Goal: Find specific page/section: Find specific page/section

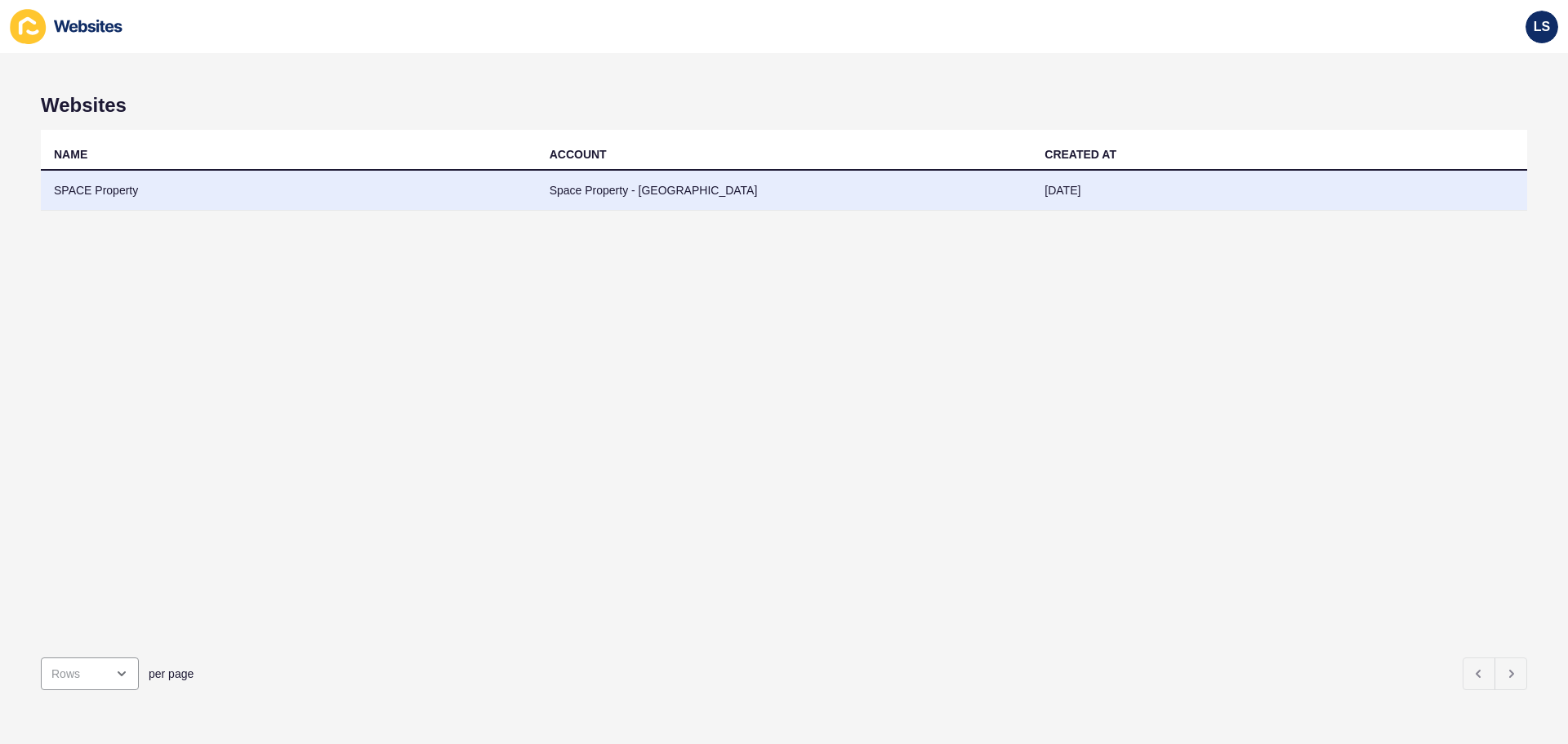
click at [131, 189] on td "SPACE Property" at bounding box center [288, 191] width 495 height 40
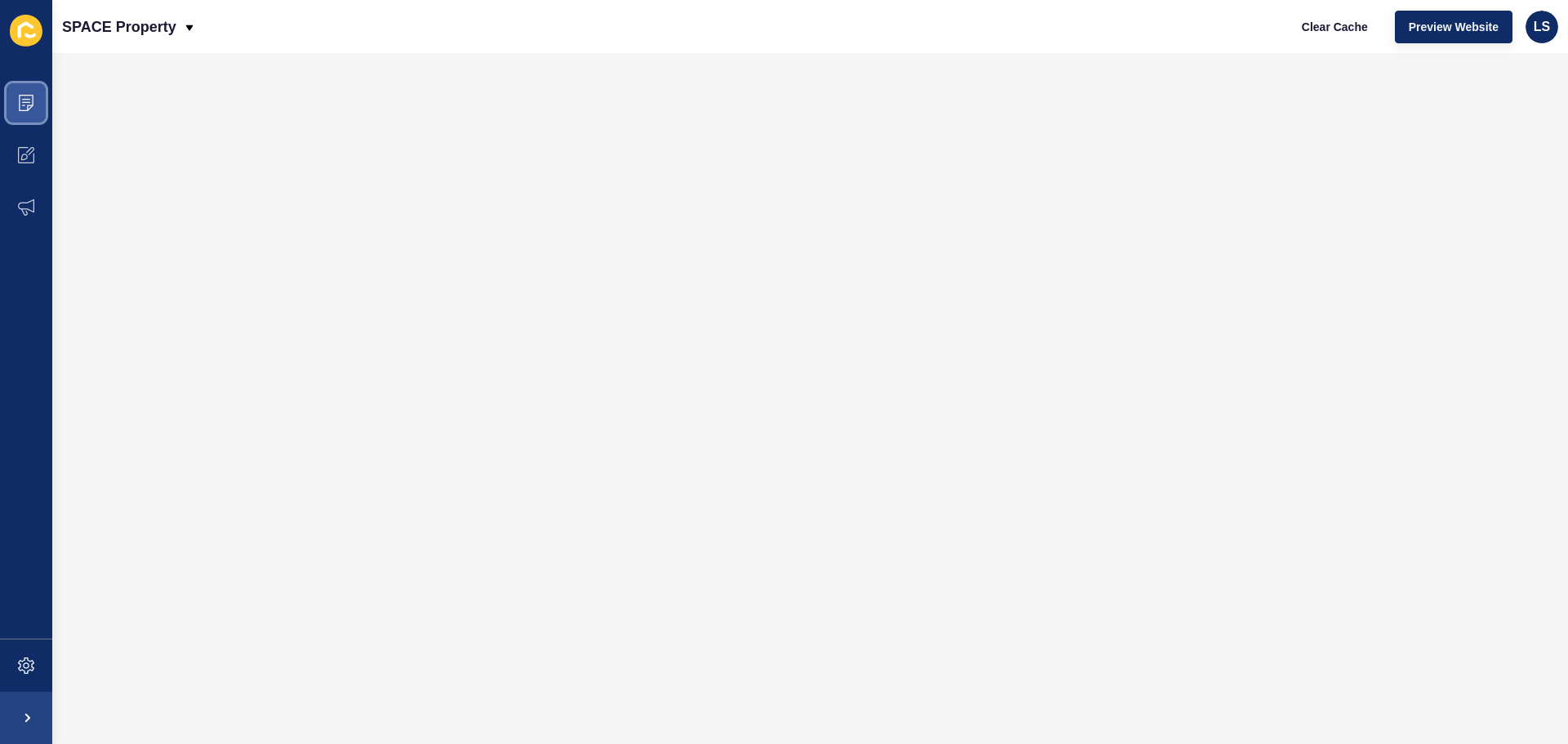
click at [41, 105] on span at bounding box center [26, 102] width 52 height 52
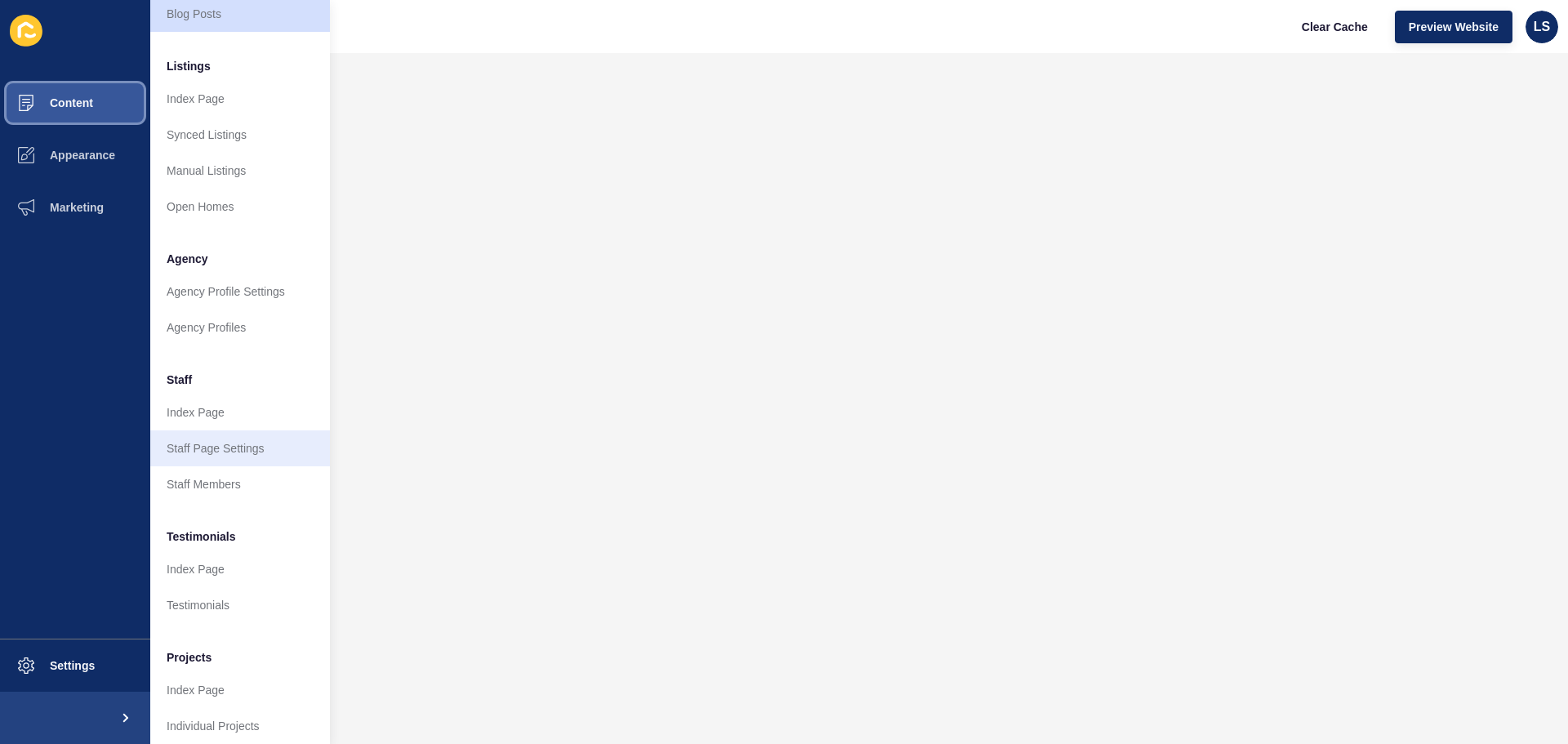
scroll to position [225, 0]
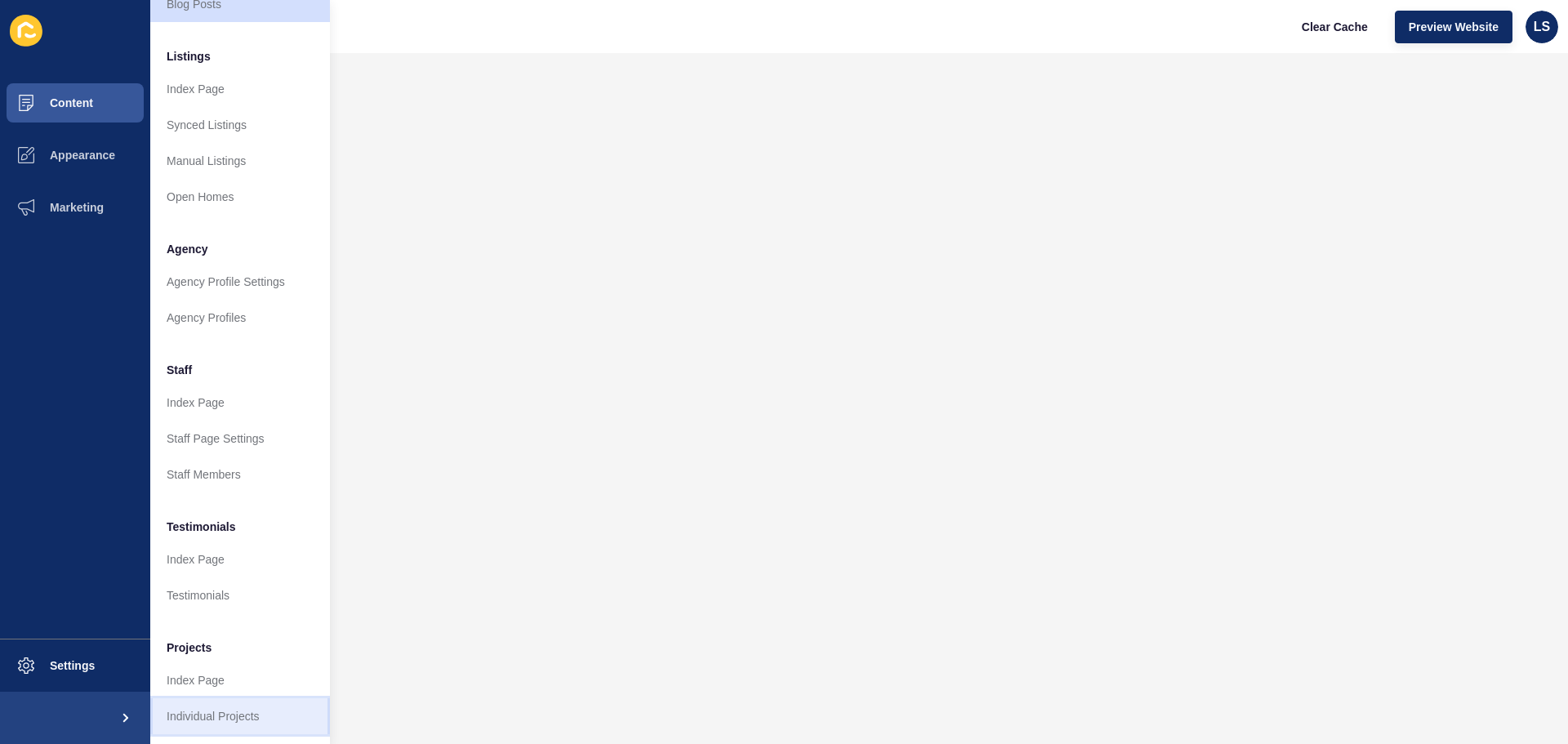
click at [230, 698] on link "Individual Projects" at bounding box center [240, 716] width 179 height 36
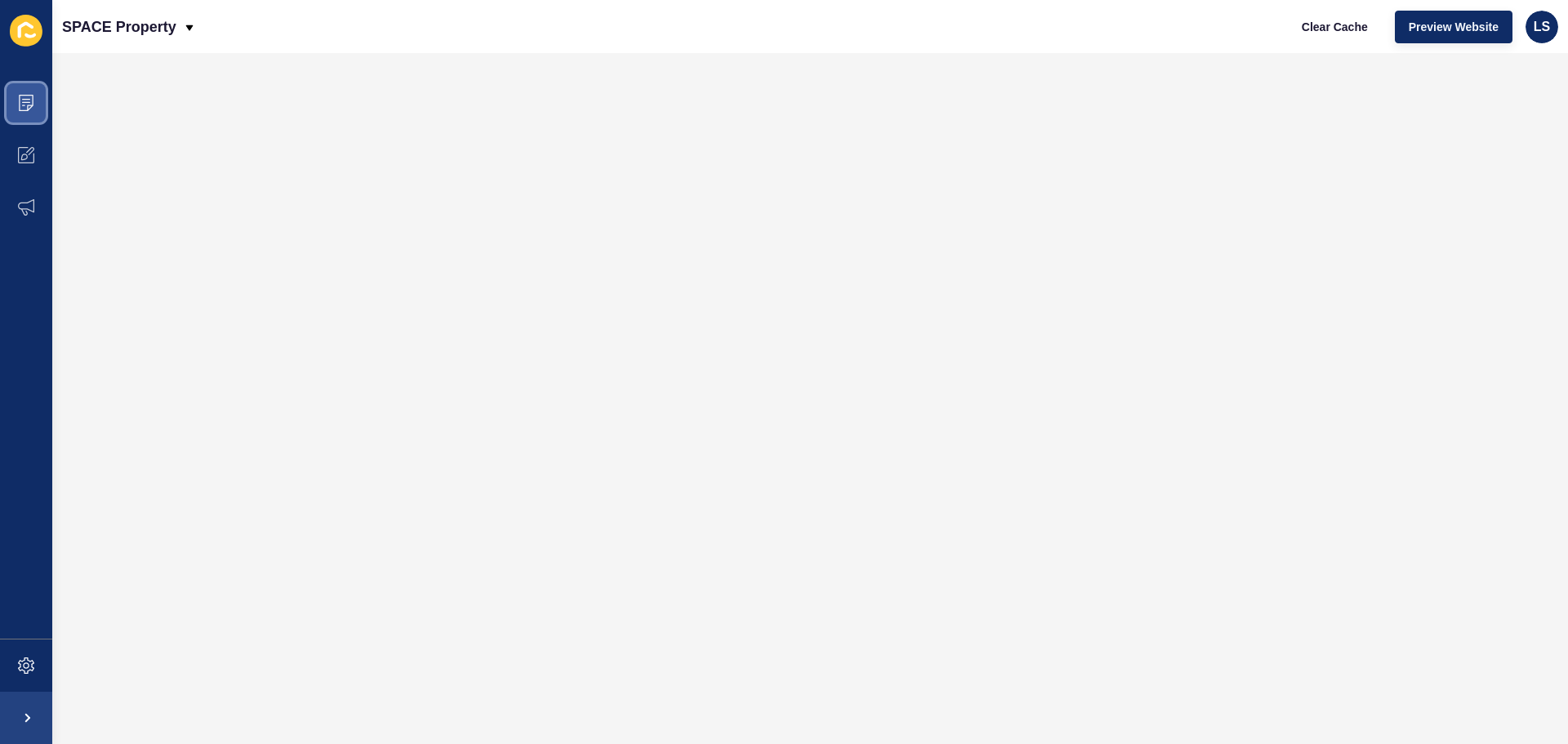
click at [31, 104] on icon at bounding box center [26, 102] width 16 height 16
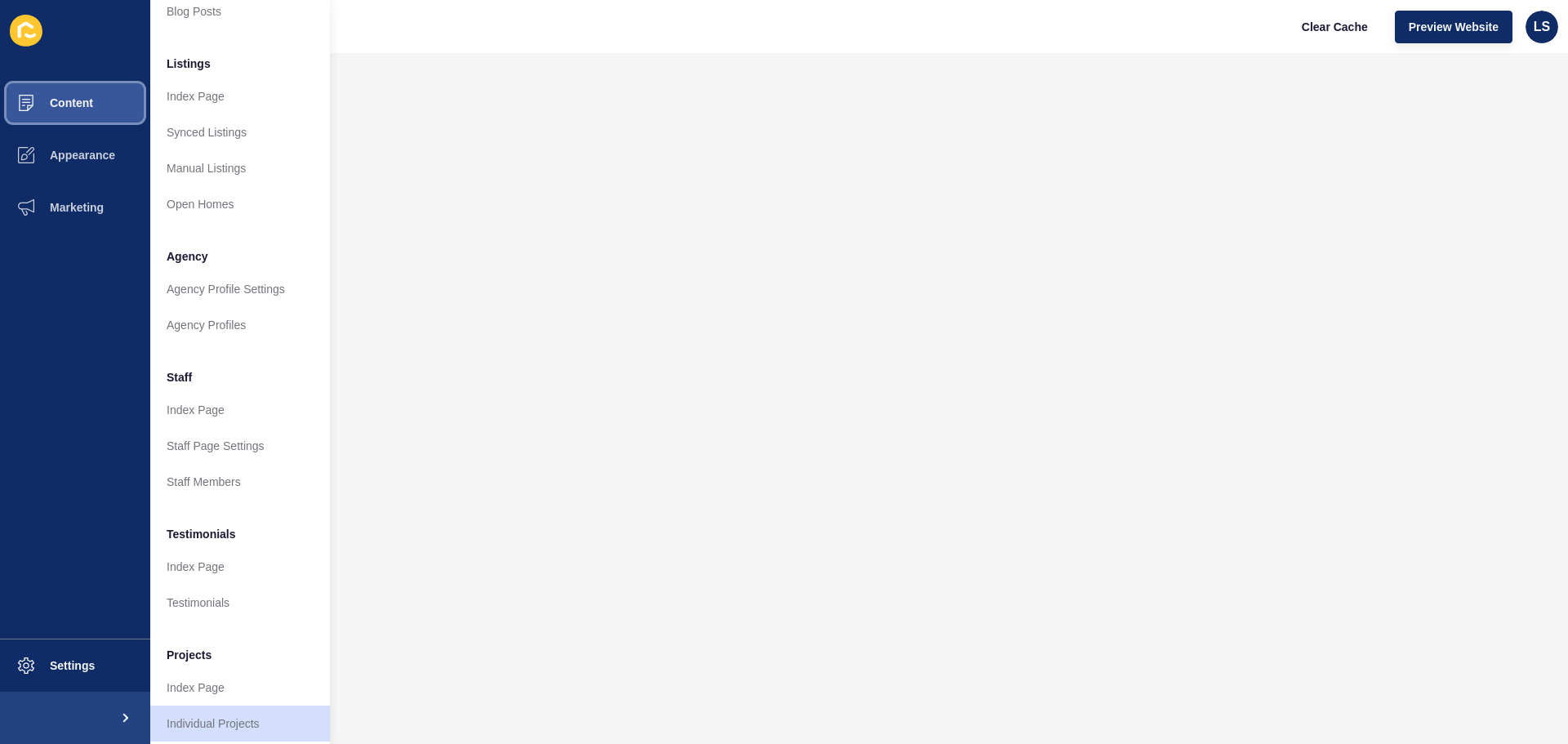
scroll to position [225, 0]
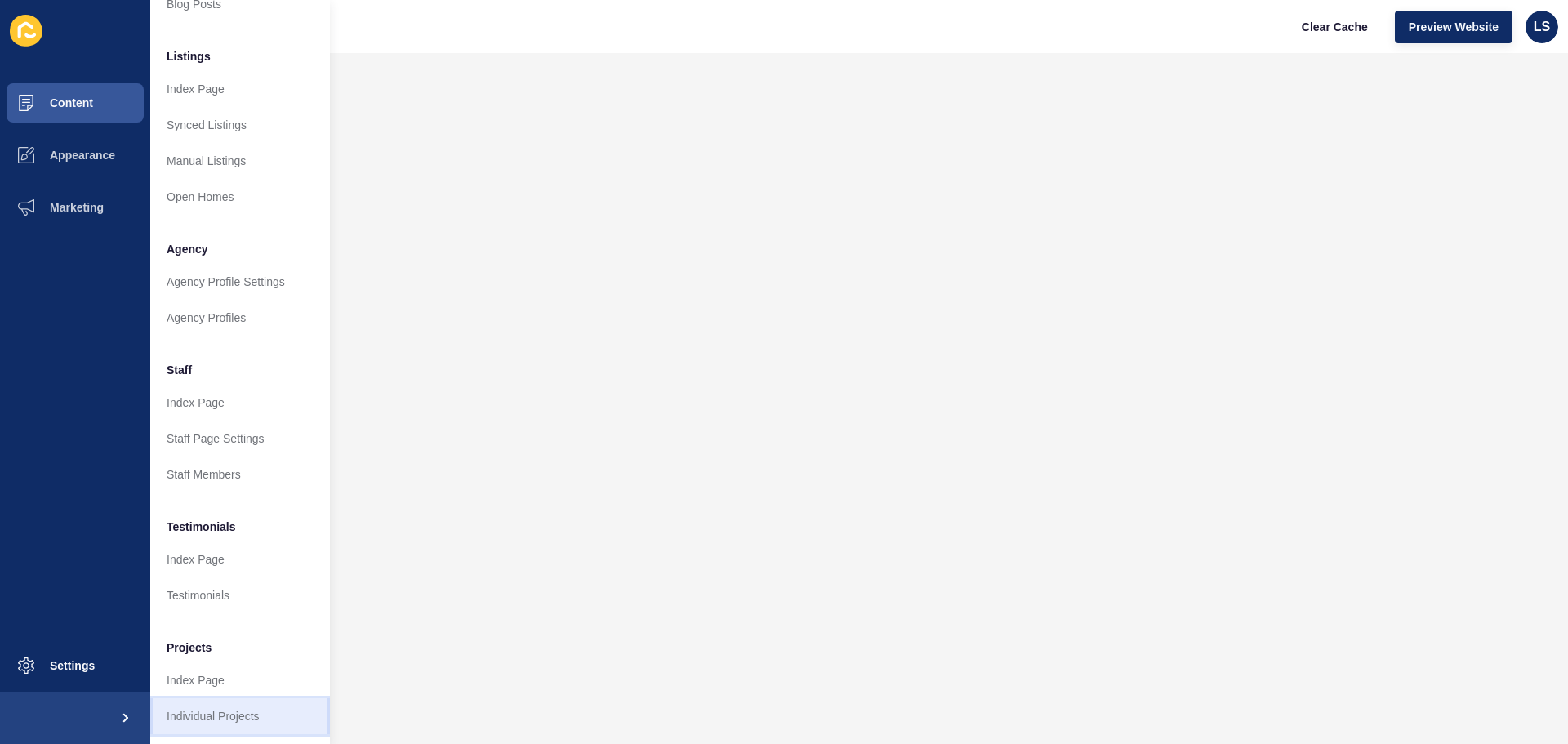
click at [212, 703] on link "Individual Projects" at bounding box center [240, 716] width 179 height 36
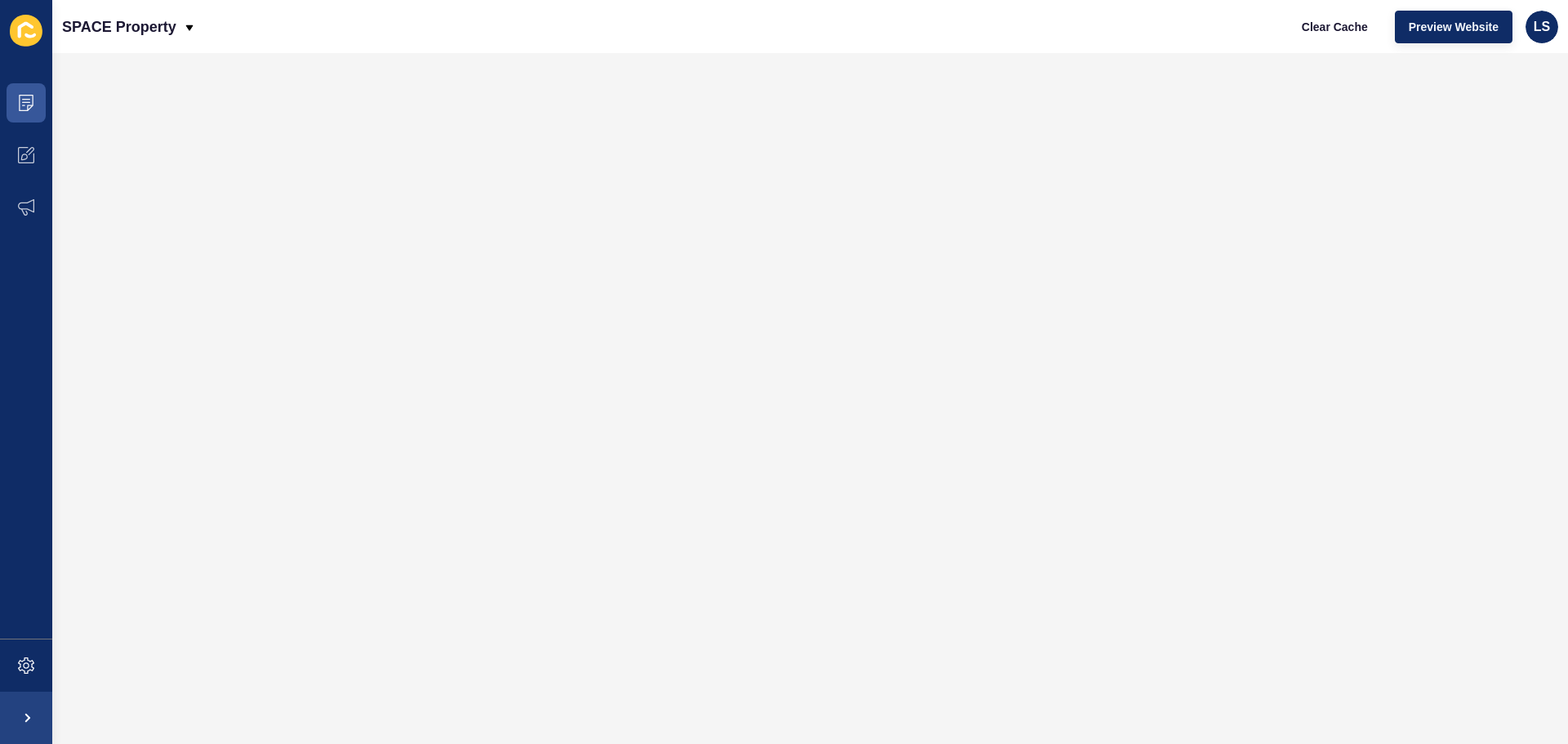
scroll to position [0, 0]
click at [20, 106] on icon at bounding box center [26, 102] width 14 height 16
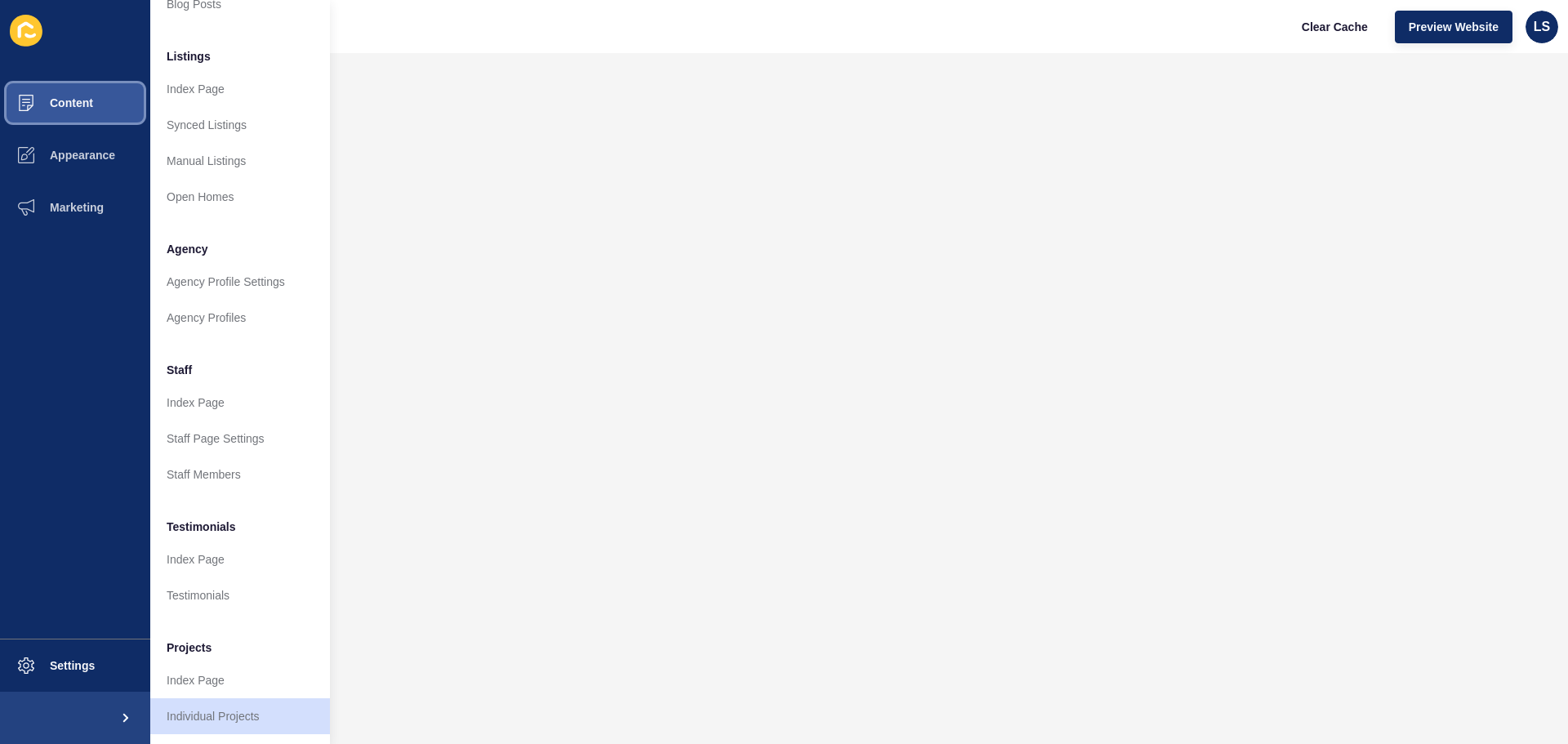
scroll to position [225, 0]
click at [227, 703] on link "Individual Projects" at bounding box center [240, 716] width 179 height 36
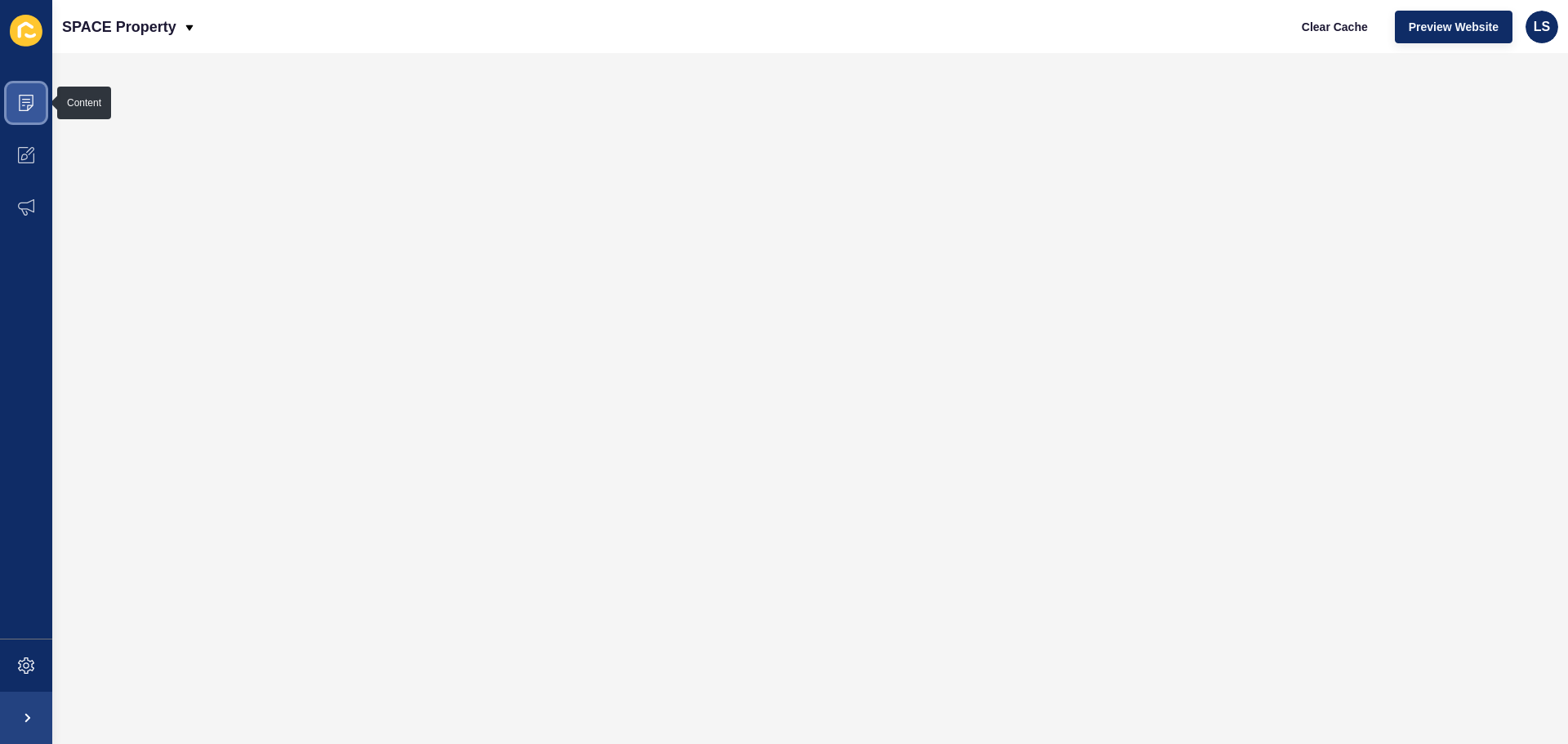
click at [38, 102] on span at bounding box center [26, 102] width 52 height 52
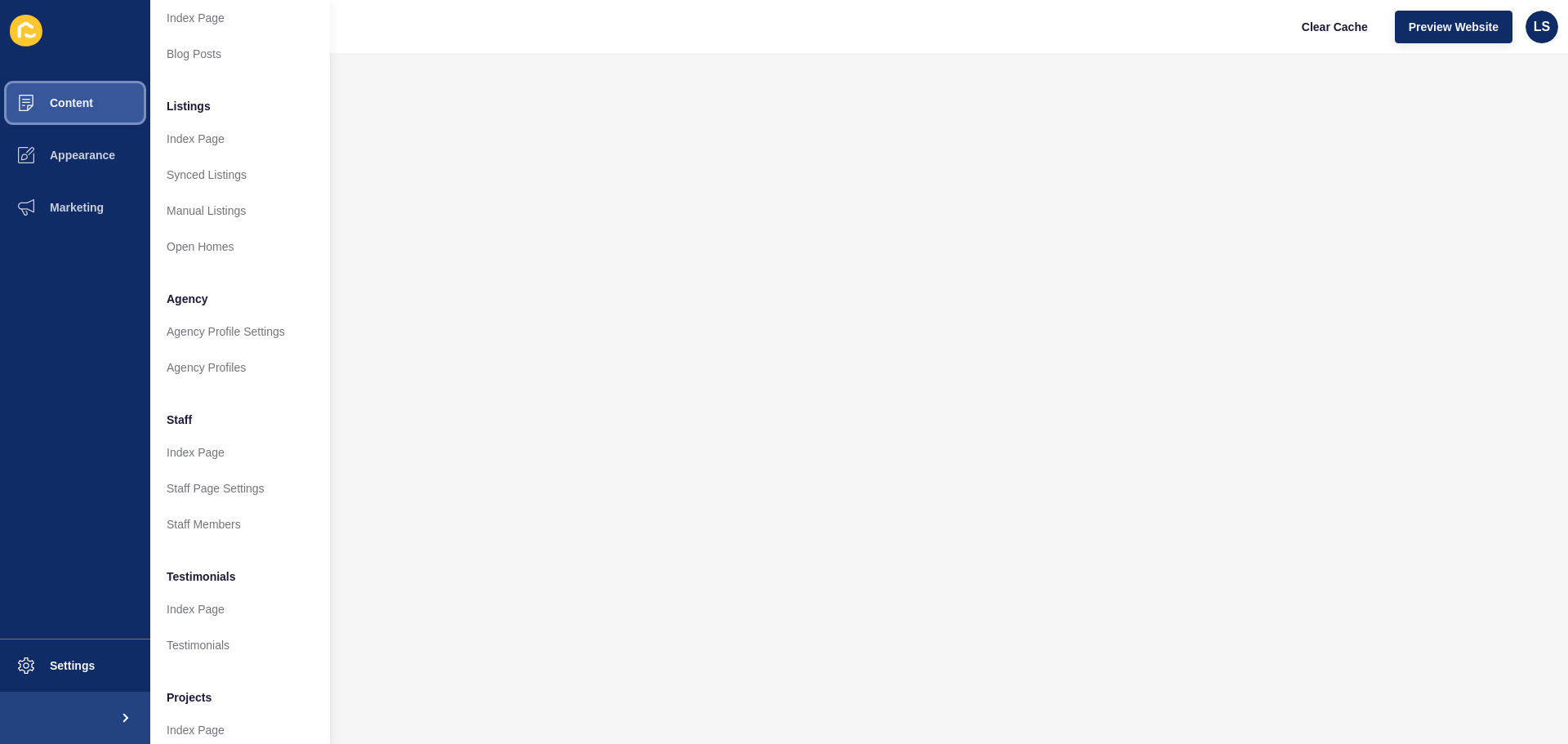
scroll to position [225, 0]
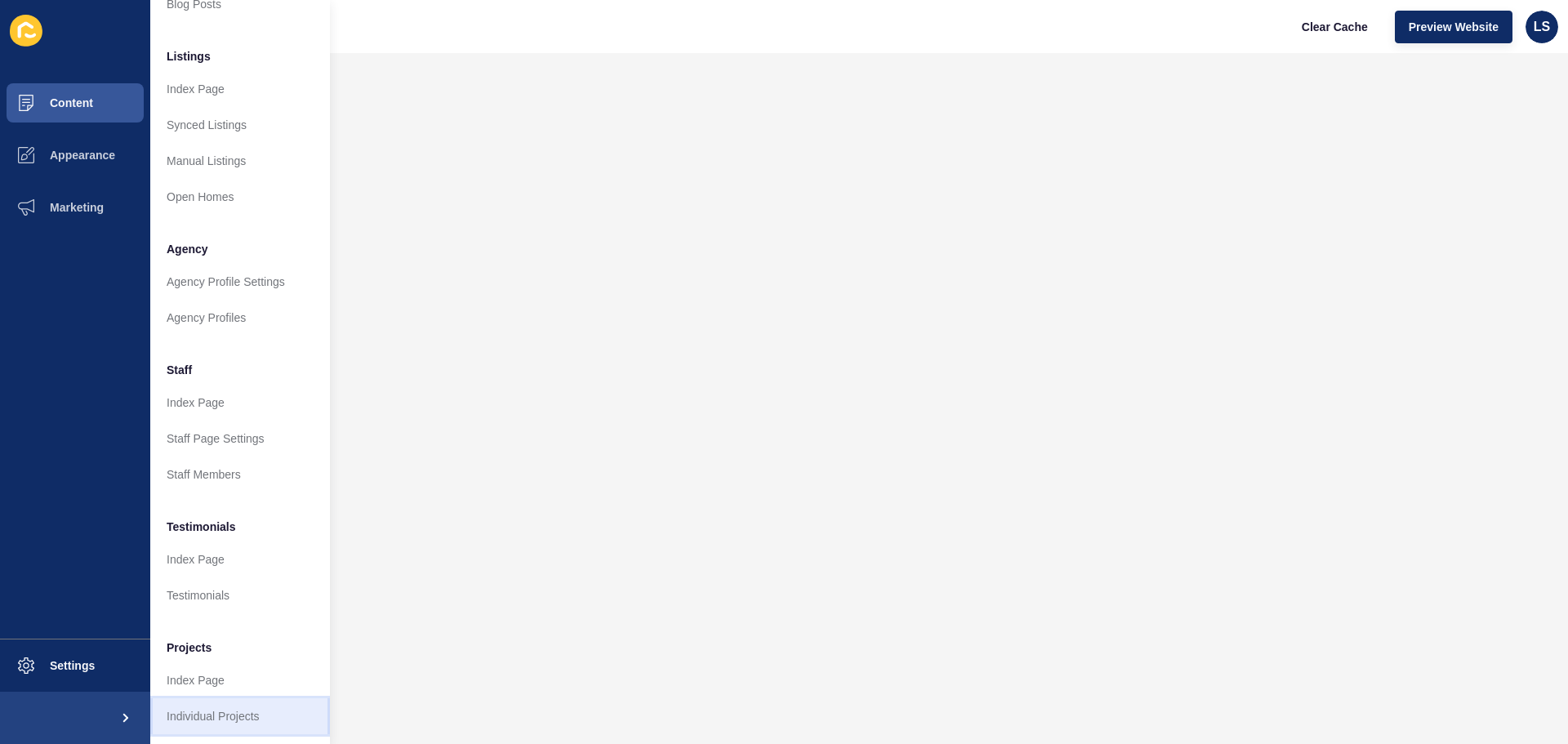
click at [224, 706] on link "Individual Projects" at bounding box center [240, 716] width 179 height 36
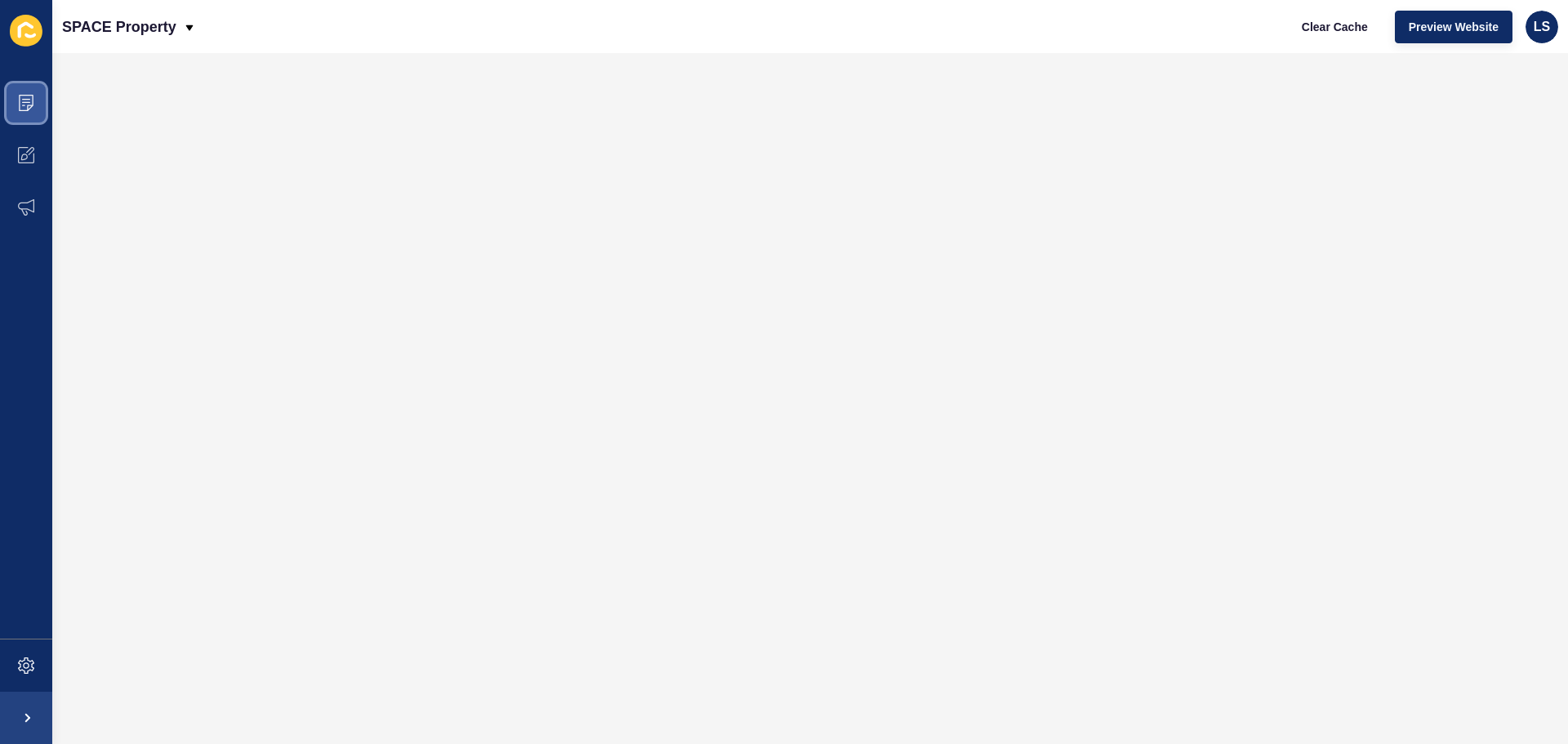
click at [24, 106] on icon at bounding box center [26, 102] width 16 height 16
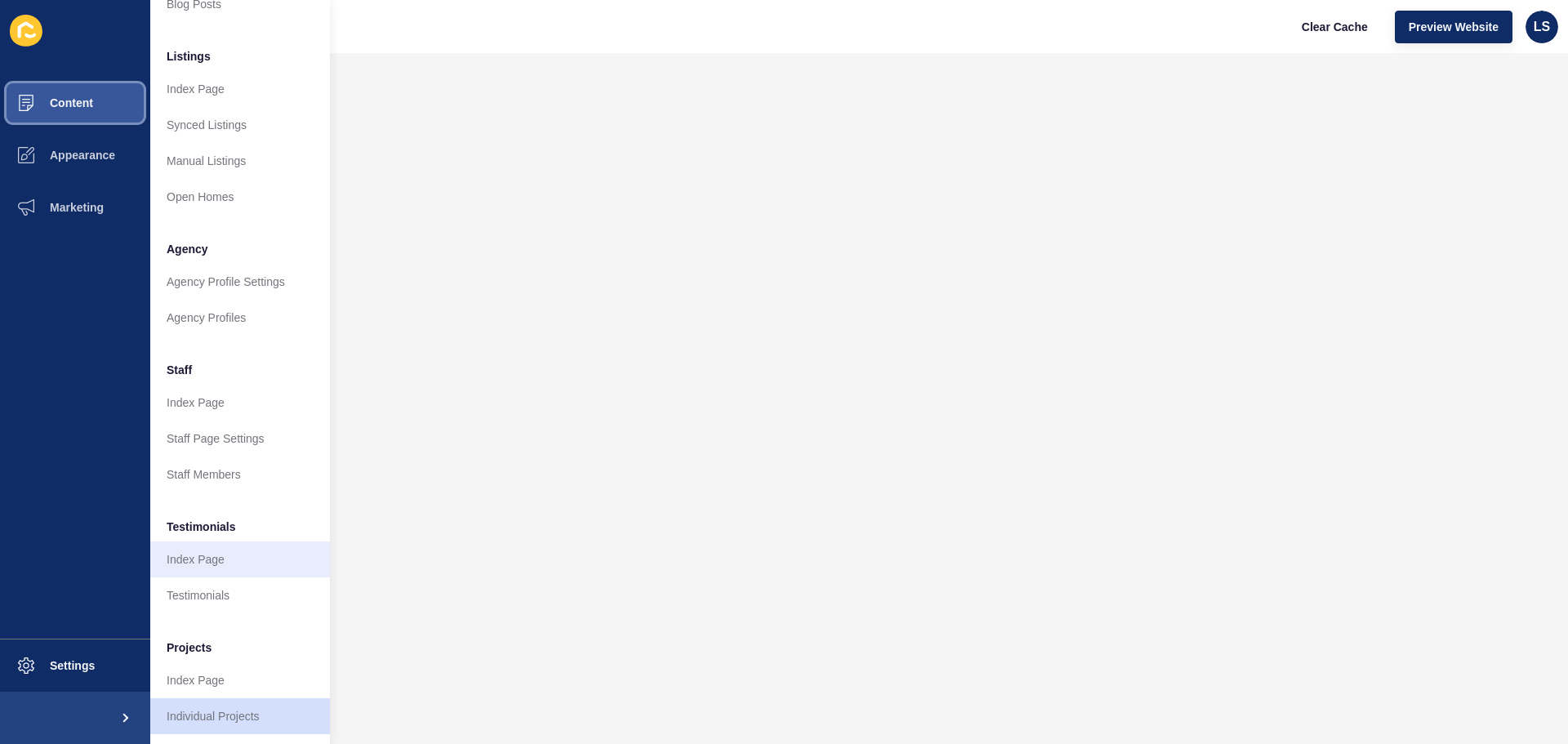
scroll to position [225, 0]
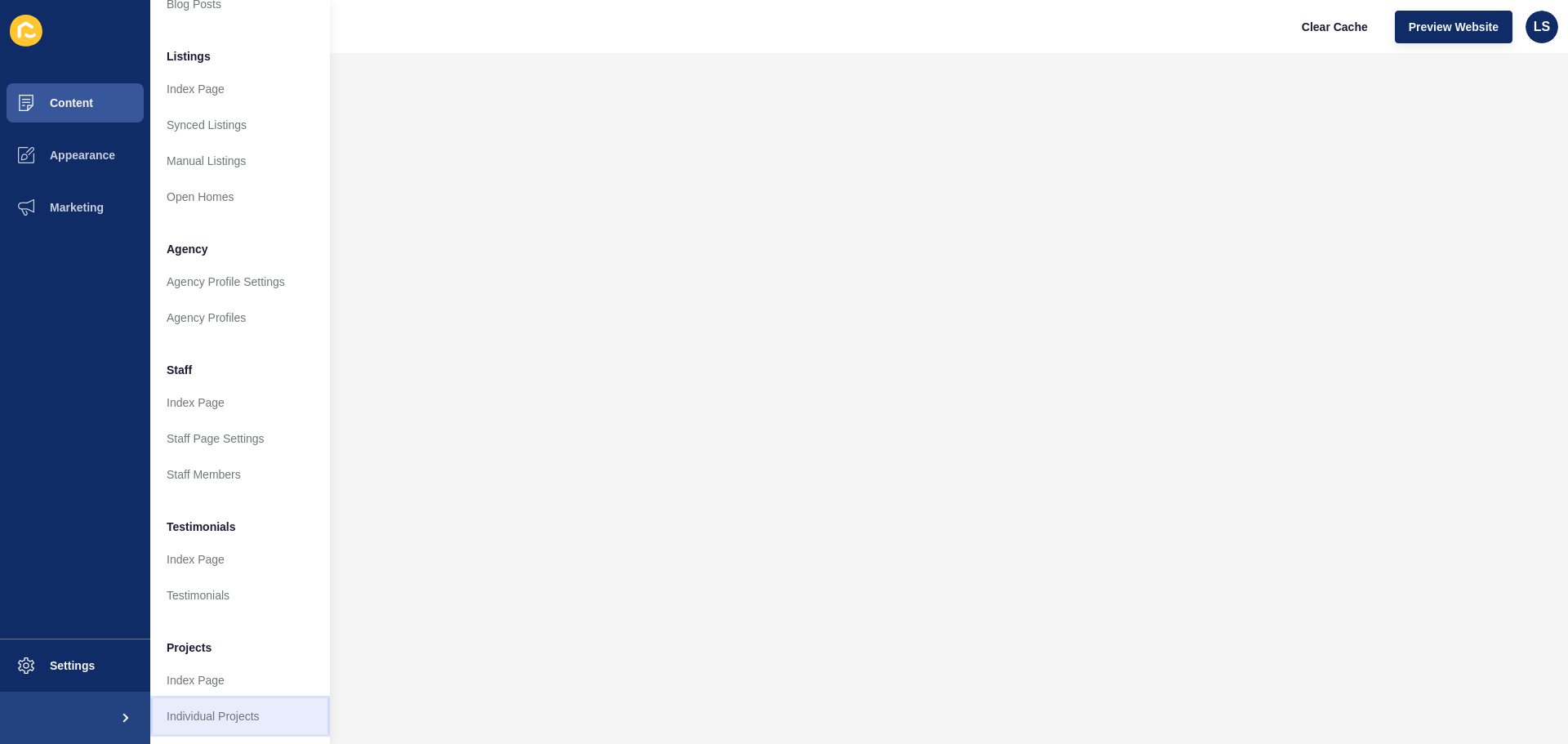
click at [227, 699] on link "Individual Projects" at bounding box center [240, 716] width 179 height 36
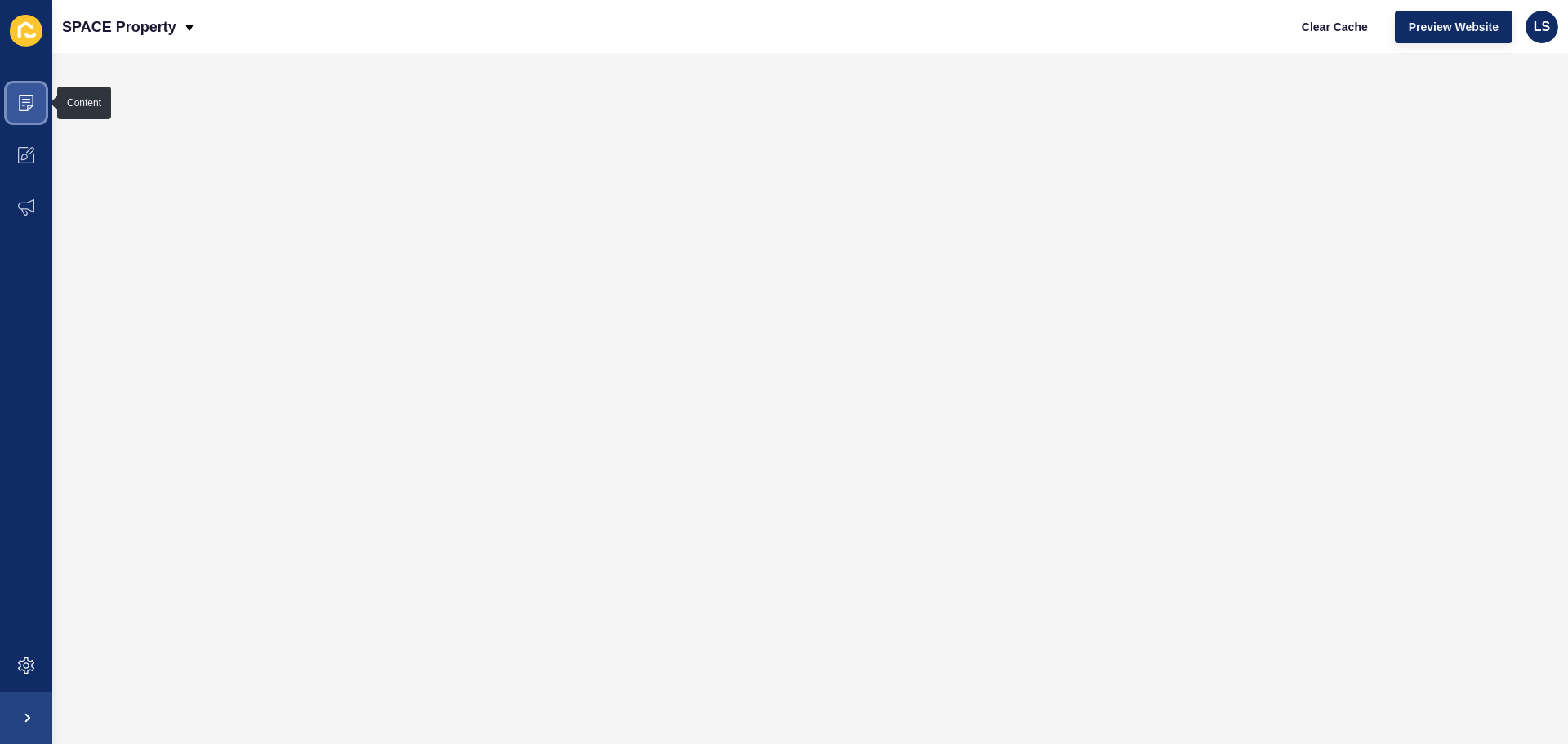
click at [14, 102] on span at bounding box center [26, 102] width 52 height 52
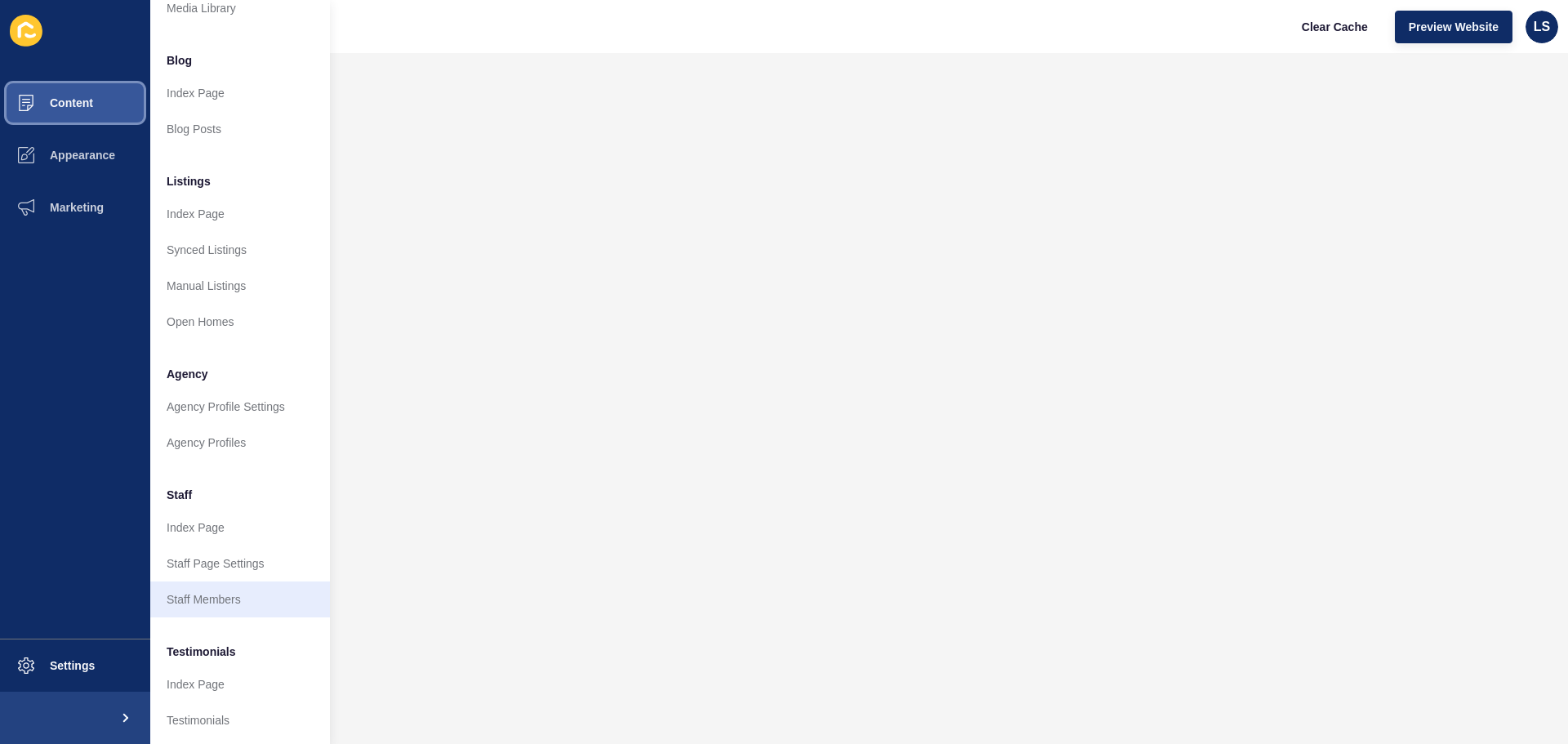
scroll to position [225, 0]
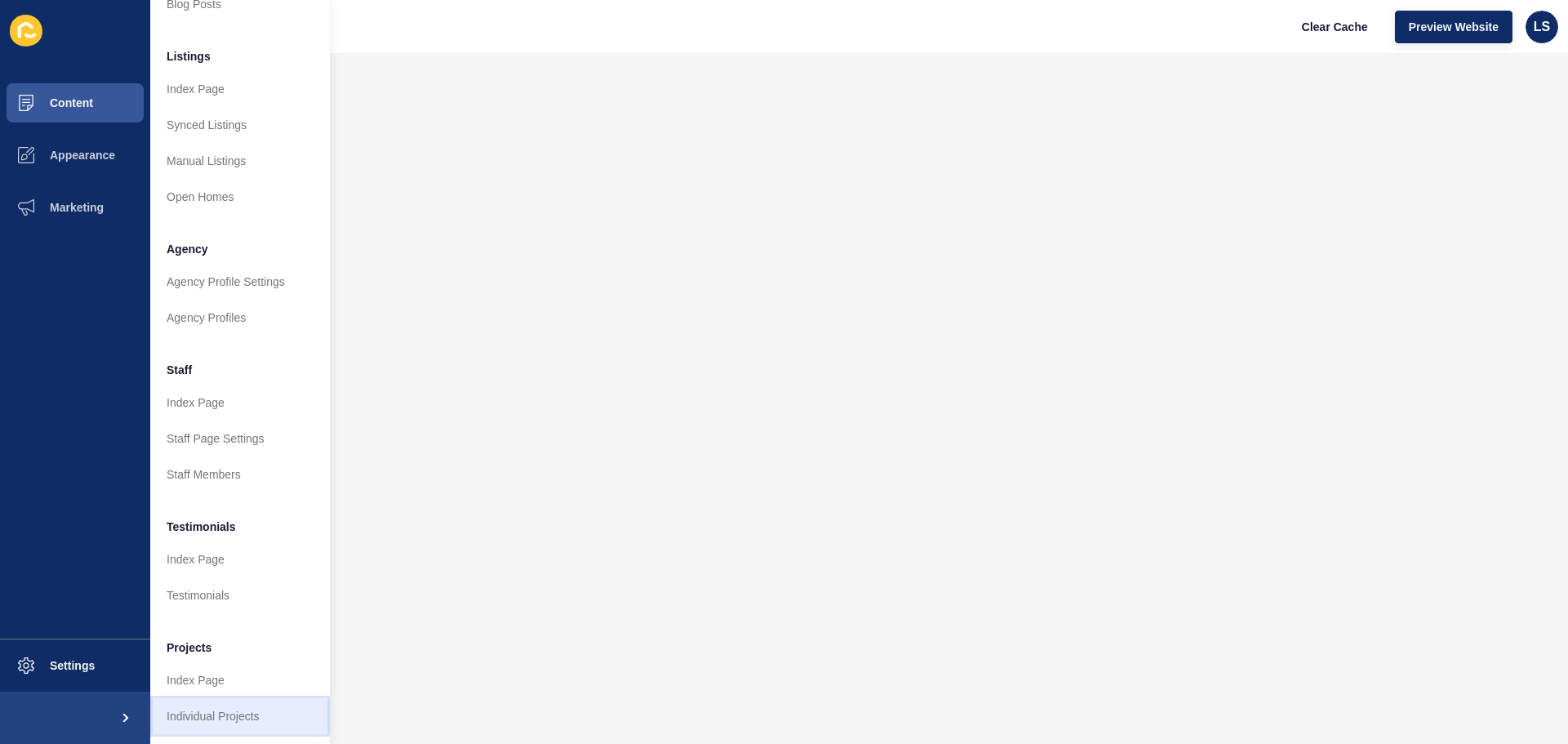
click at [212, 698] on link "Individual Projects" at bounding box center [240, 716] width 179 height 36
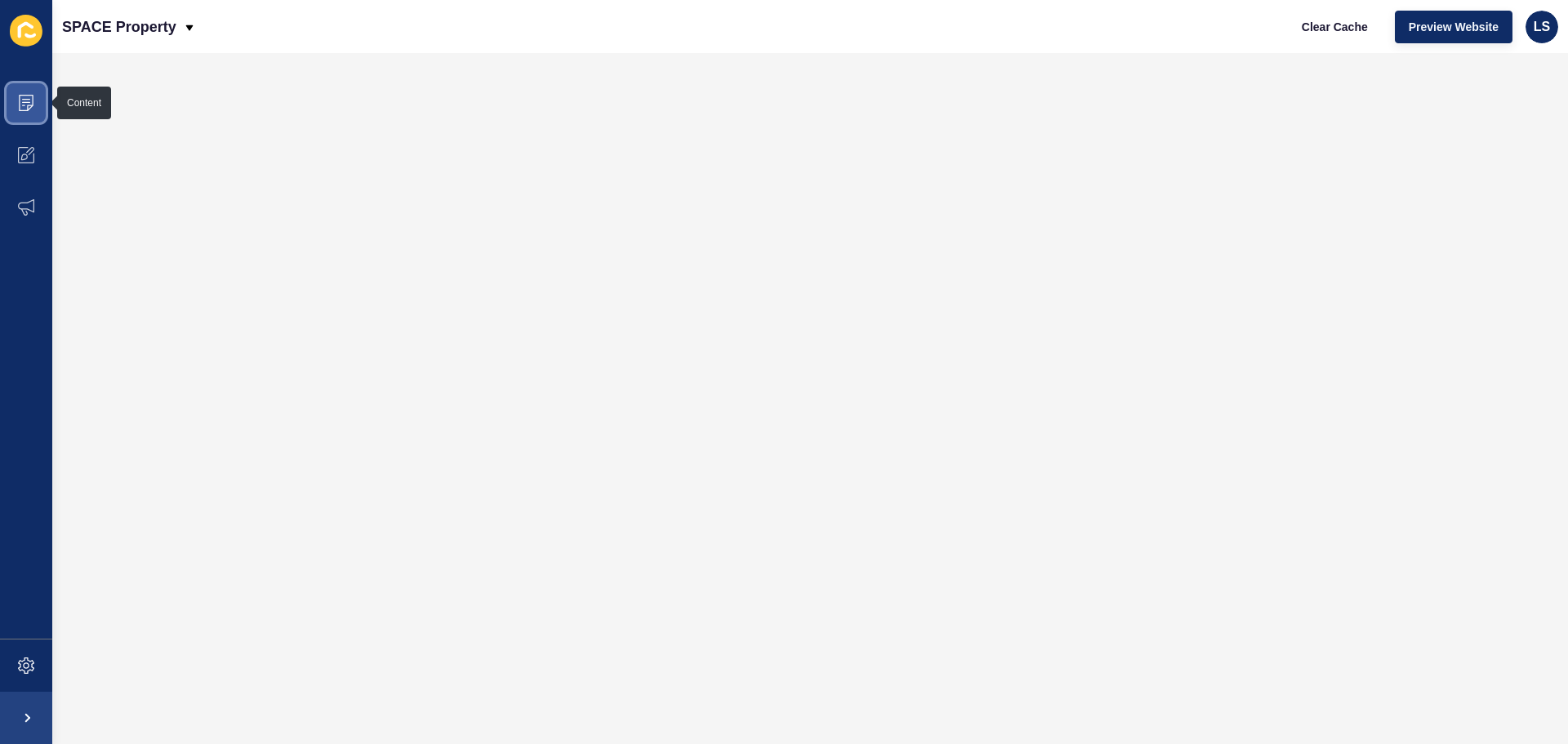
click at [28, 104] on icon at bounding box center [26, 102] width 16 height 16
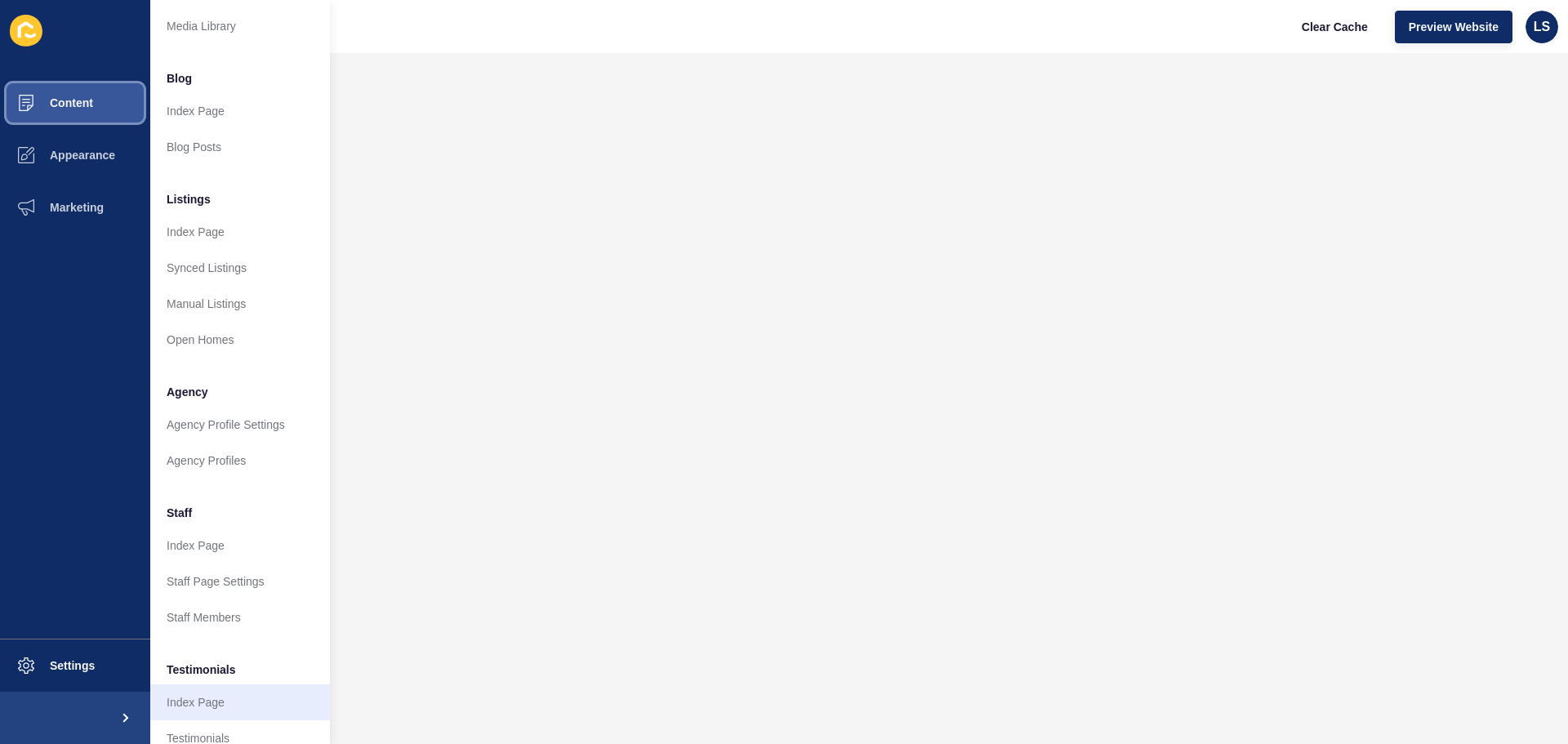
scroll to position [225, 0]
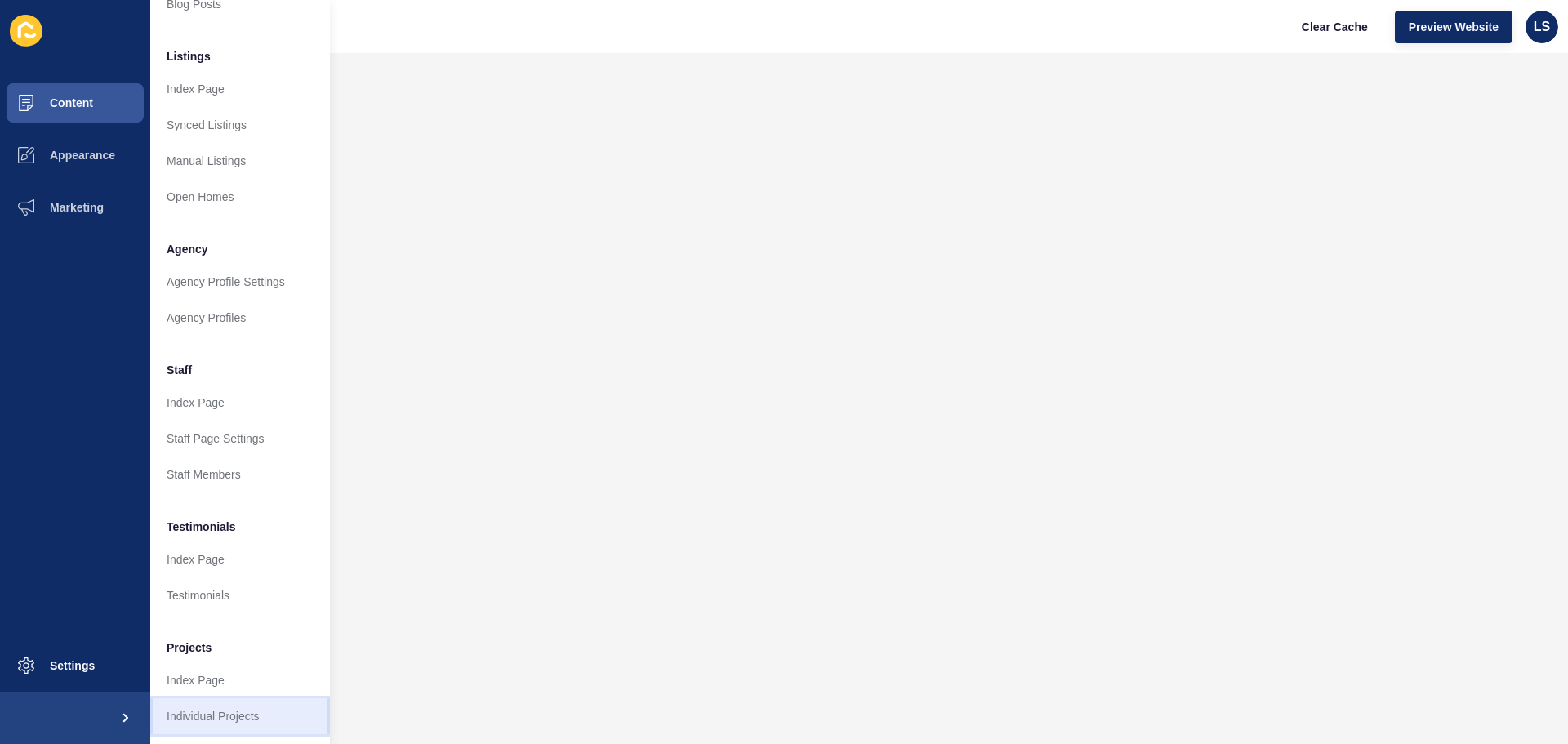
click at [189, 704] on link "Individual Projects" at bounding box center [240, 716] width 179 height 36
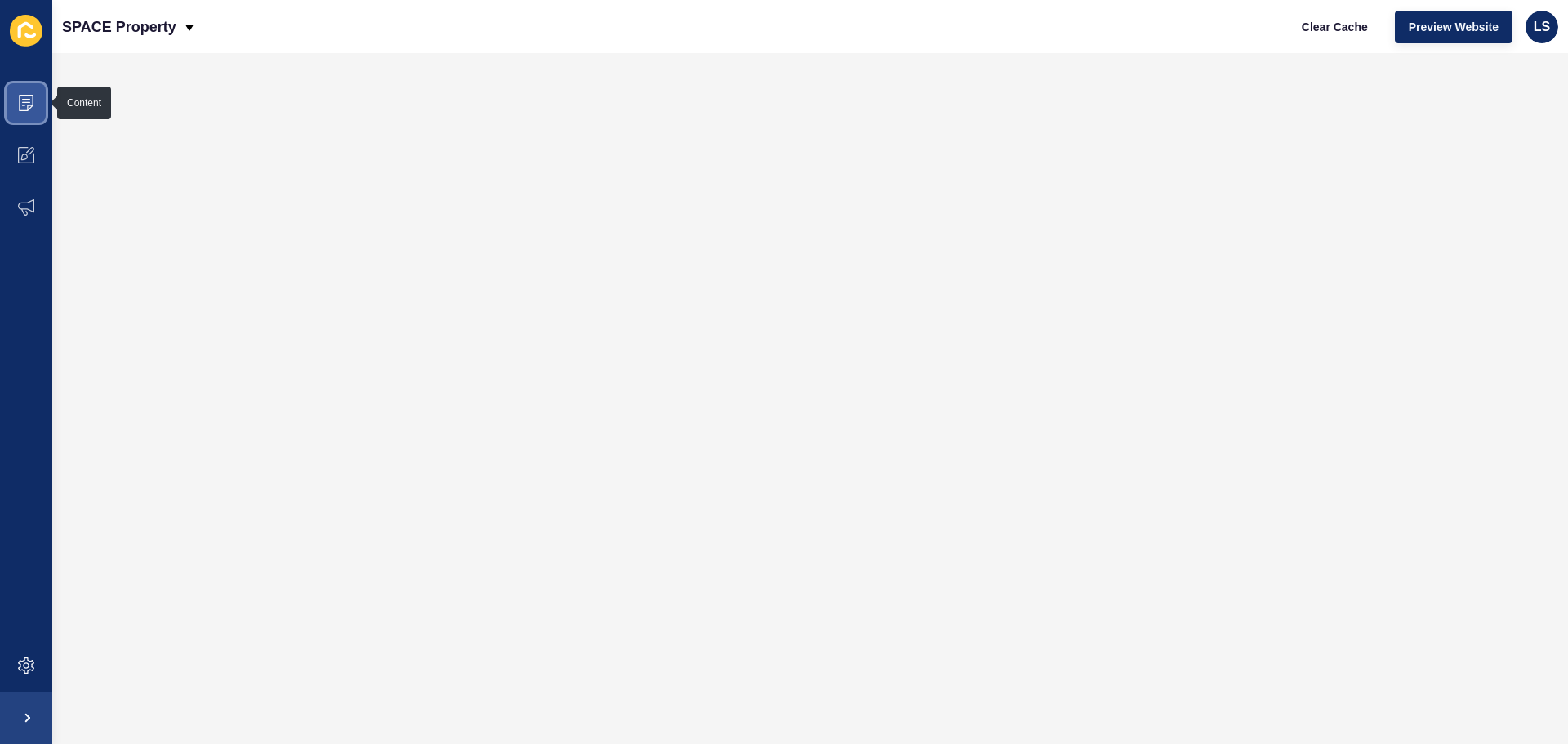
click at [39, 109] on span at bounding box center [26, 102] width 52 height 52
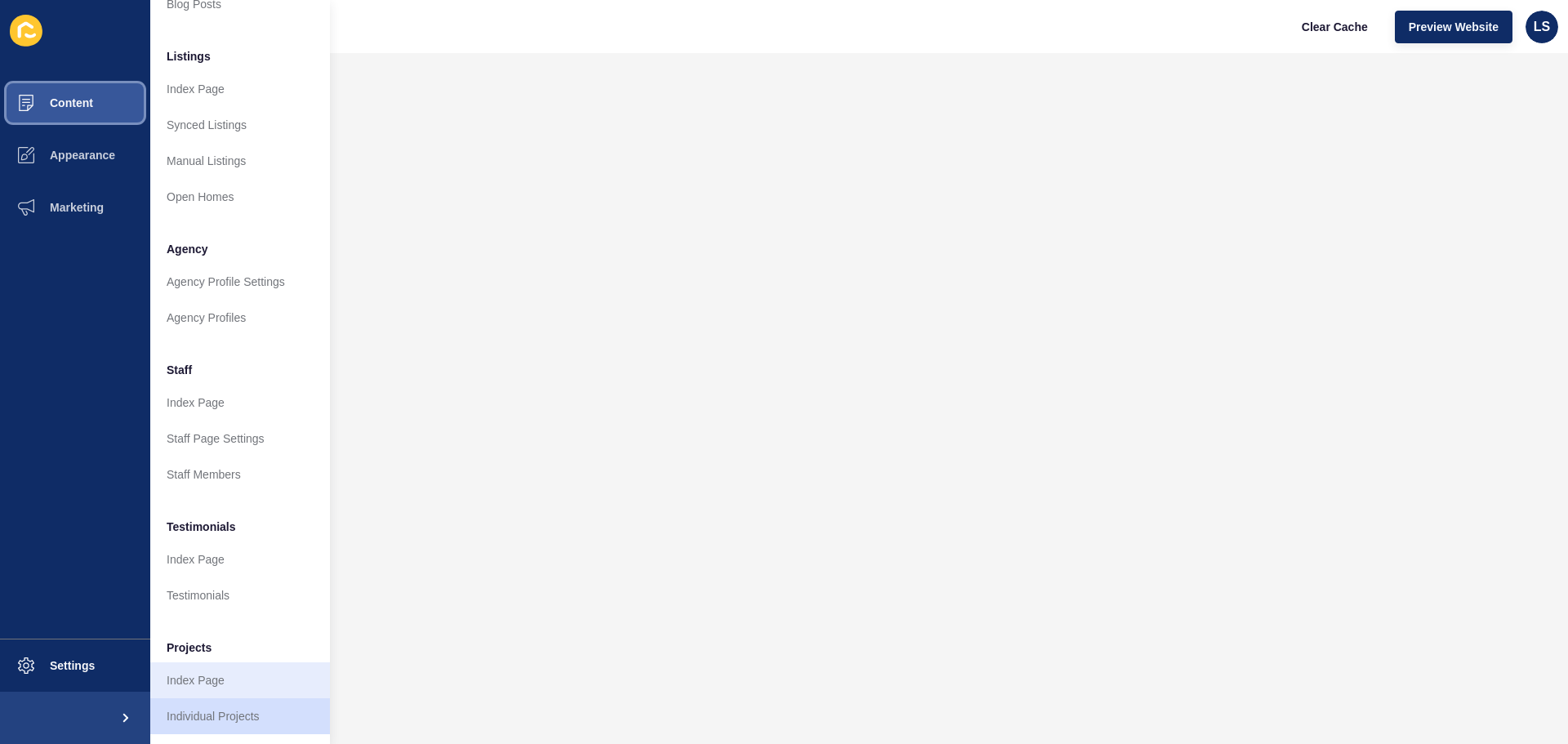
scroll to position [225, 0]
click at [200, 700] on link "Individual Projects" at bounding box center [240, 716] width 179 height 36
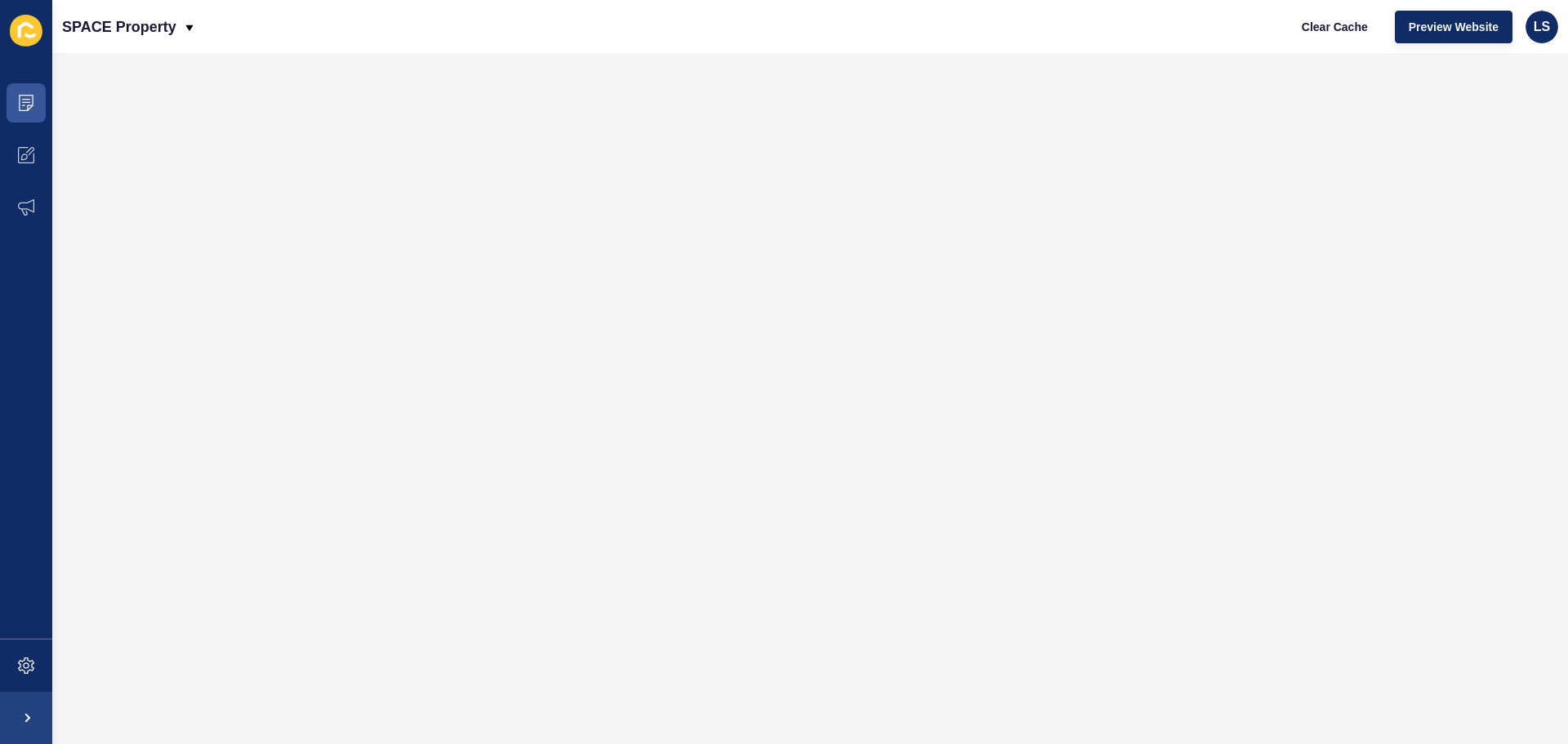
scroll to position [0, 0]
click at [23, 94] on icon at bounding box center [26, 102] width 14 height 16
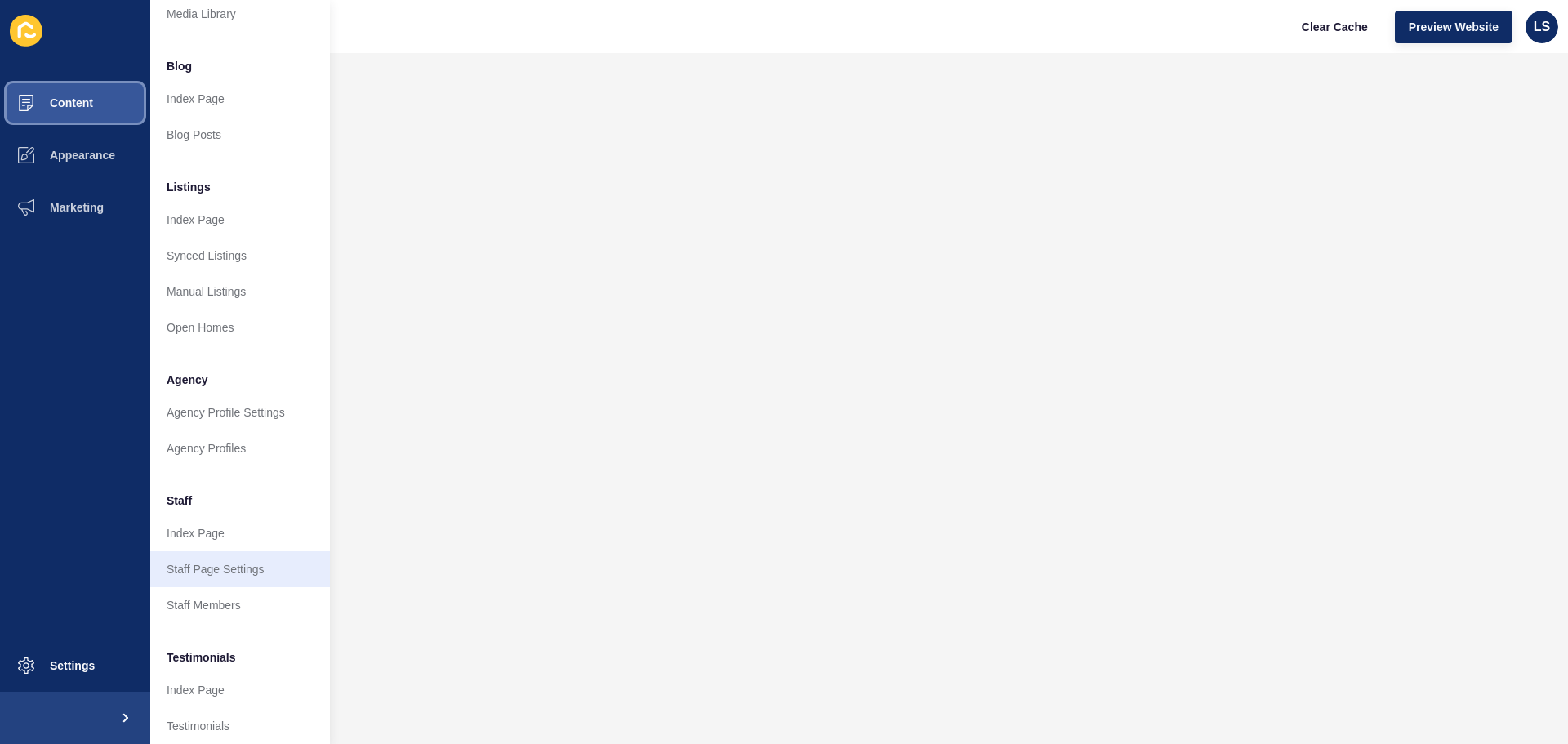
scroll to position [225, 0]
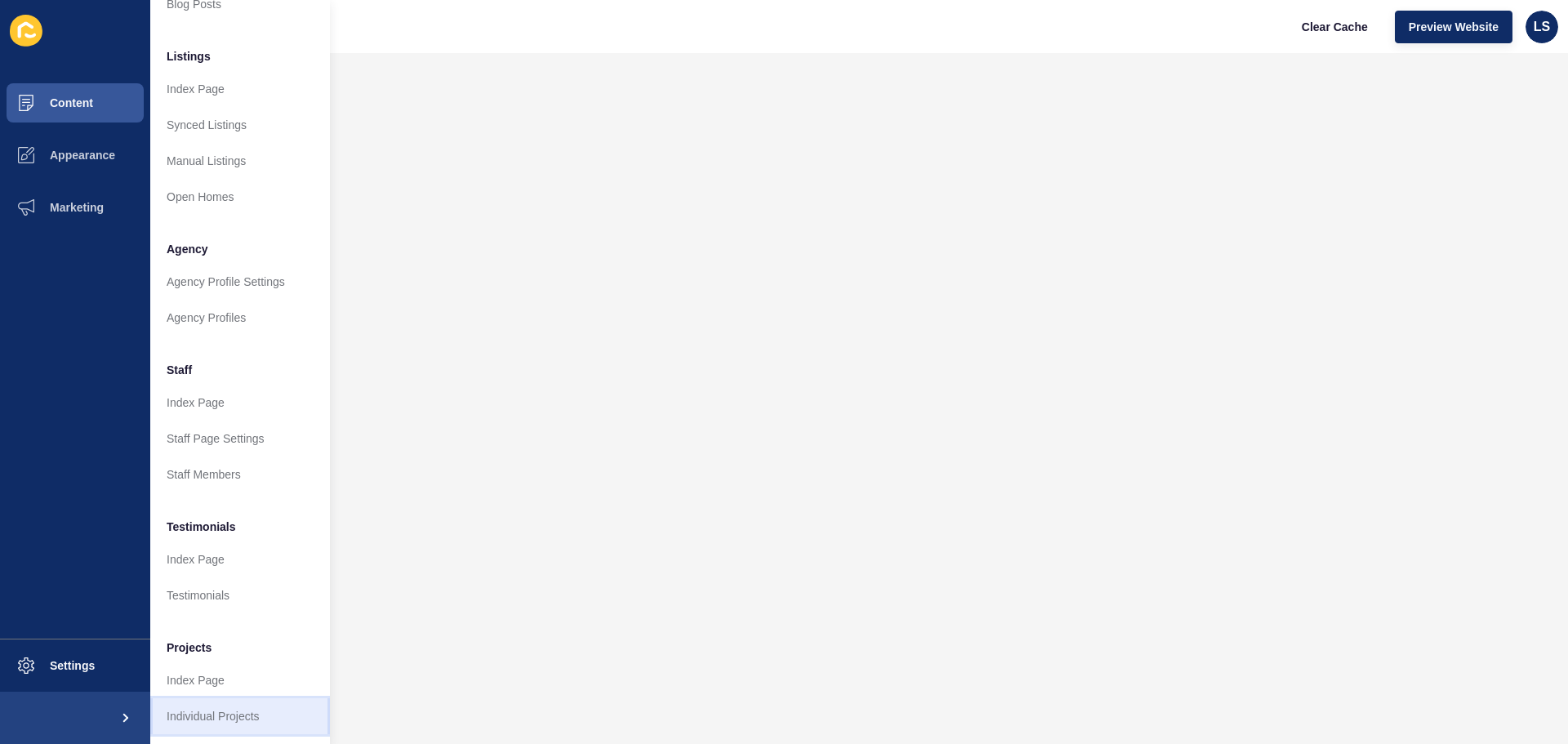
click at [222, 701] on link "Individual Projects" at bounding box center [240, 716] width 179 height 36
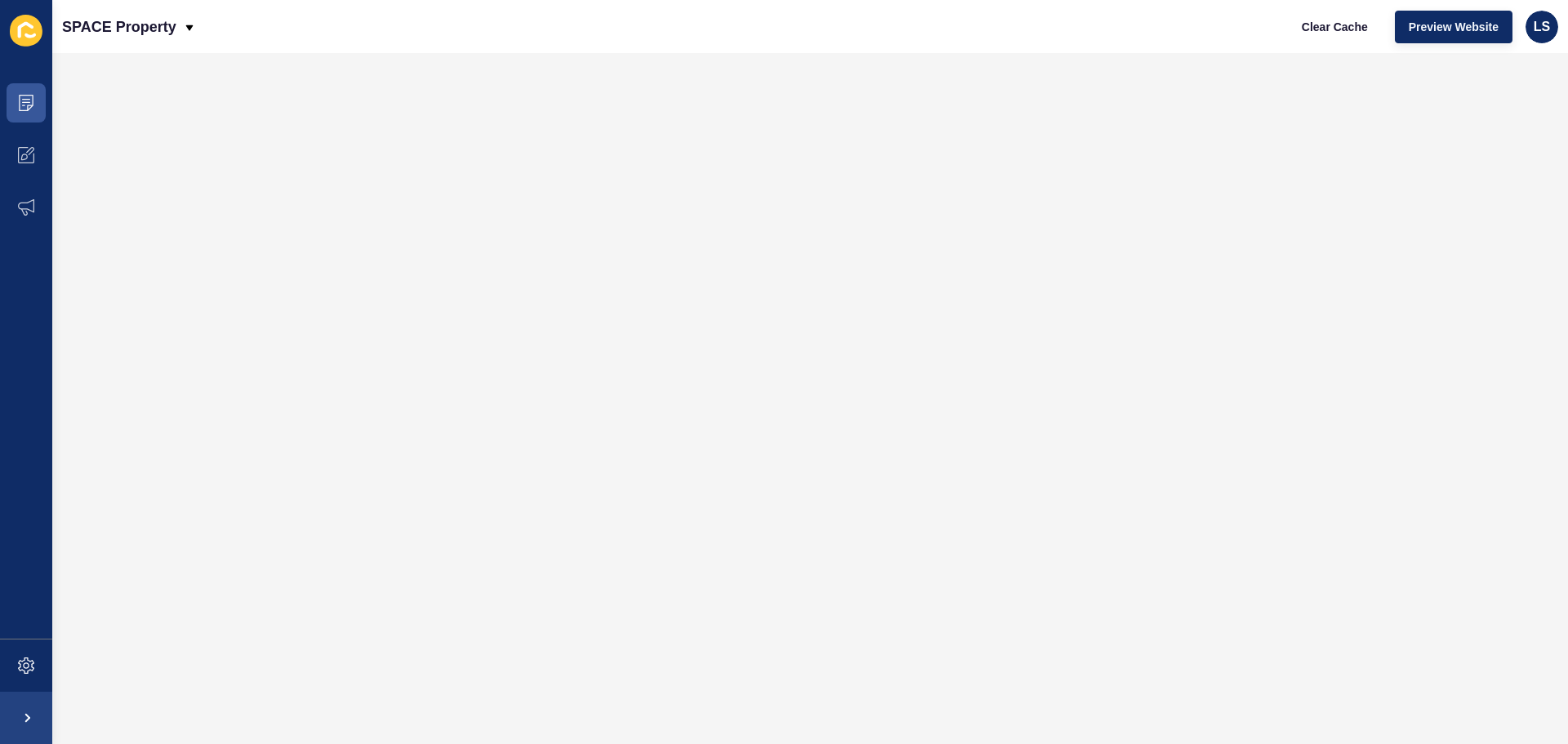
scroll to position [0, 0]
click at [32, 99] on icon at bounding box center [26, 102] width 14 height 16
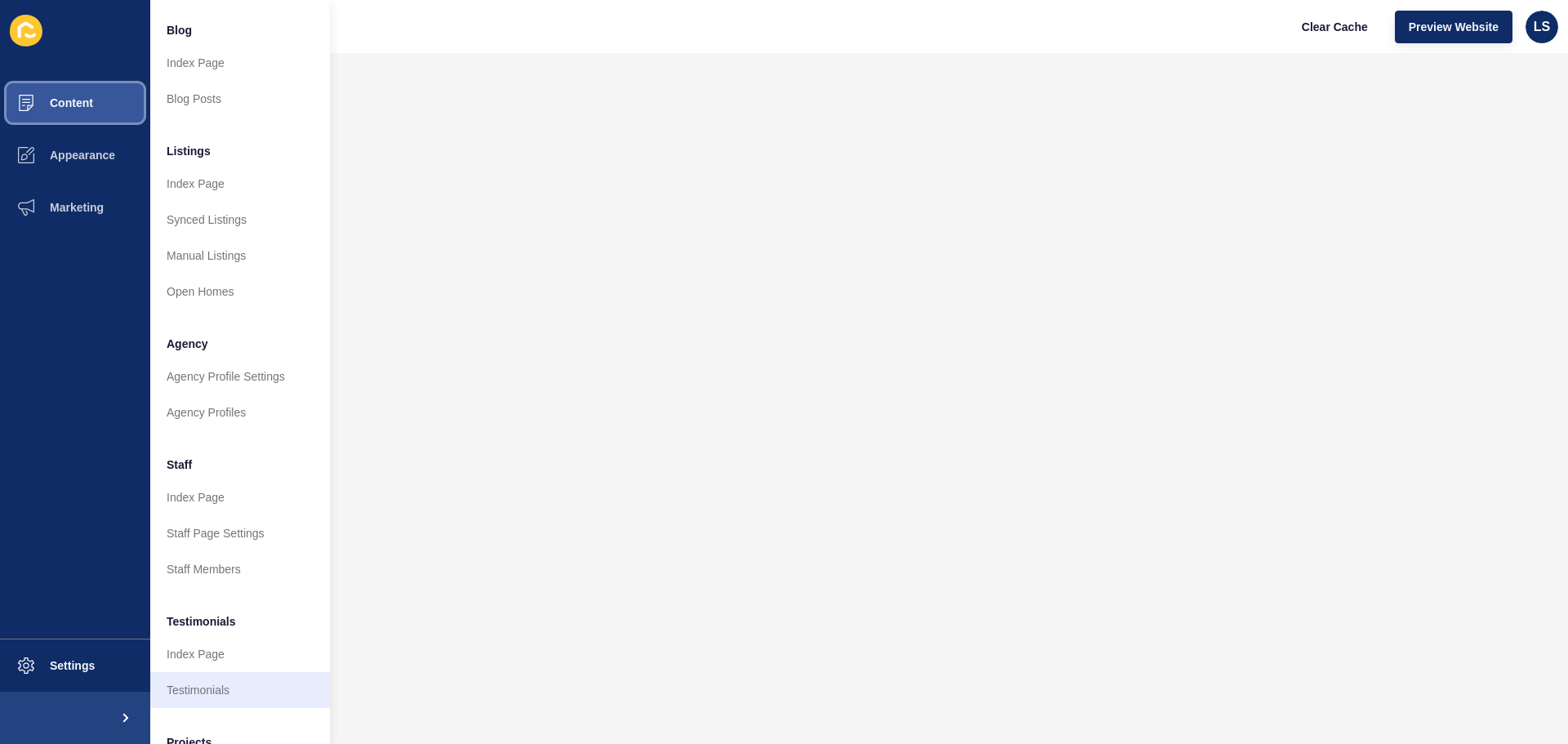
scroll to position [225, 0]
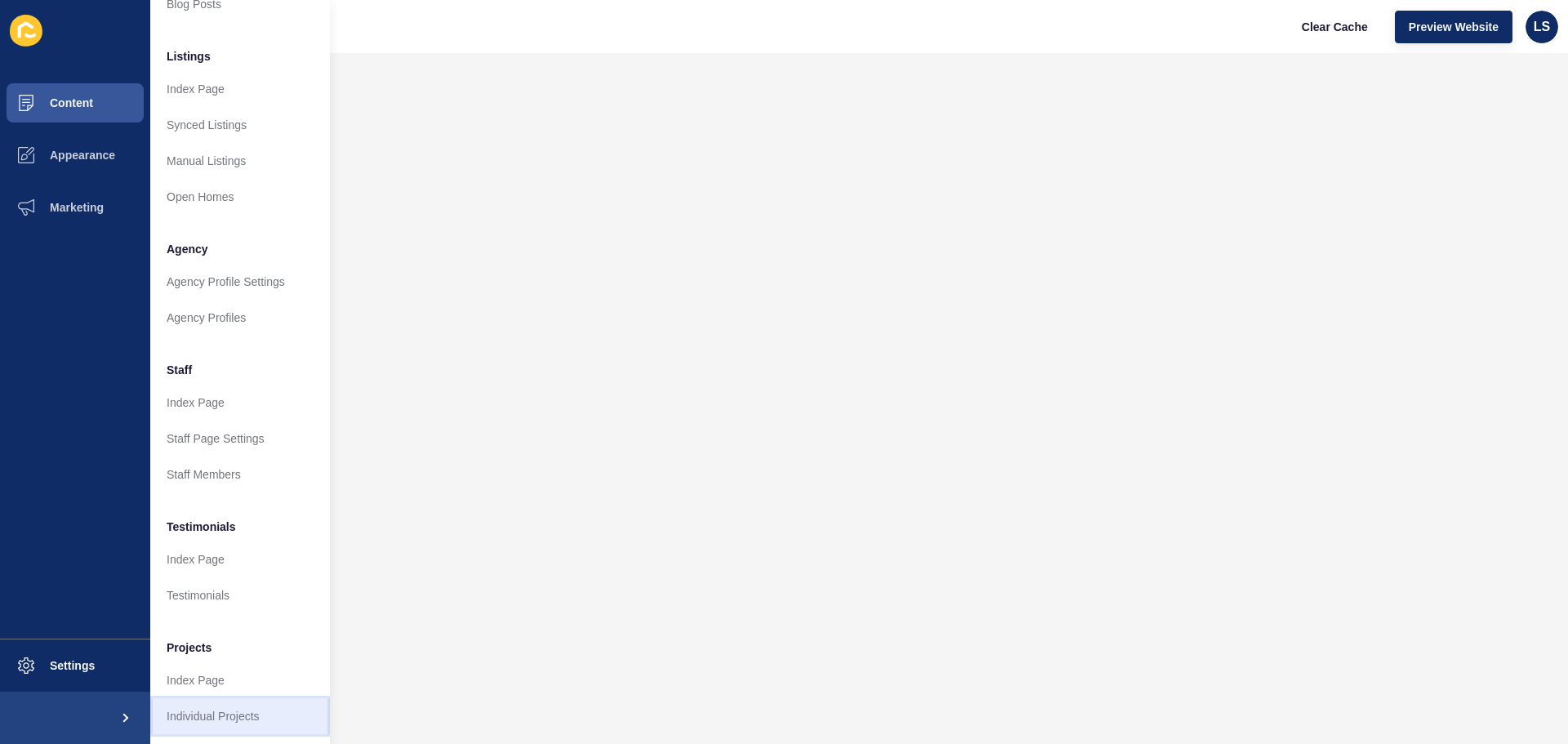
click at [232, 710] on link "Individual Projects" at bounding box center [240, 716] width 179 height 36
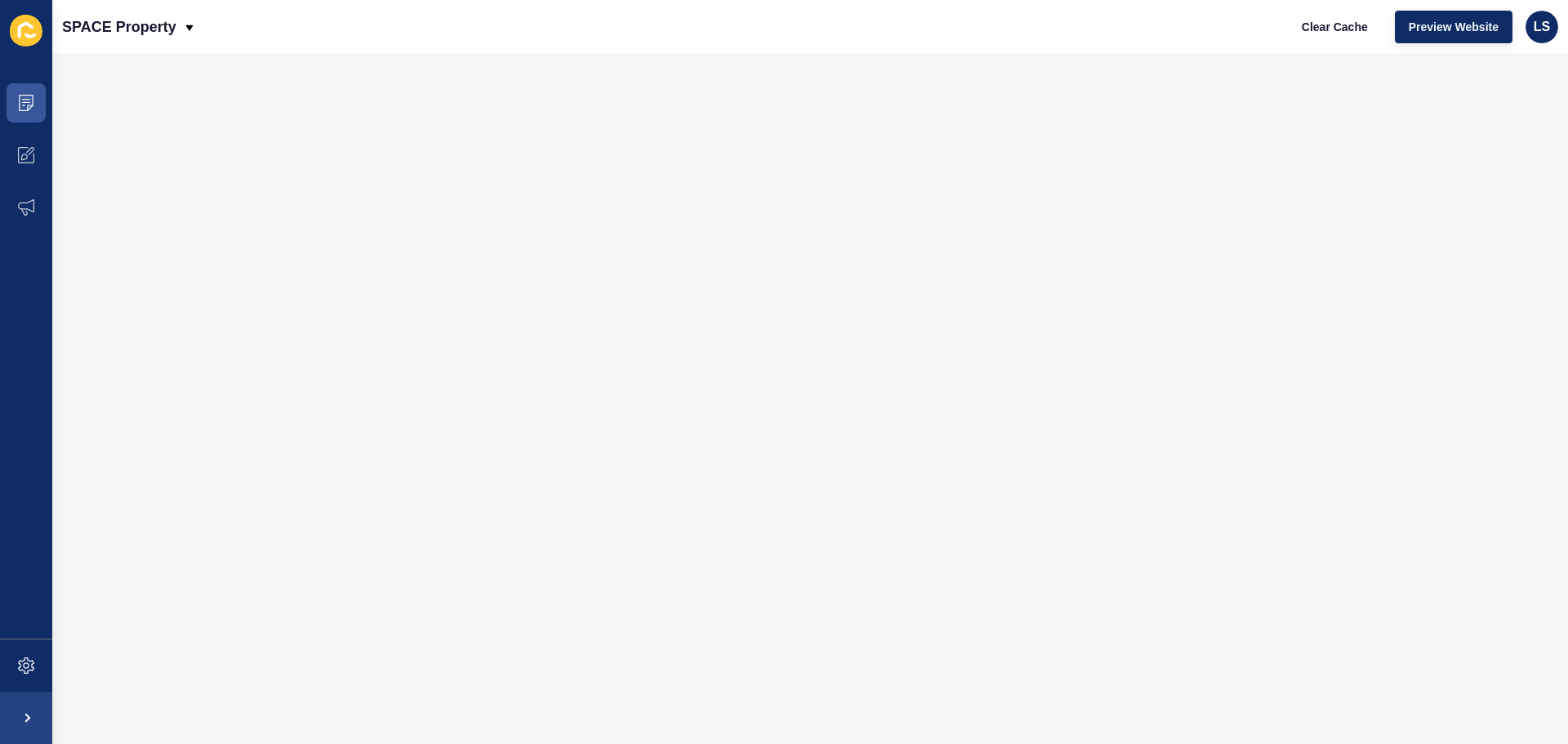
scroll to position [0, 0]
click at [22, 100] on icon at bounding box center [26, 102] width 16 height 16
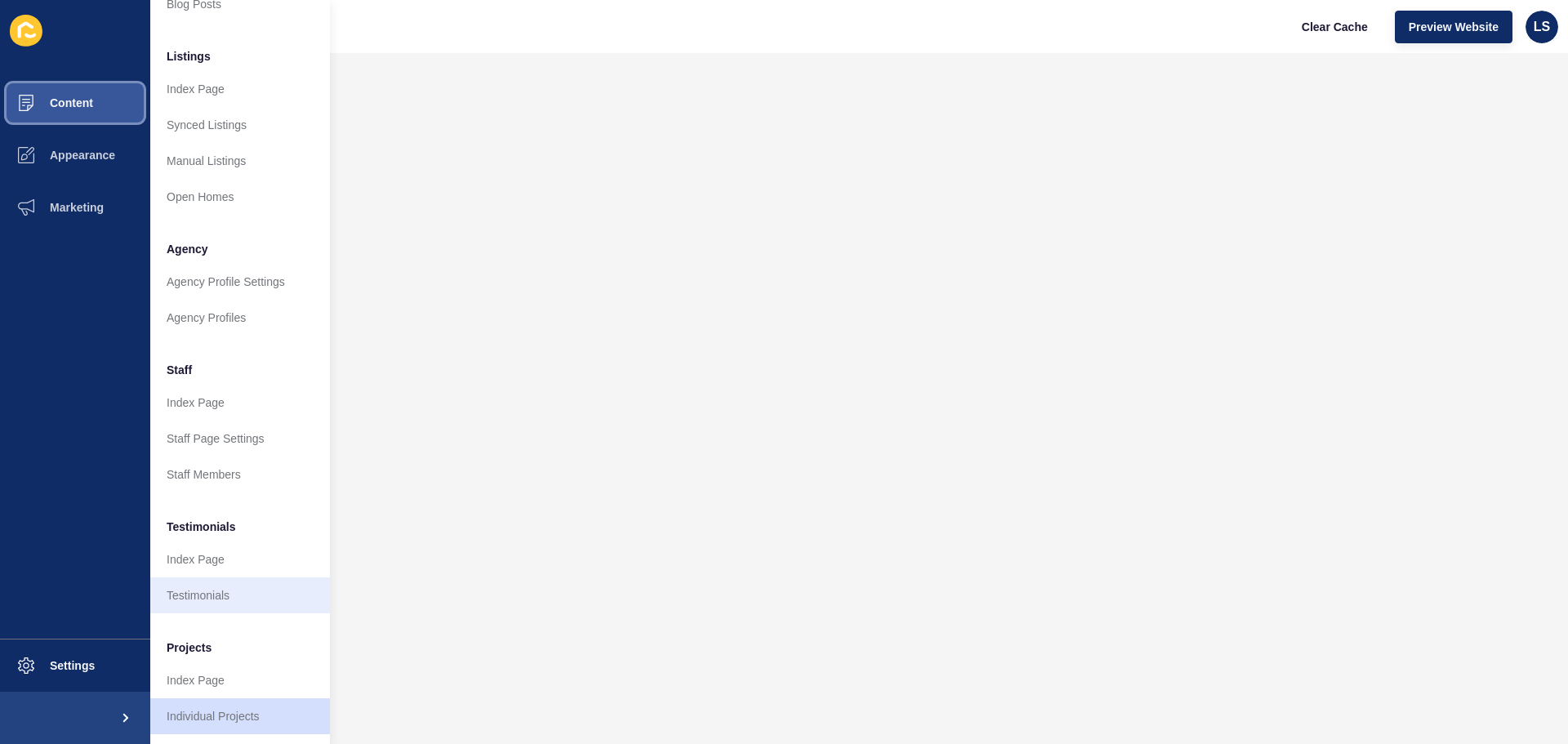
scroll to position [225, 0]
click at [220, 698] on link "Individual Projects" at bounding box center [240, 716] width 179 height 36
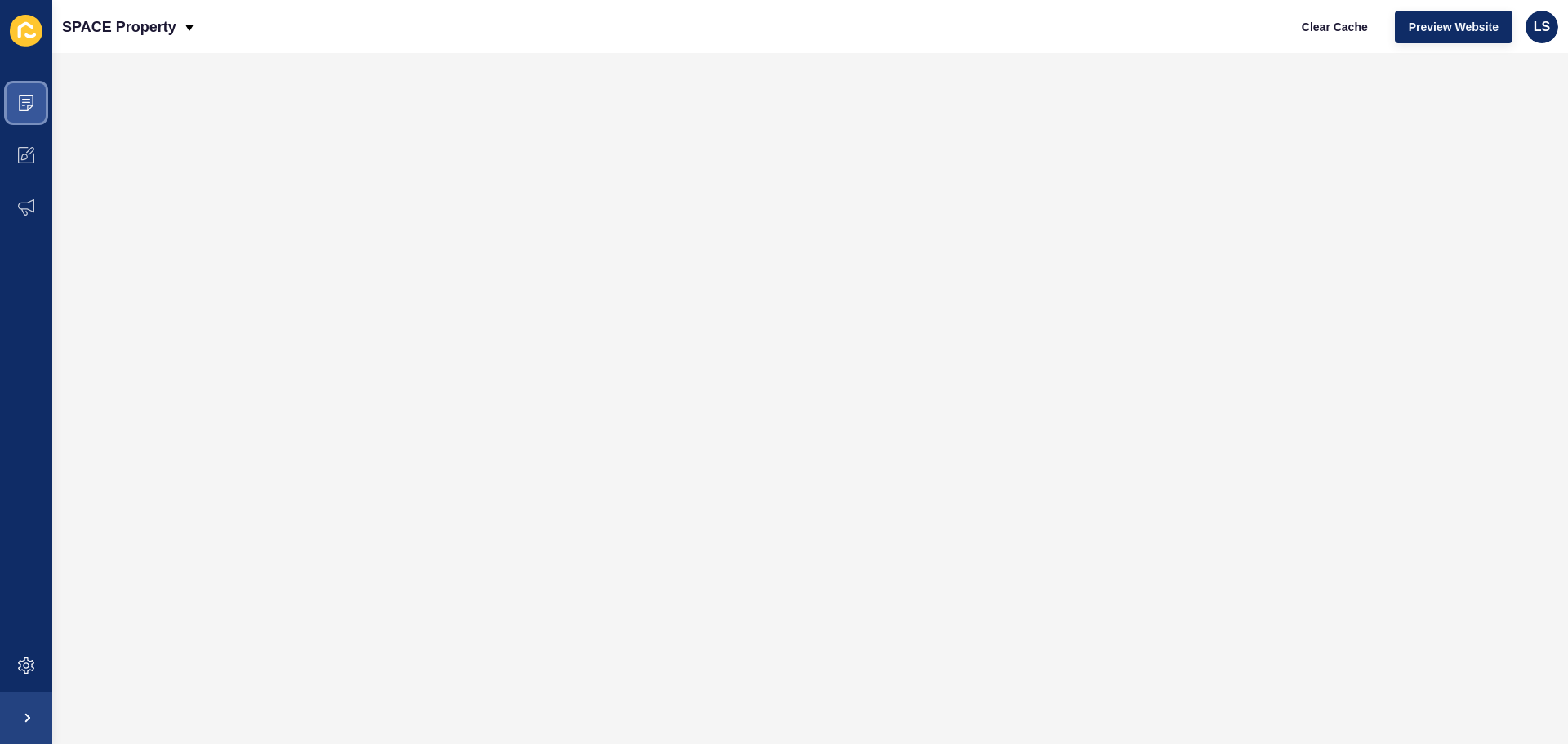
click at [22, 105] on icon at bounding box center [26, 102] width 16 height 16
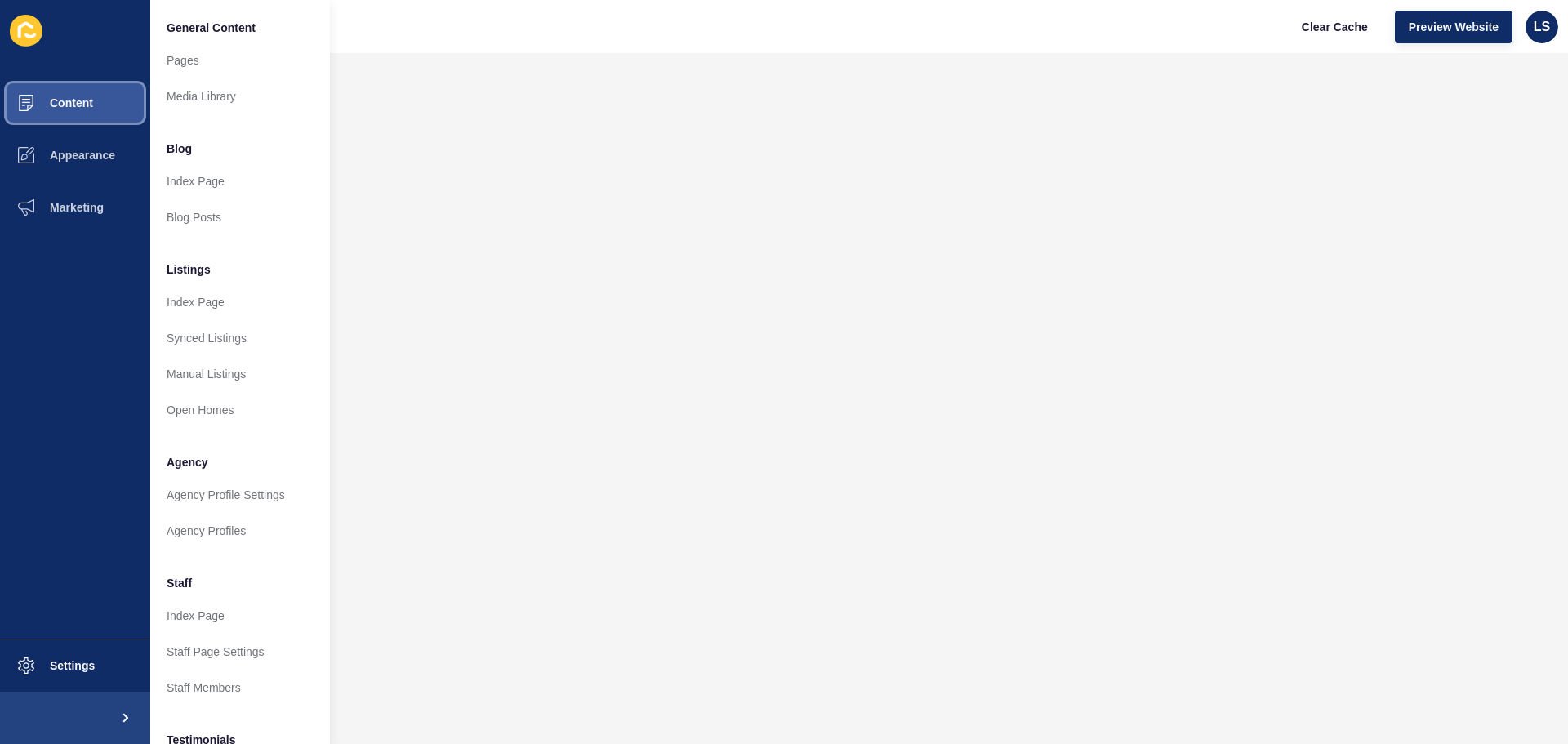
scroll to position [225, 0]
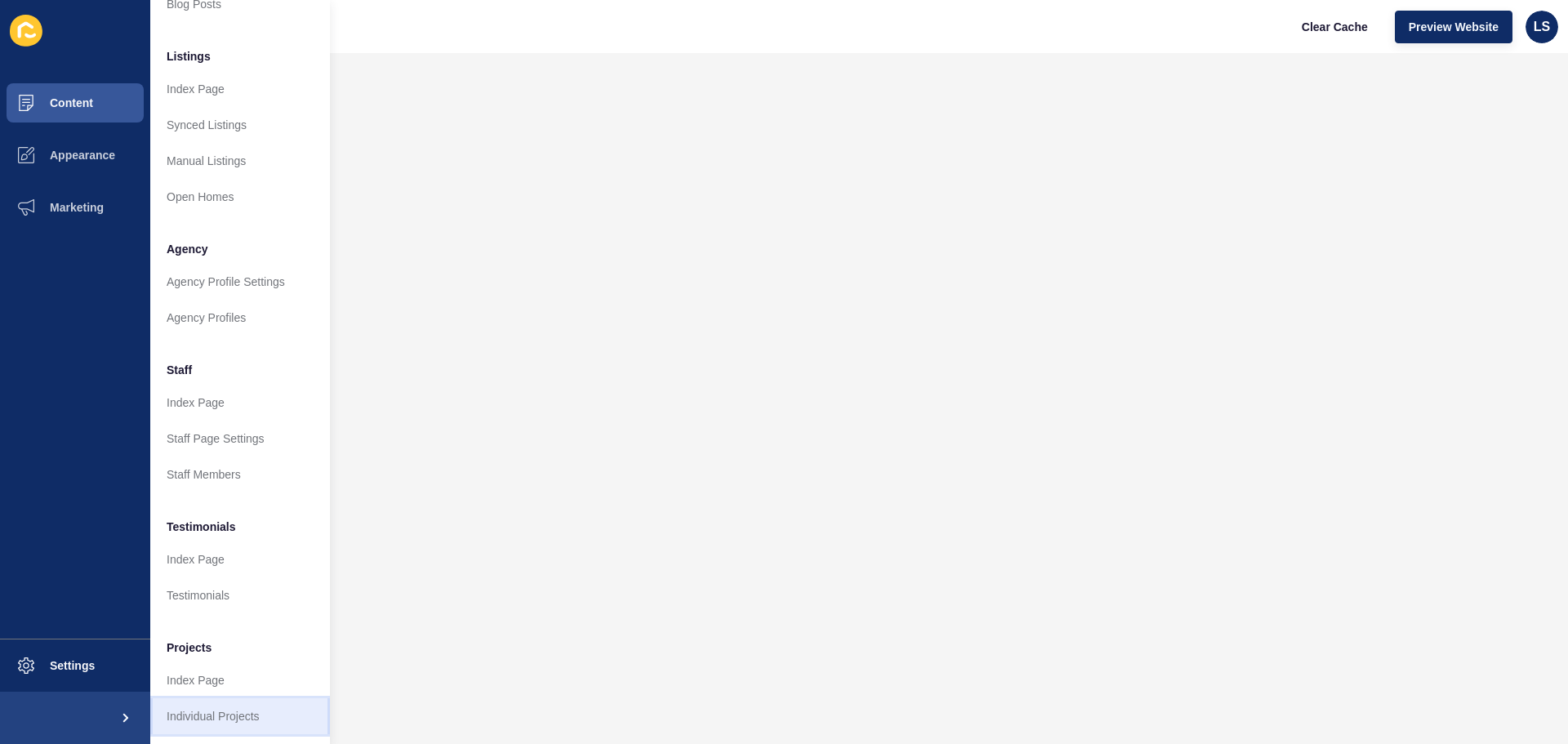
click at [201, 703] on link "Individual Projects" at bounding box center [240, 716] width 179 height 36
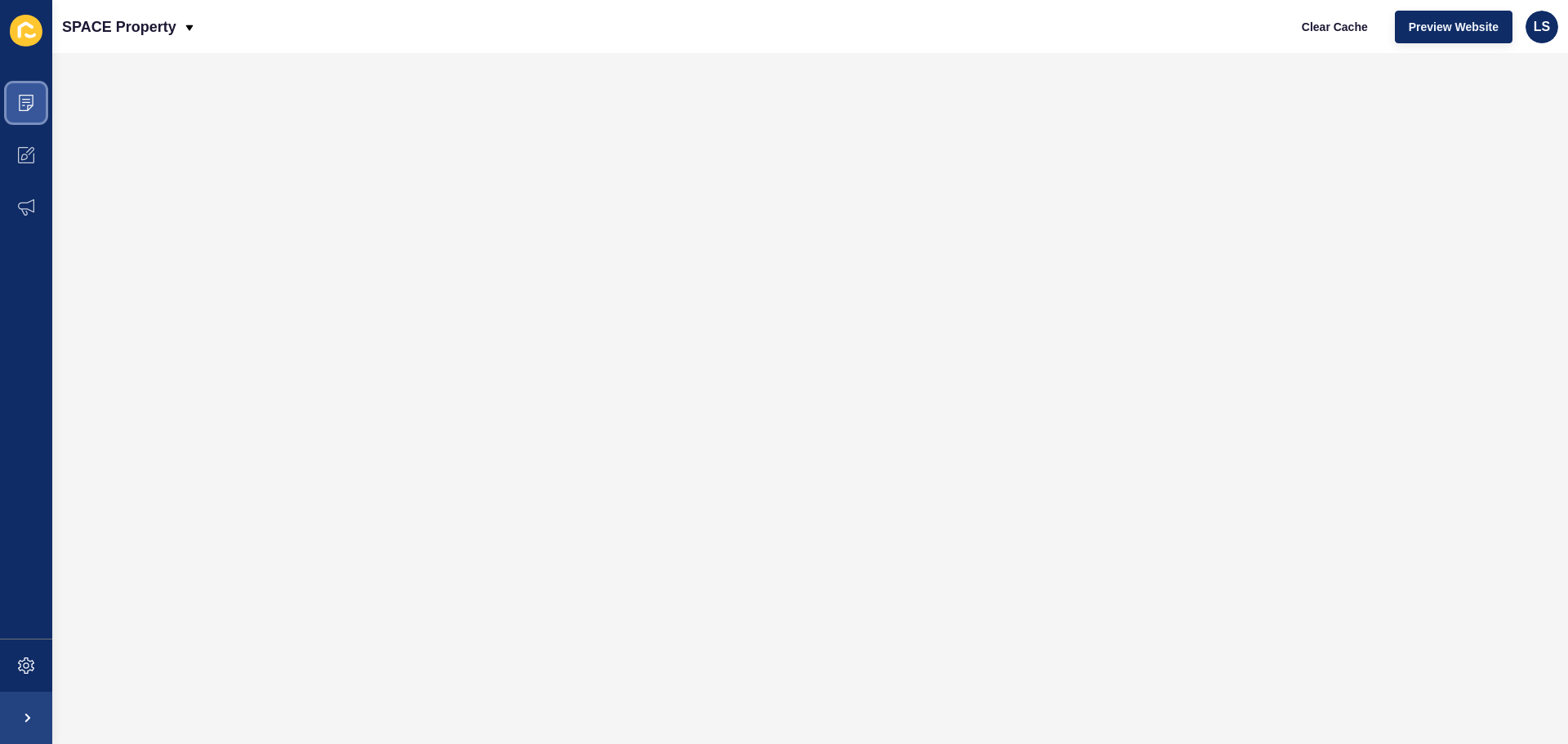
click at [42, 105] on span at bounding box center [26, 102] width 52 height 52
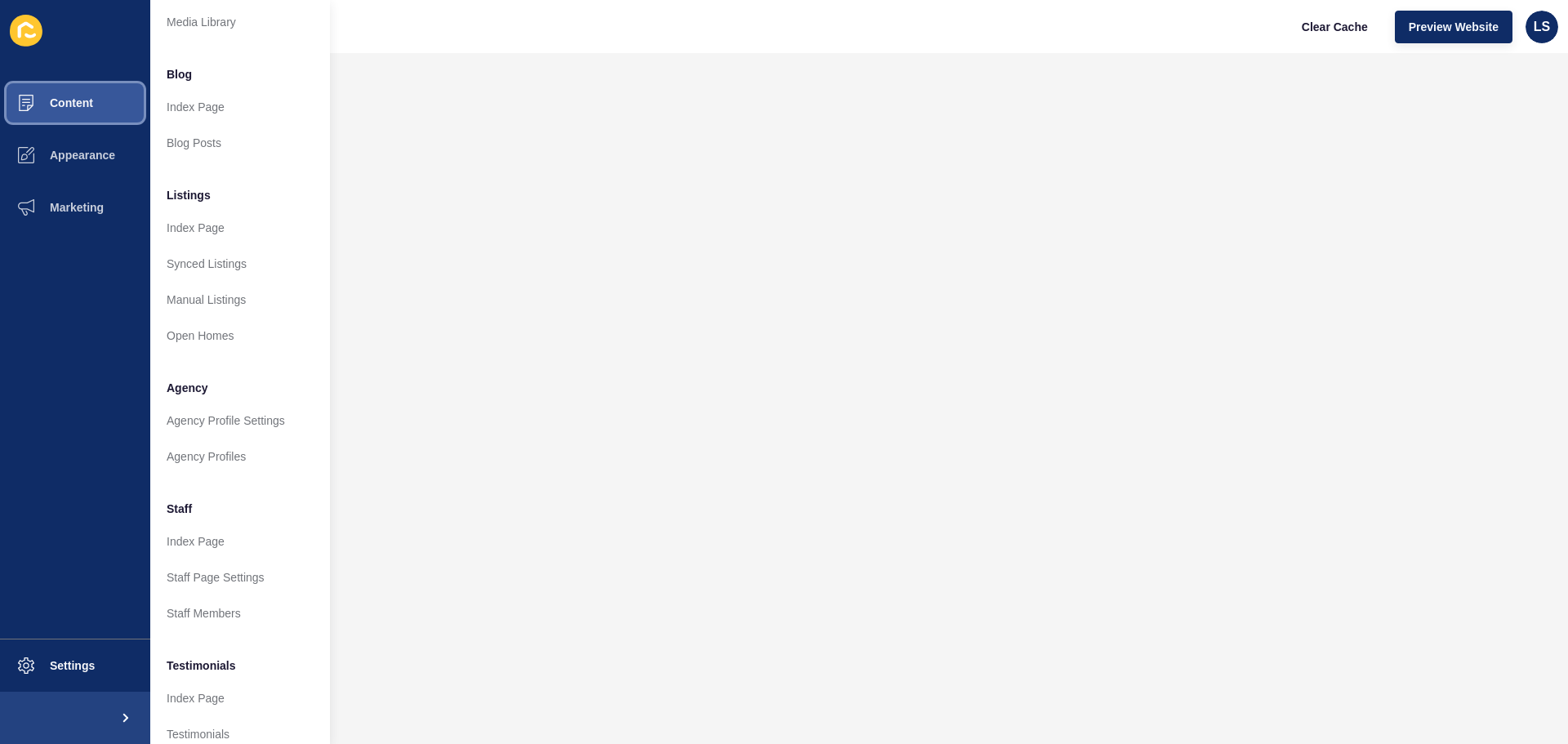
scroll to position [225, 0]
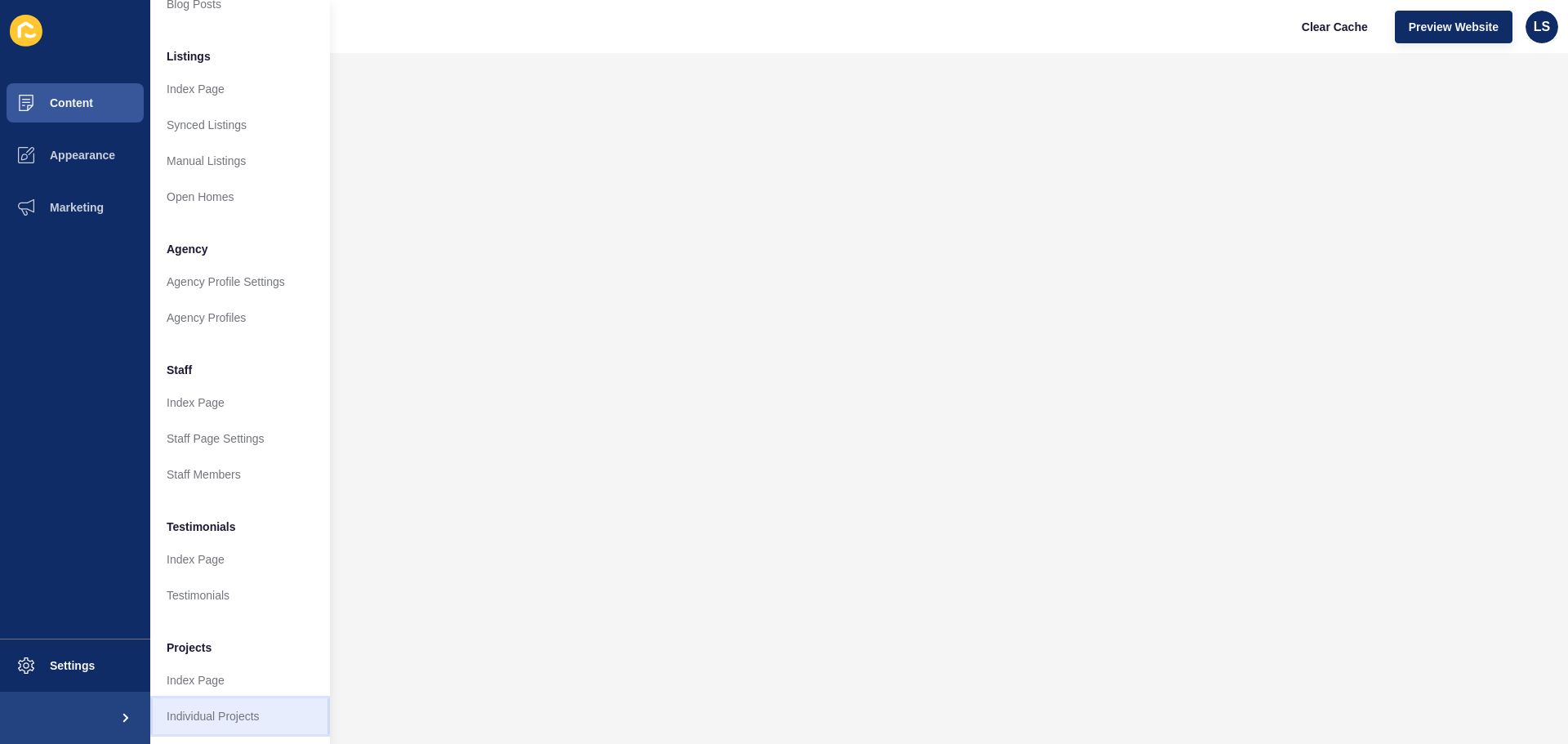
click at [199, 705] on link "Individual Projects" at bounding box center [240, 716] width 179 height 36
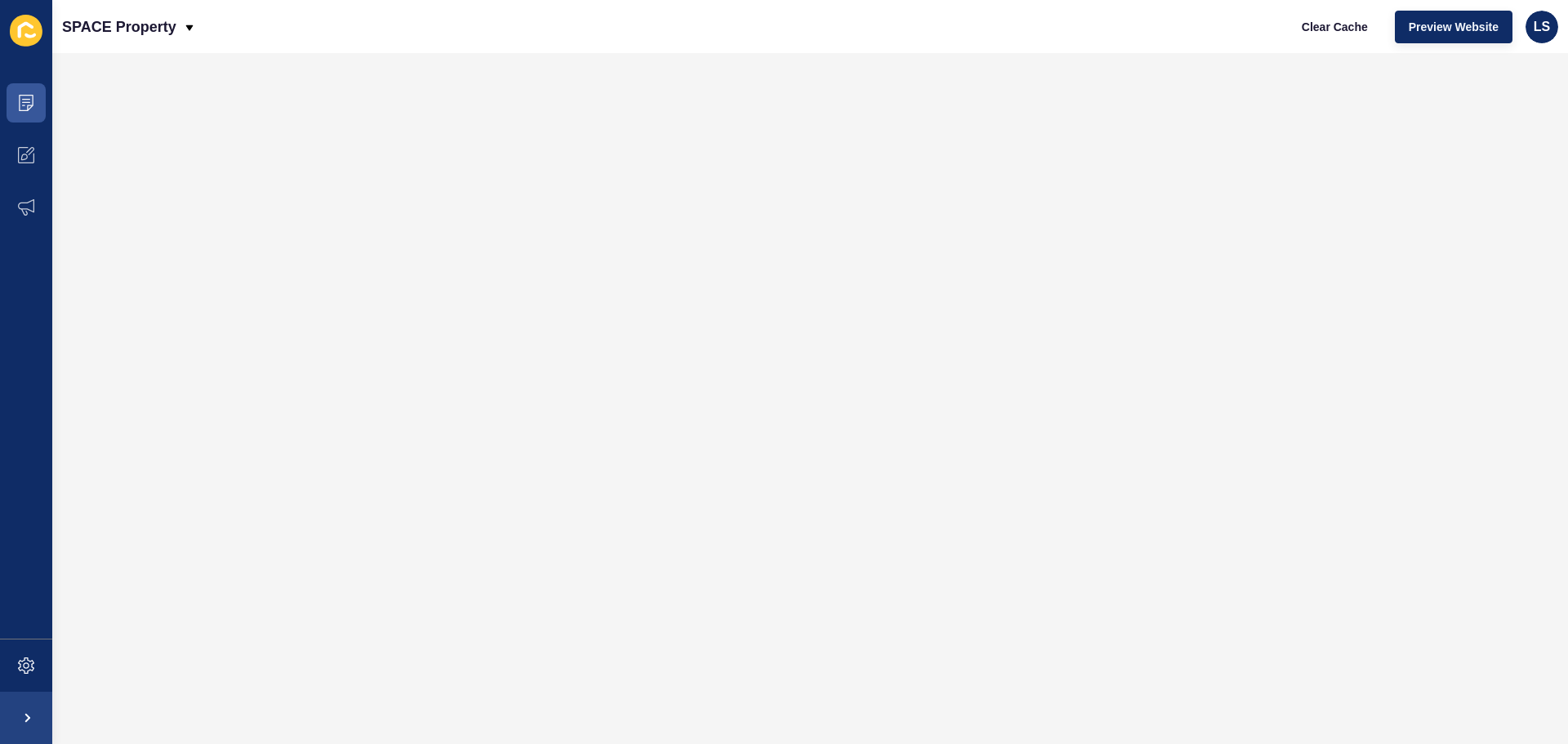
scroll to position [0, 0]
click at [1340, 28] on span "Clear Cache" at bounding box center [1334, 27] width 66 height 16
click at [21, 105] on icon at bounding box center [26, 102] width 16 height 16
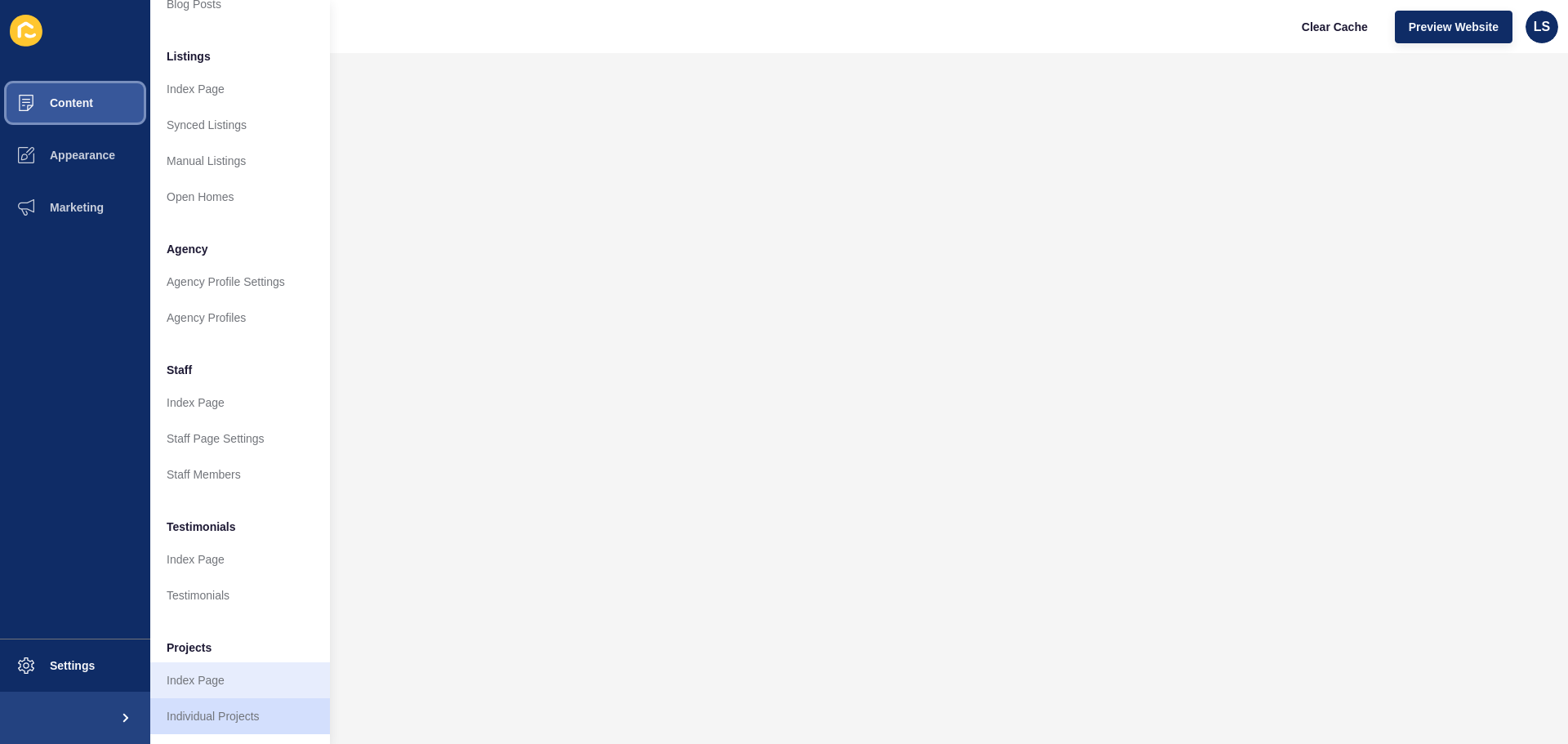
scroll to position [225, 0]
click at [227, 705] on link "Individual Projects" at bounding box center [240, 716] width 179 height 36
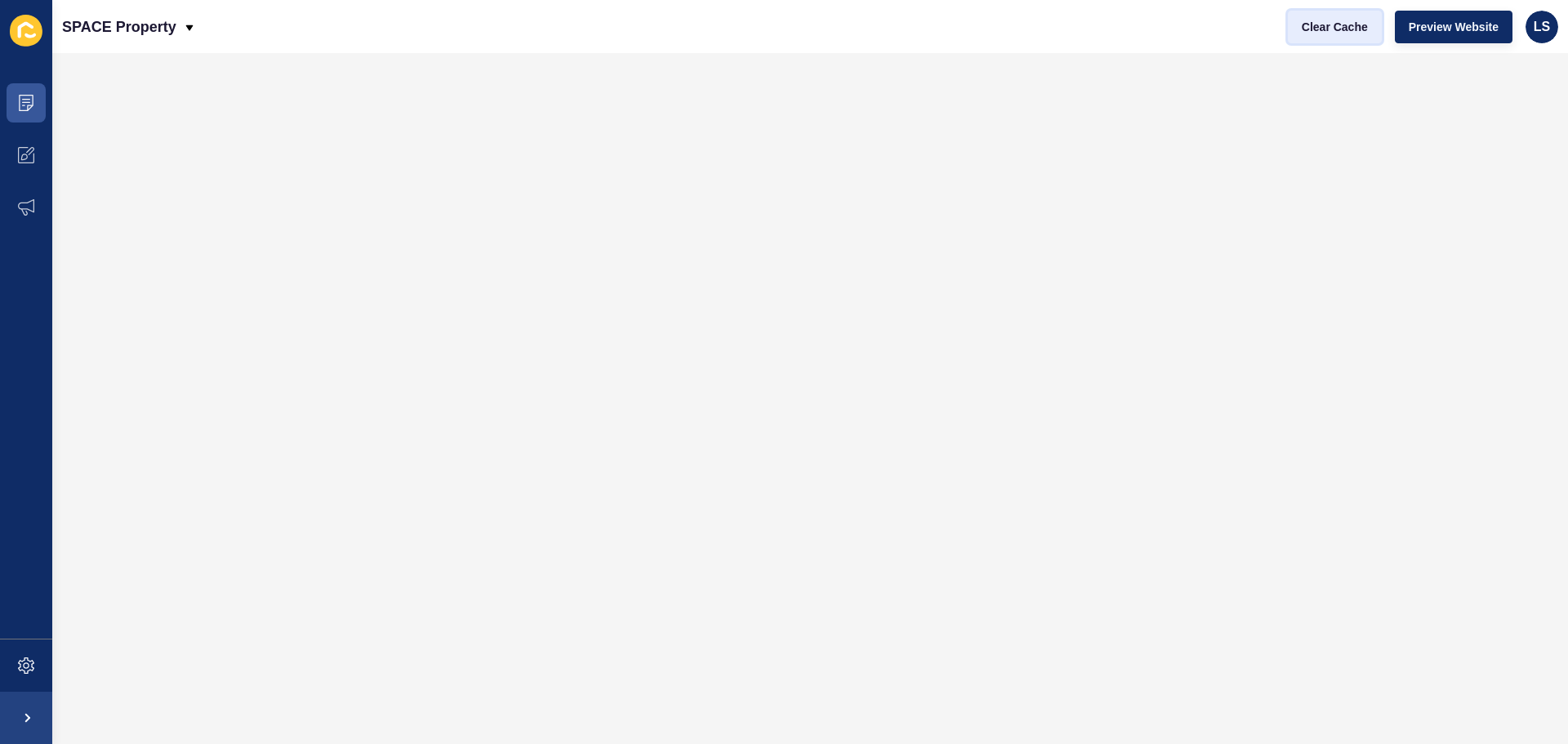
click at [1335, 17] on button "Clear Cache" at bounding box center [1334, 27] width 94 height 32
drag, startPoint x: 28, startPoint y: 91, endPoint x: 40, endPoint y: 110, distance: 22.5
click at [28, 91] on span at bounding box center [26, 102] width 52 height 52
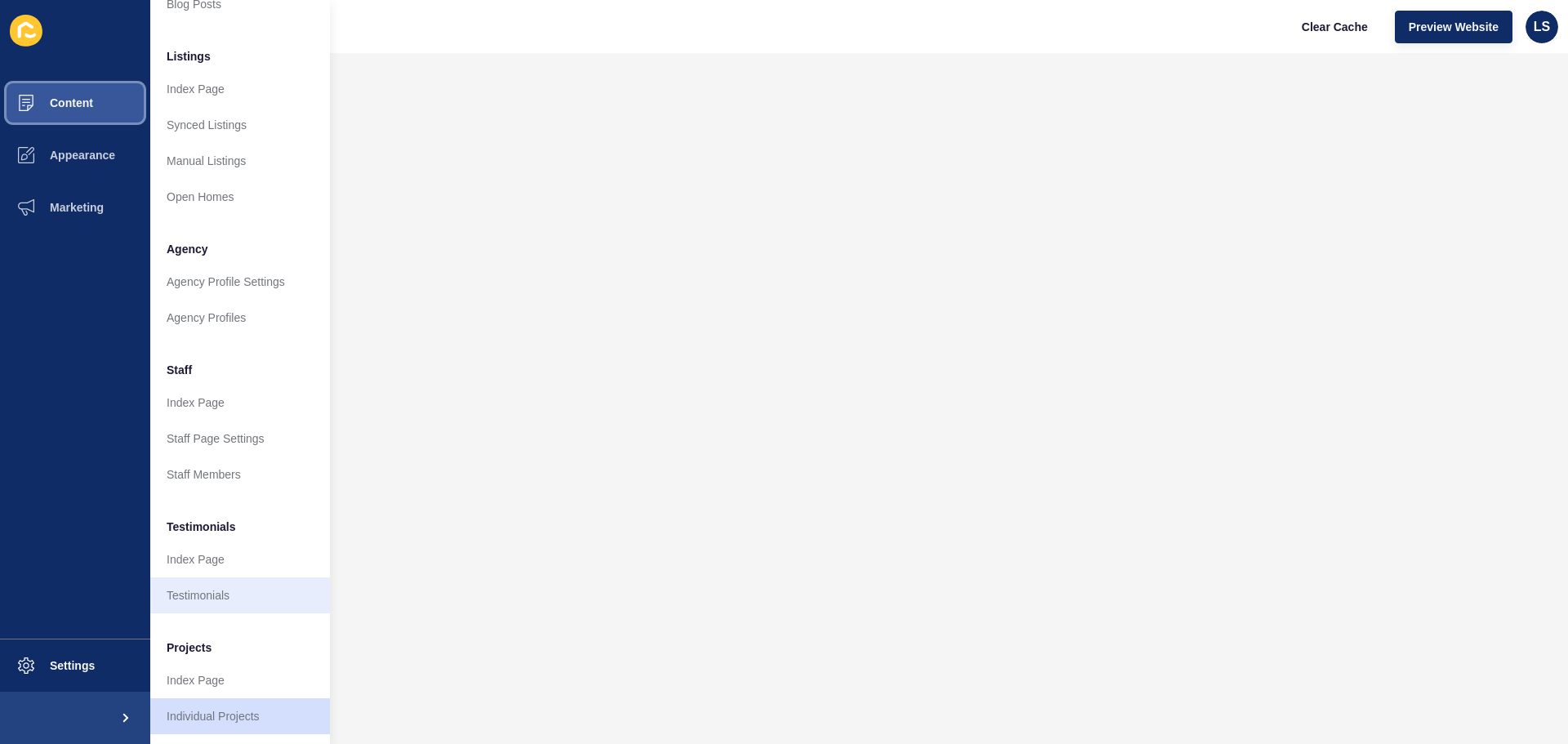
scroll to position [225, 0]
click at [209, 699] on link "Individual Projects" at bounding box center [240, 716] width 179 height 36
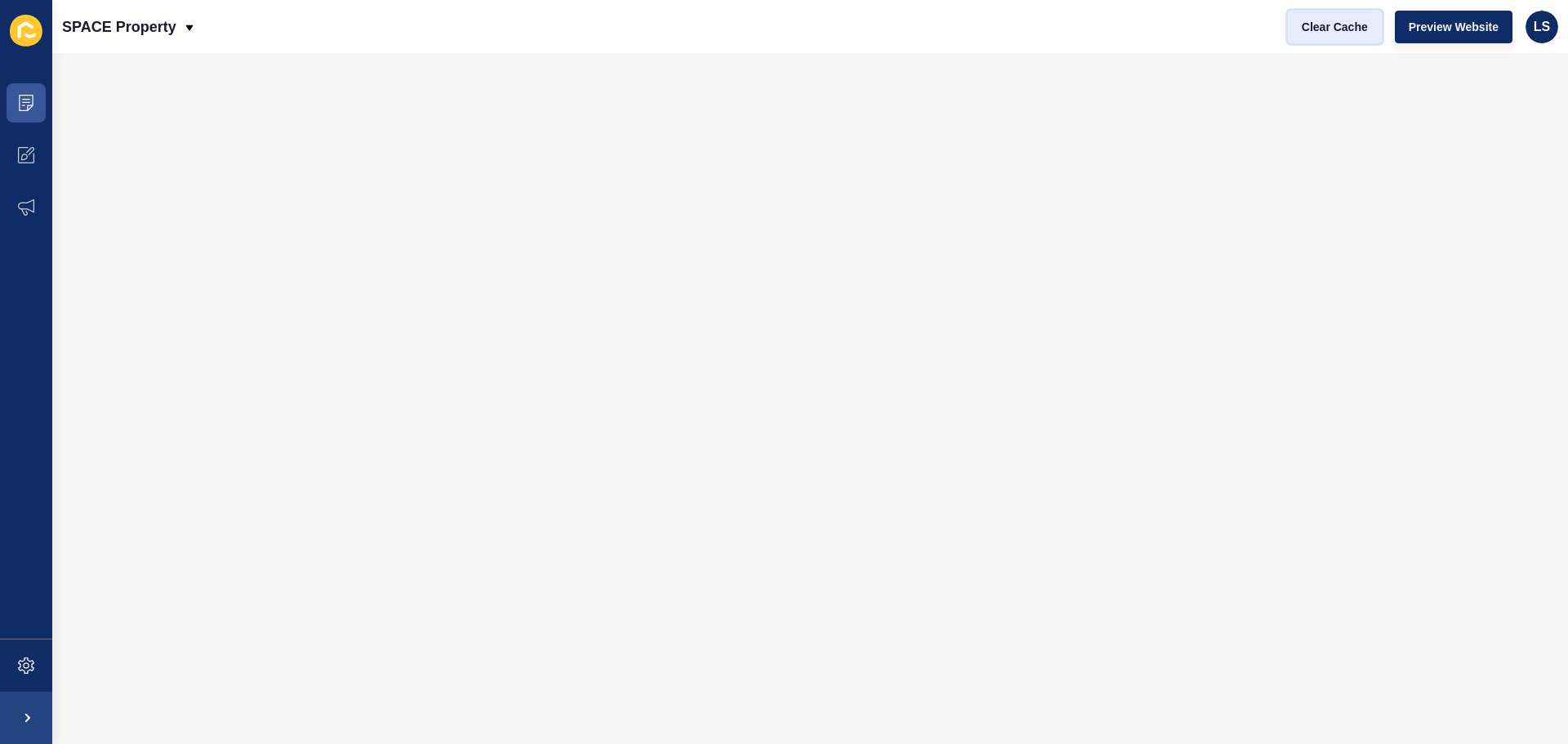
click at [1344, 26] on span "Clear Cache" at bounding box center [1334, 27] width 66 height 16
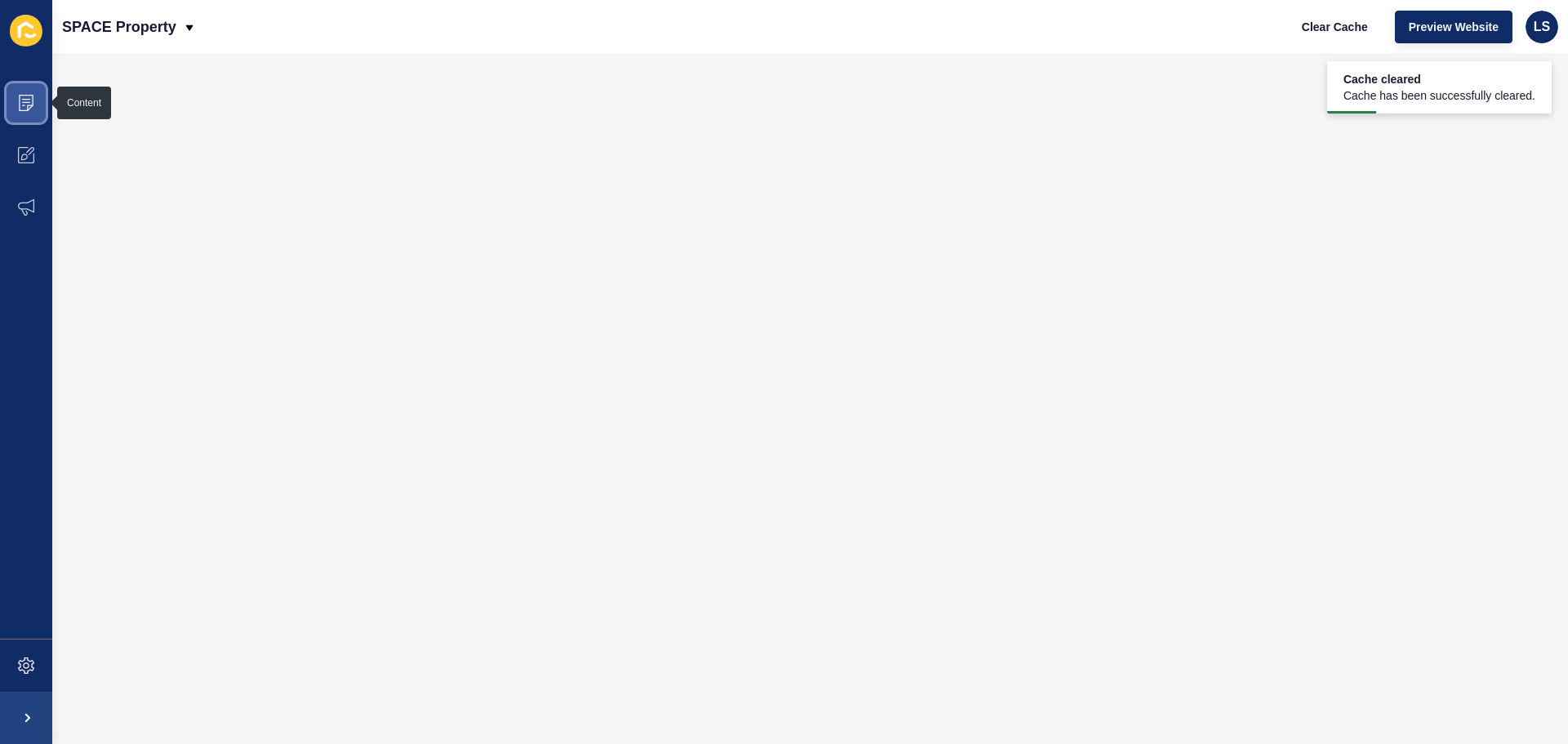
click at [37, 99] on span at bounding box center [26, 102] width 52 height 52
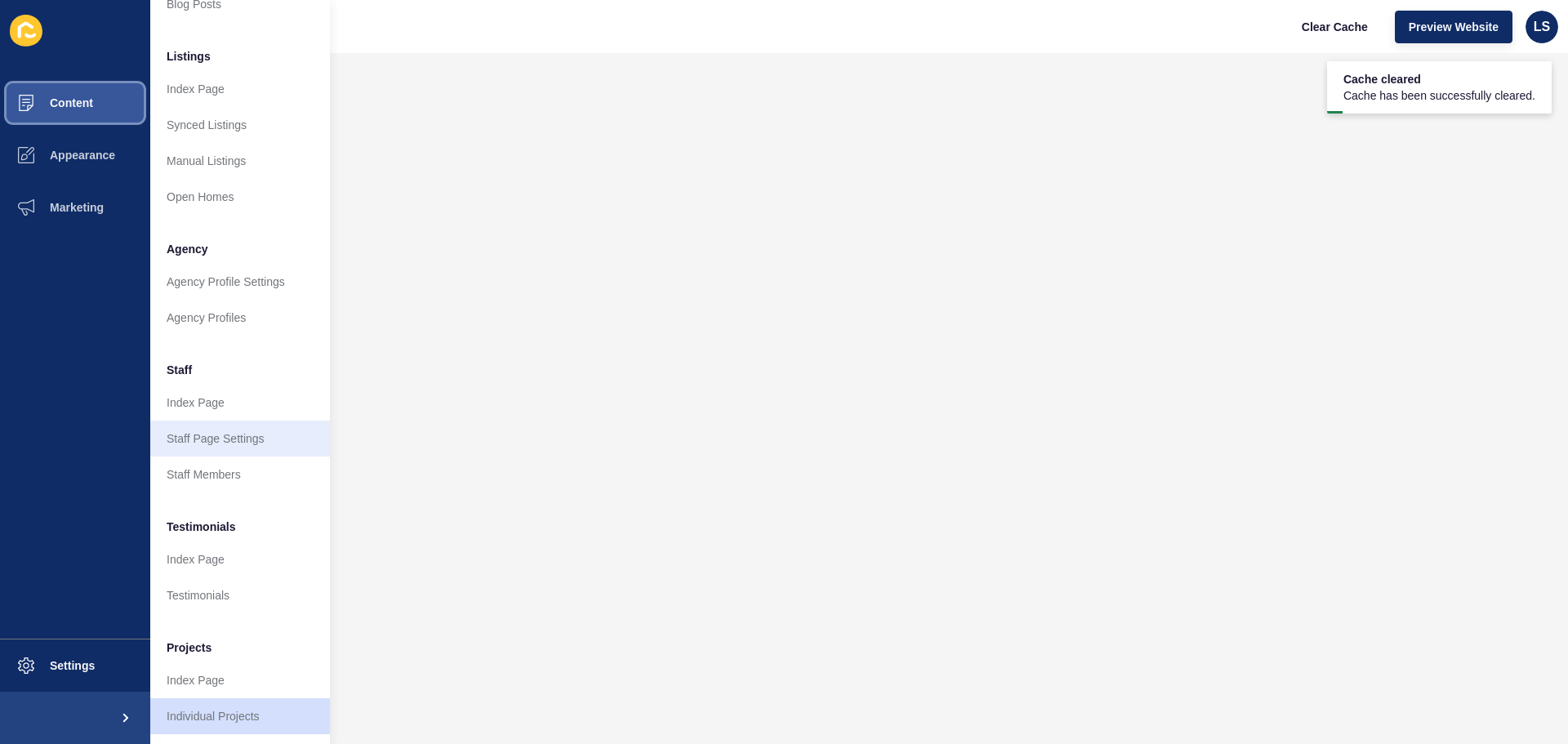
scroll to position [225, 0]
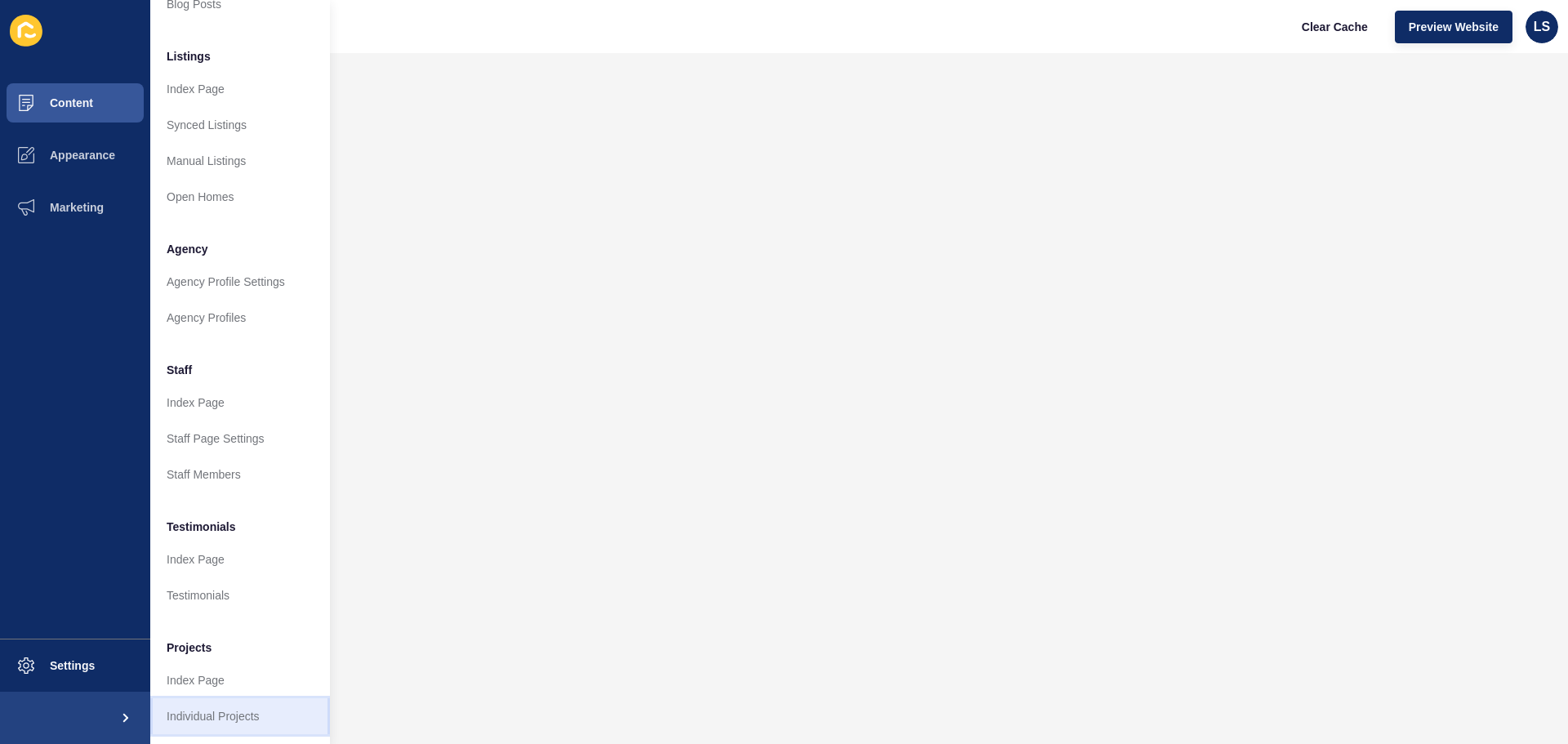
click at [231, 702] on link "Individual Projects" at bounding box center [240, 716] width 179 height 36
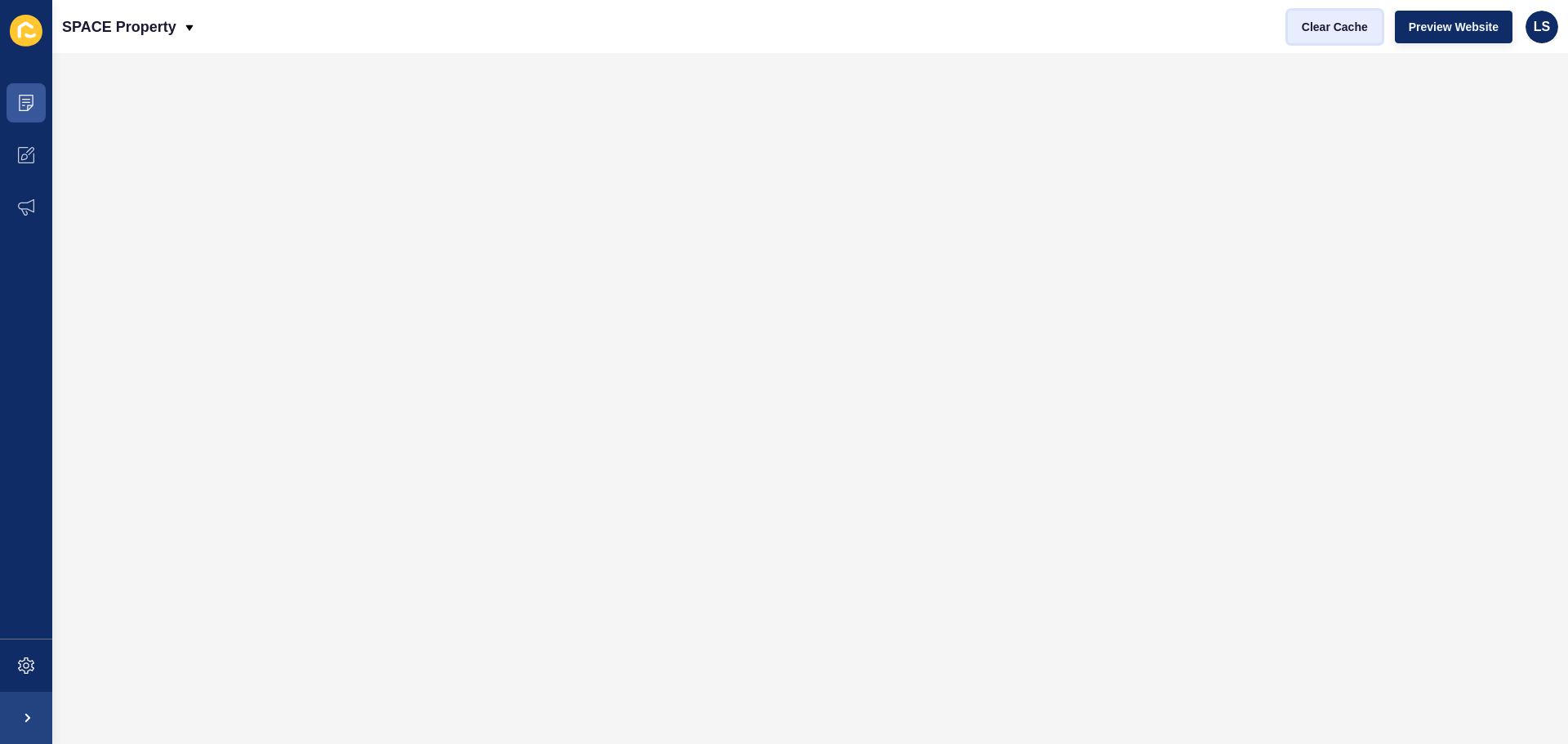
click at [1341, 15] on button "Clear Cache" at bounding box center [1334, 27] width 94 height 32
click at [33, 106] on icon at bounding box center [26, 102] width 16 height 16
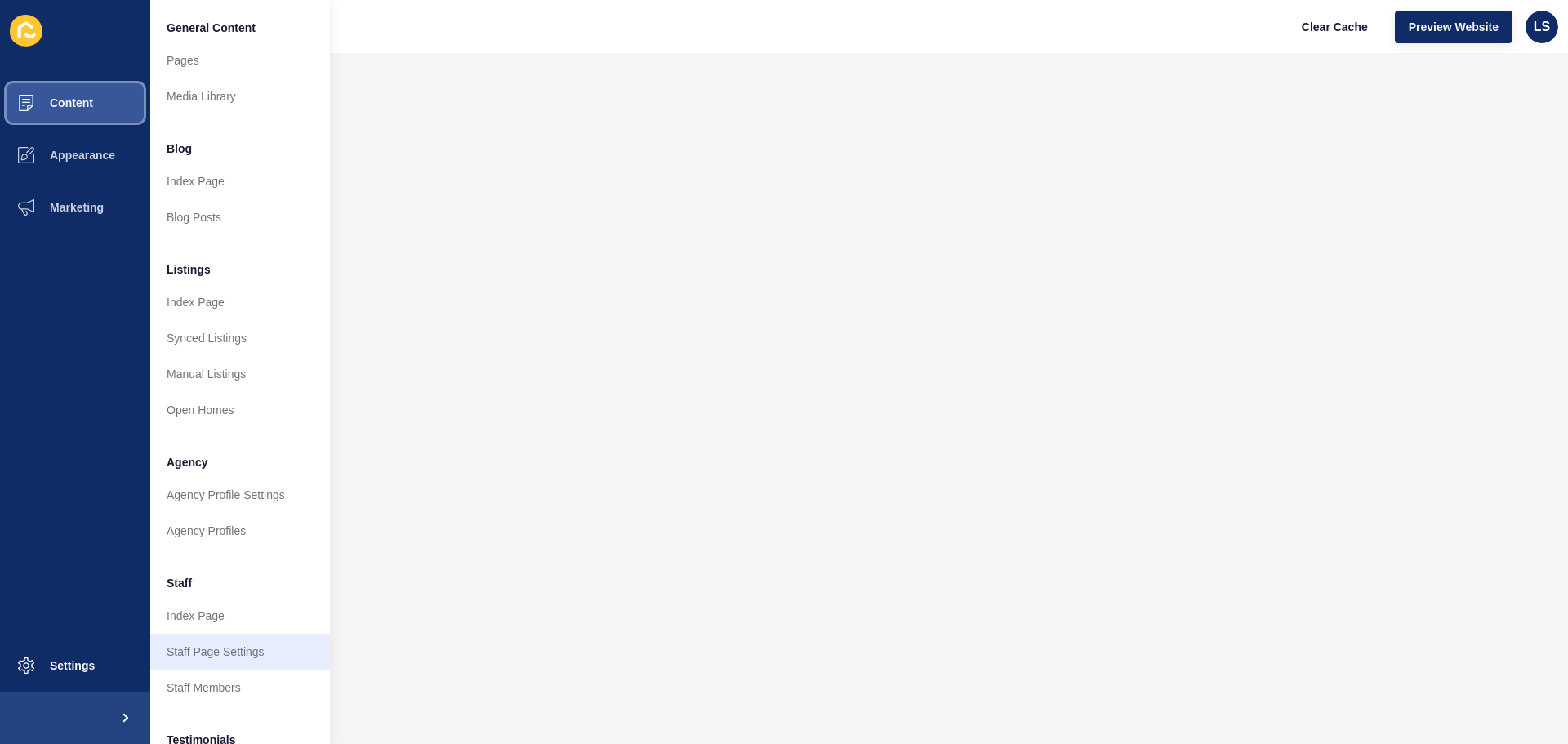
scroll to position [225, 0]
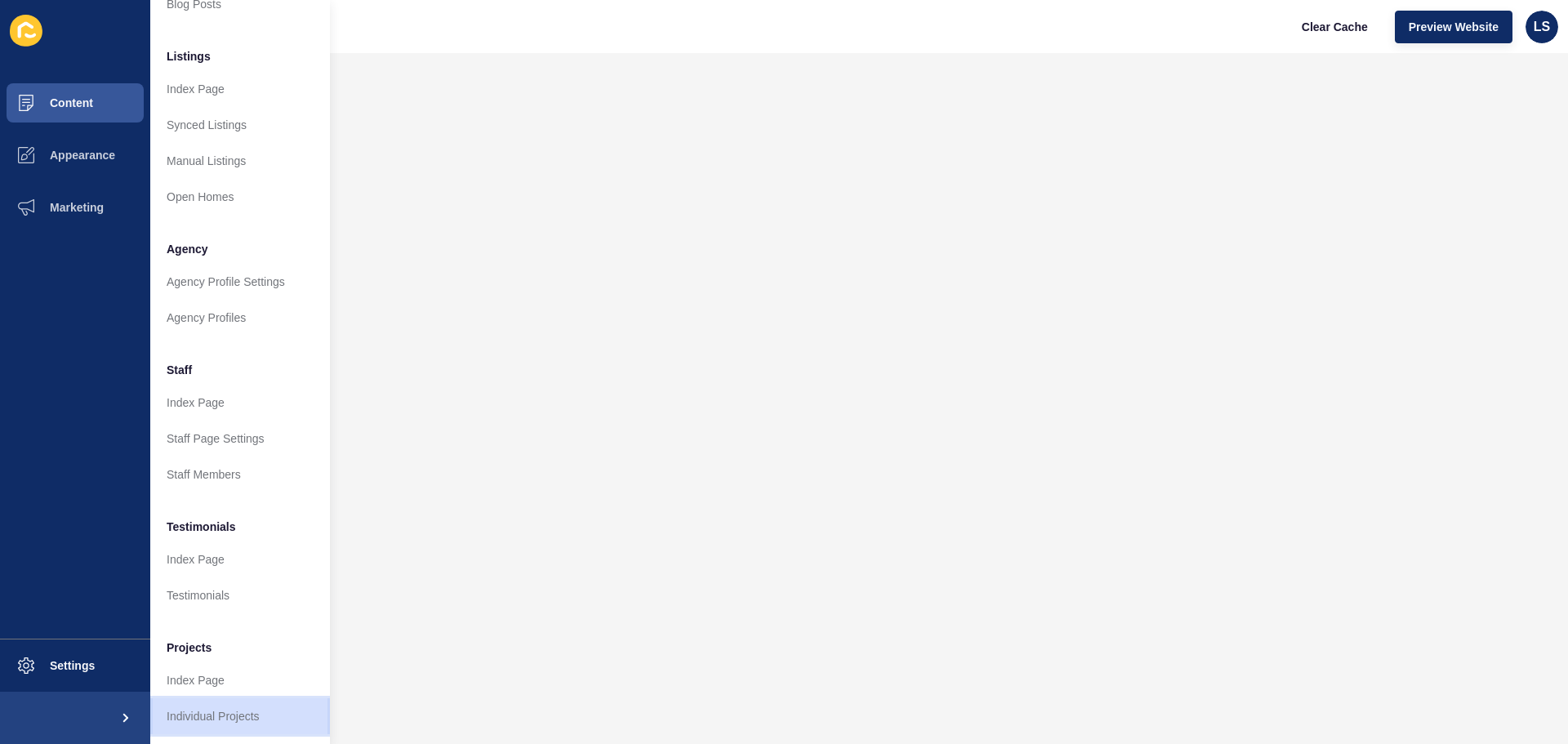
click at [235, 704] on link "Individual Projects" at bounding box center [240, 716] width 179 height 36
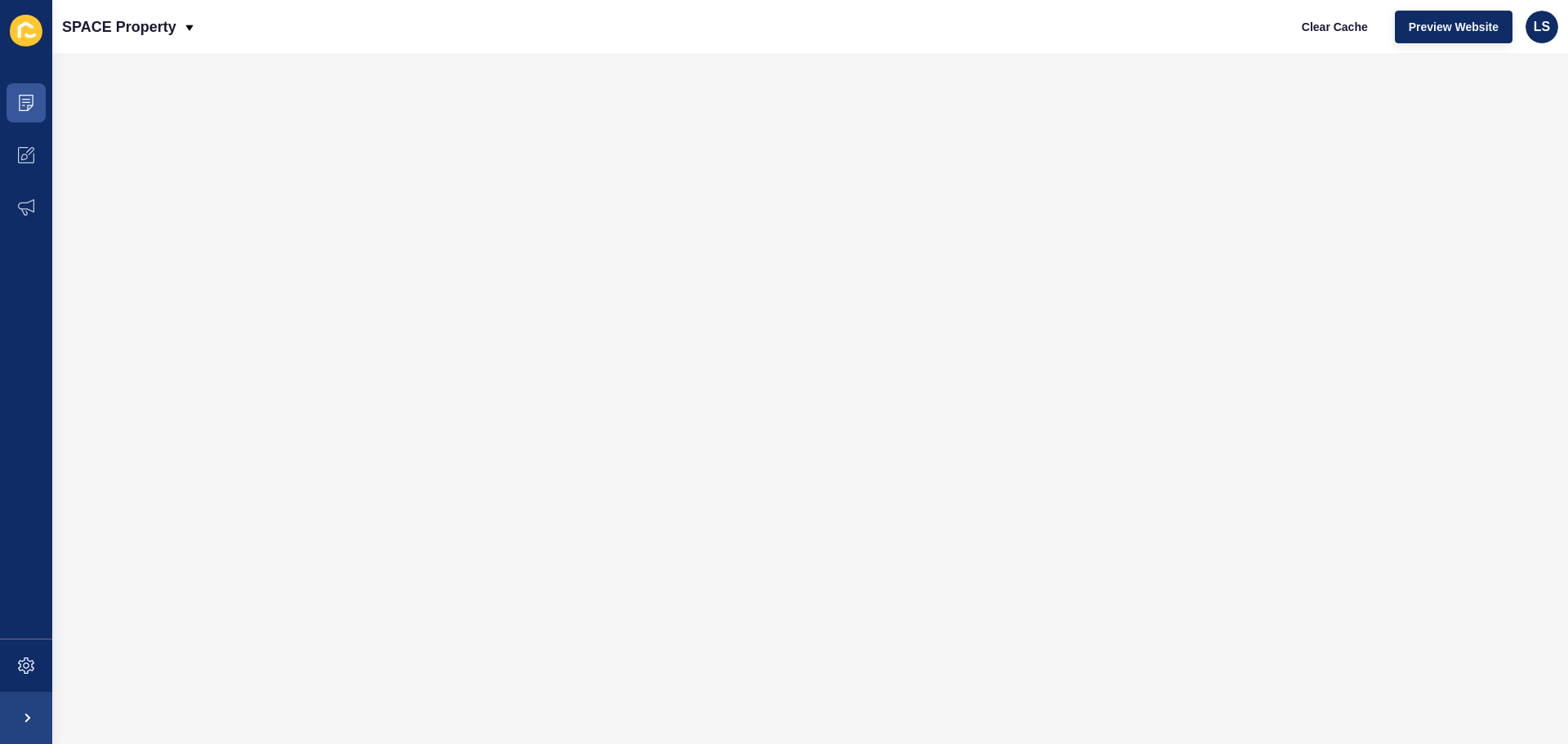
scroll to position [0, 0]
click at [1350, 24] on span "Clear Cache" at bounding box center [1334, 27] width 66 height 16
click at [21, 105] on icon at bounding box center [26, 102] width 16 height 16
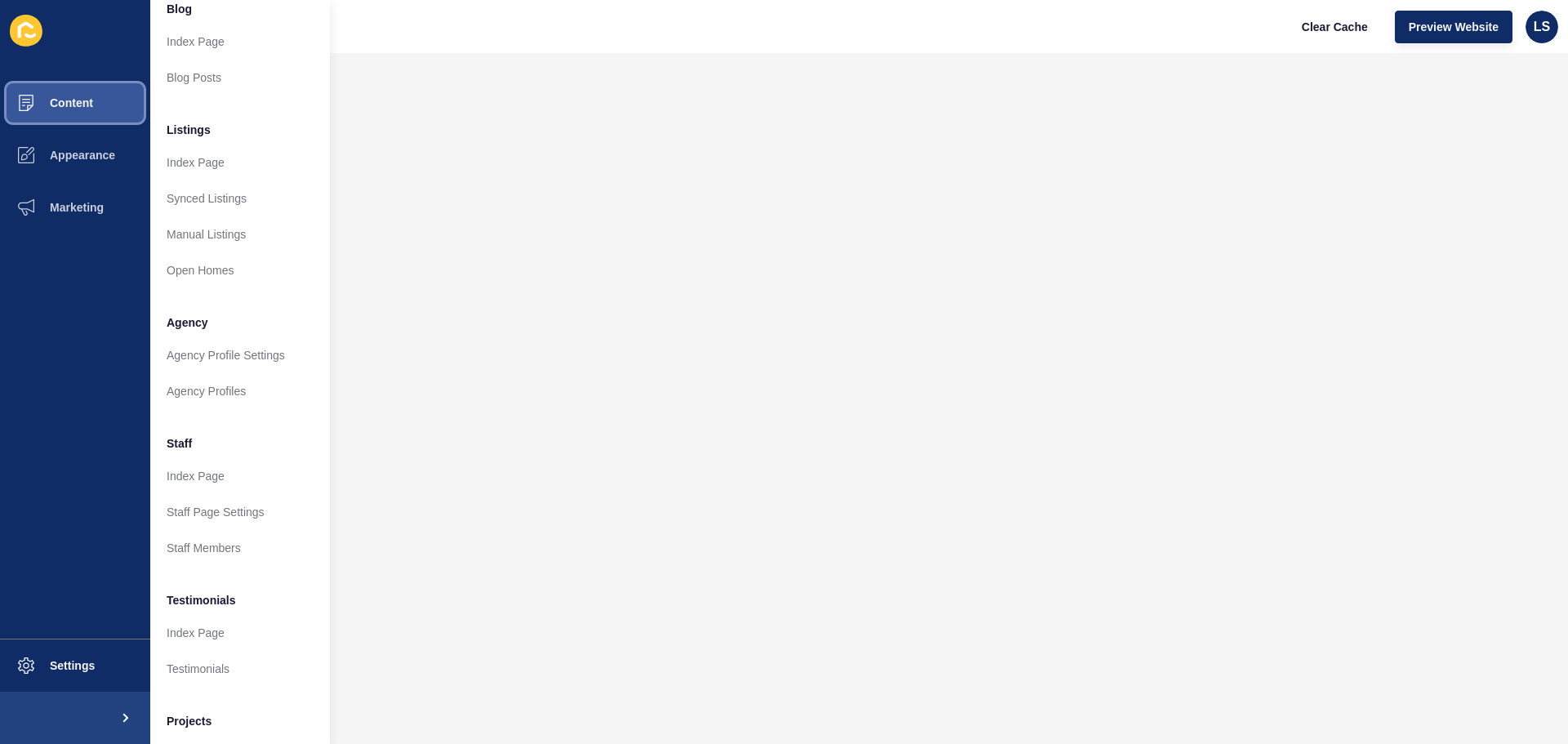
scroll to position [225, 0]
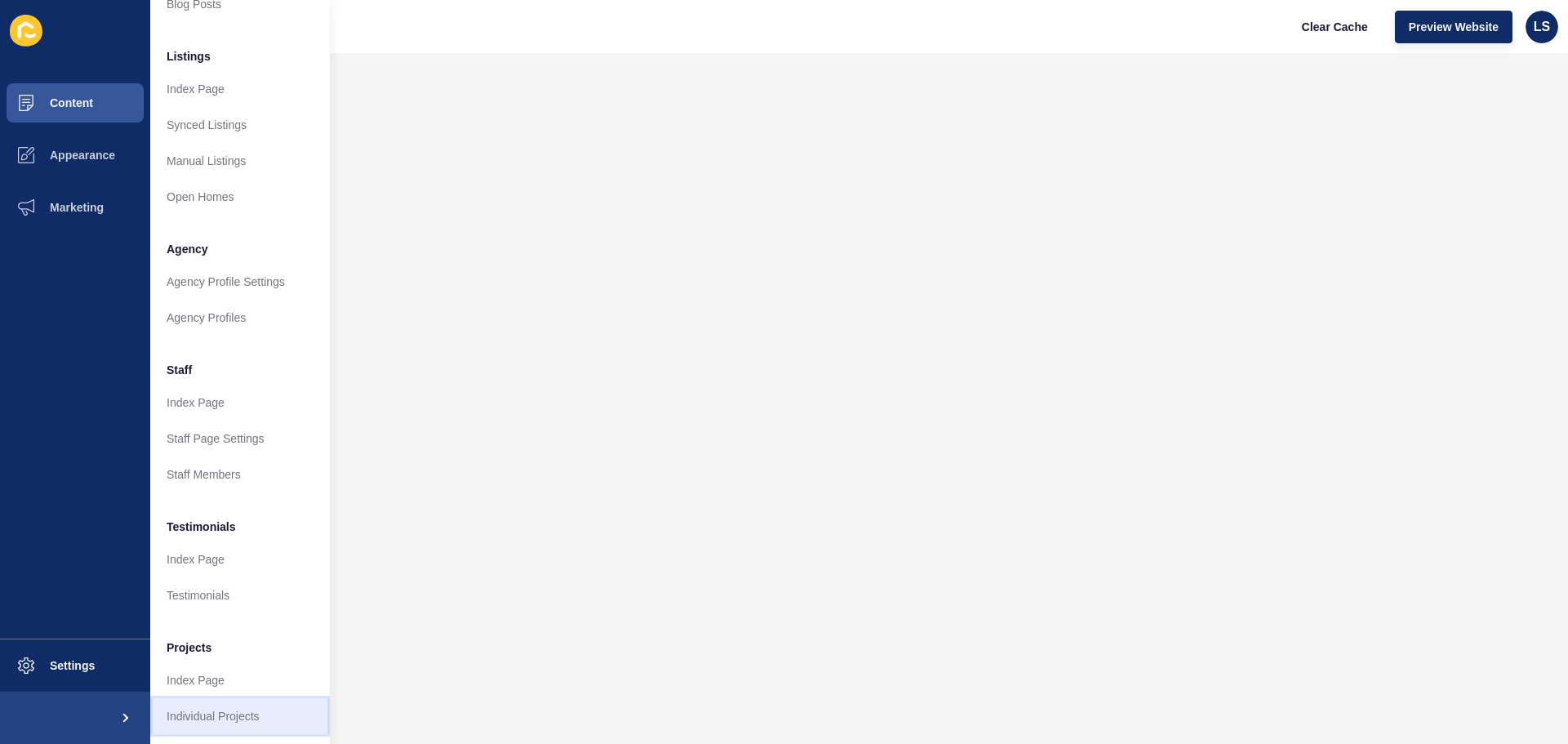
click at [250, 698] on link "Individual Projects" at bounding box center [240, 716] width 179 height 36
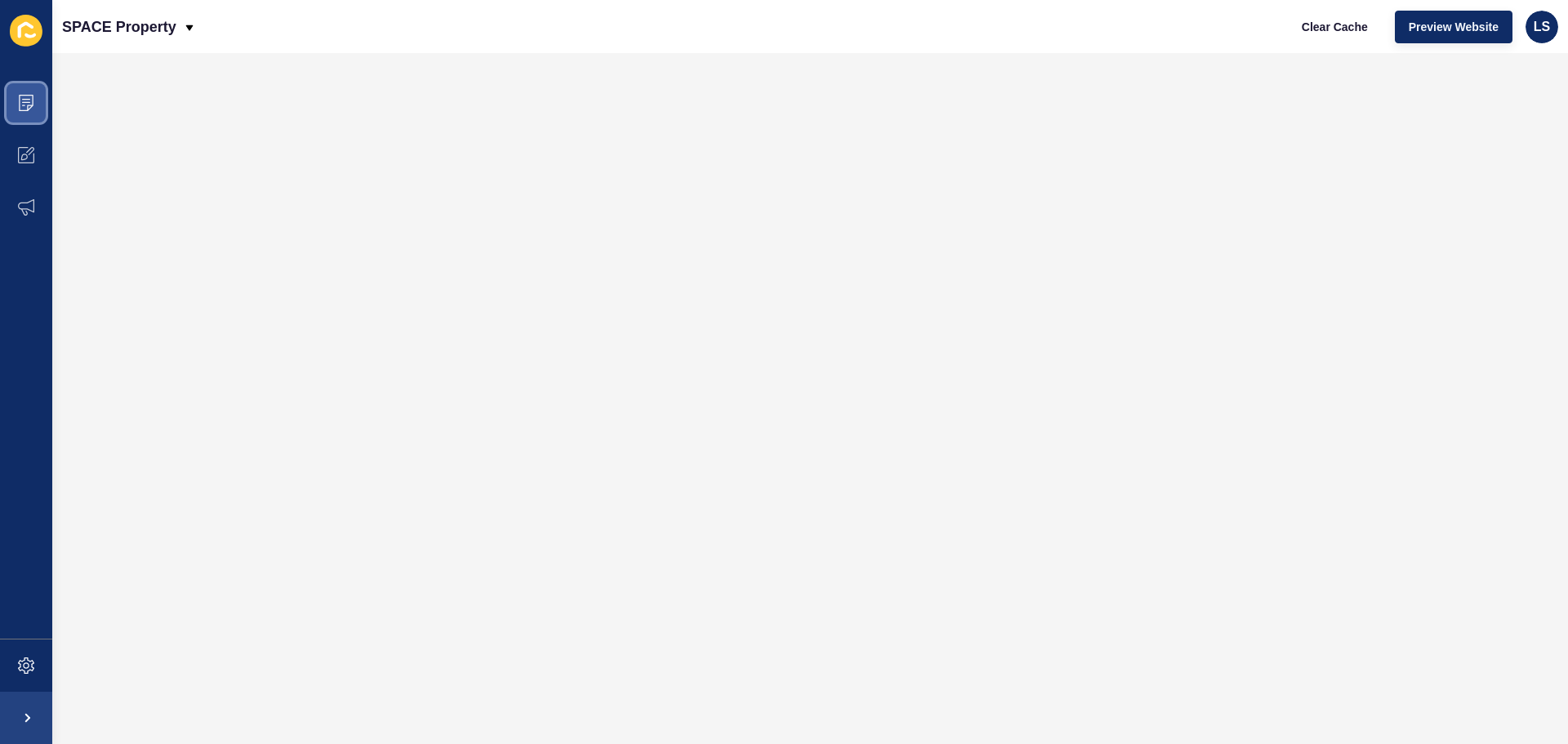
click at [21, 105] on icon at bounding box center [26, 102] width 16 height 16
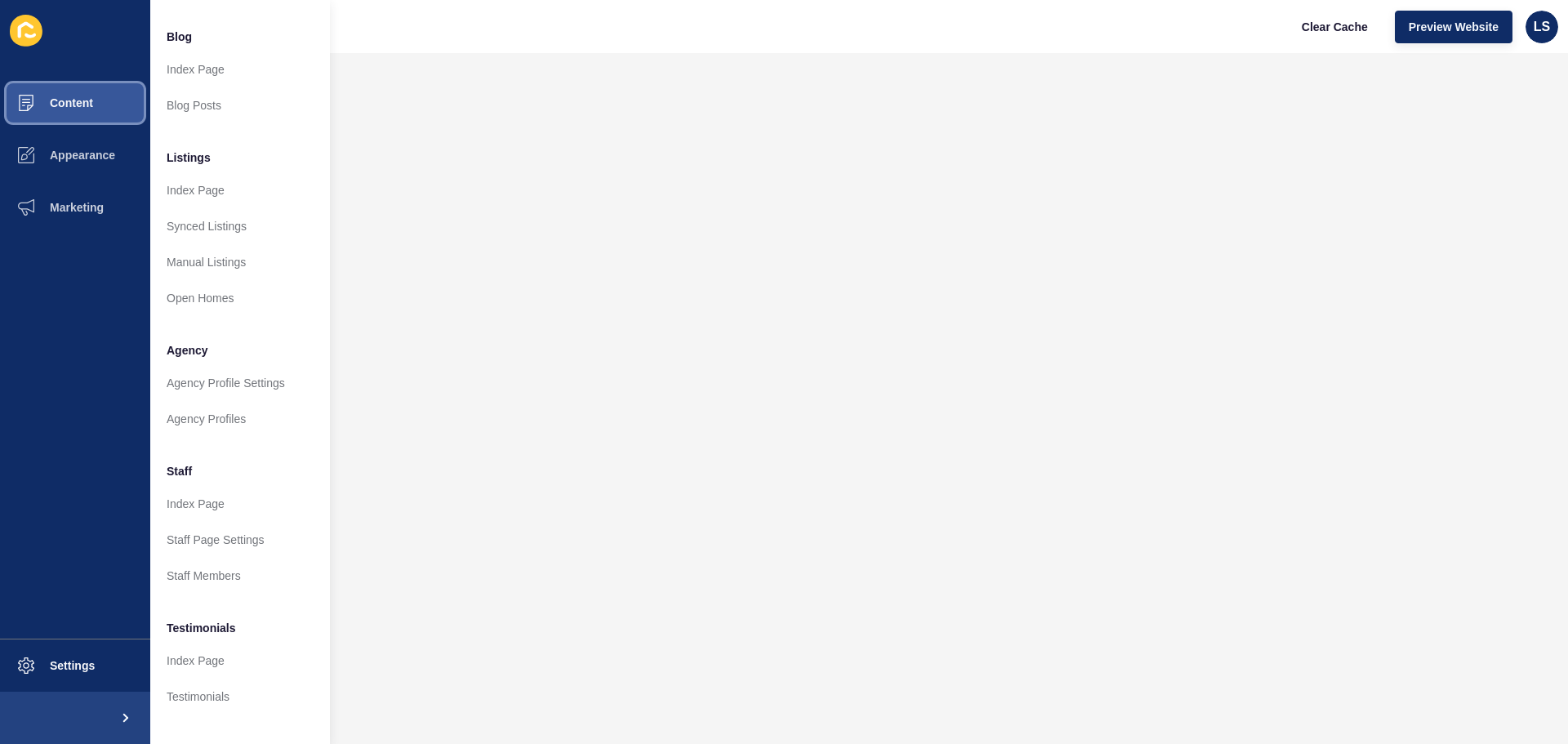
scroll to position [225, 0]
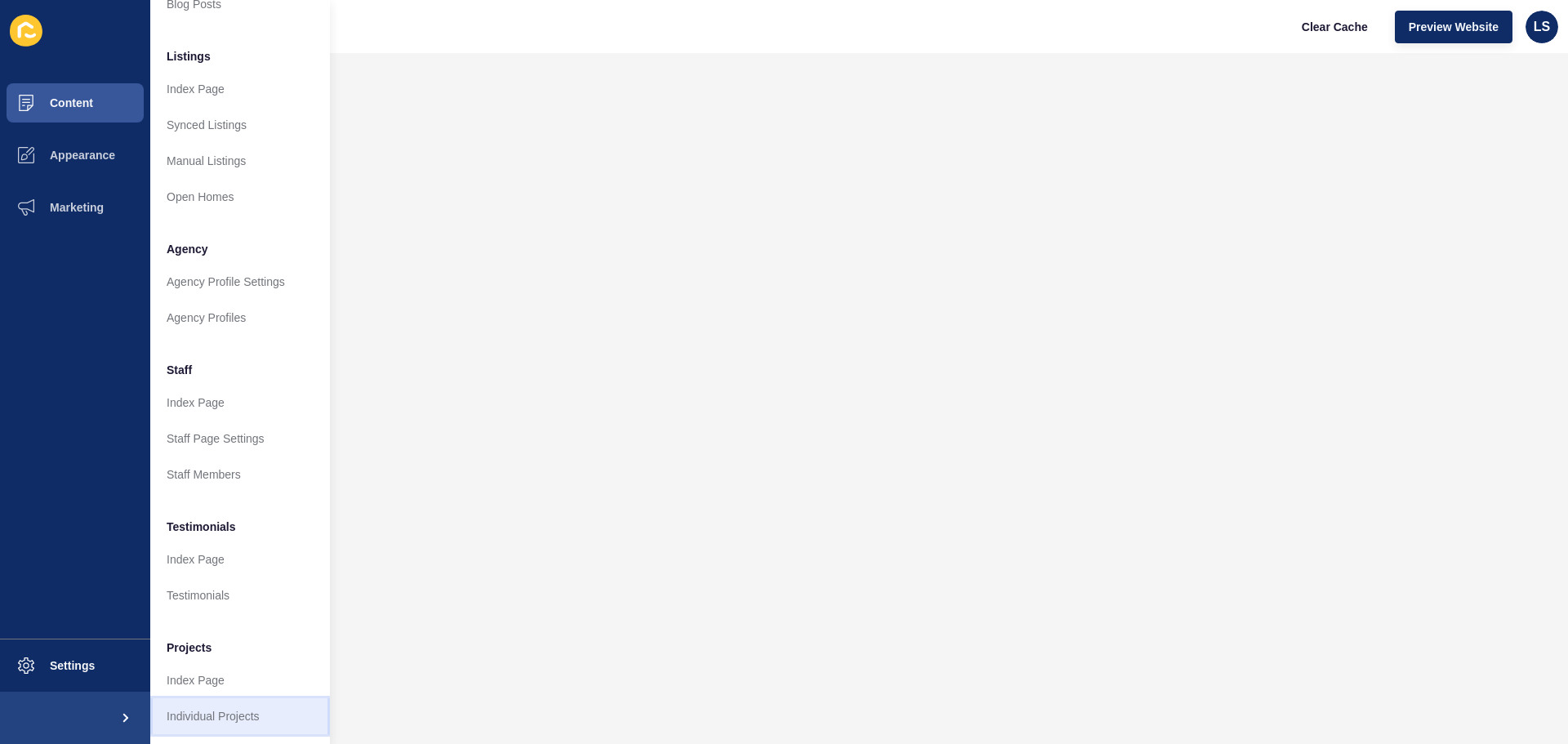
click at [195, 706] on link "Individual Projects" at bounding box center [240, 716] width 179 height 36
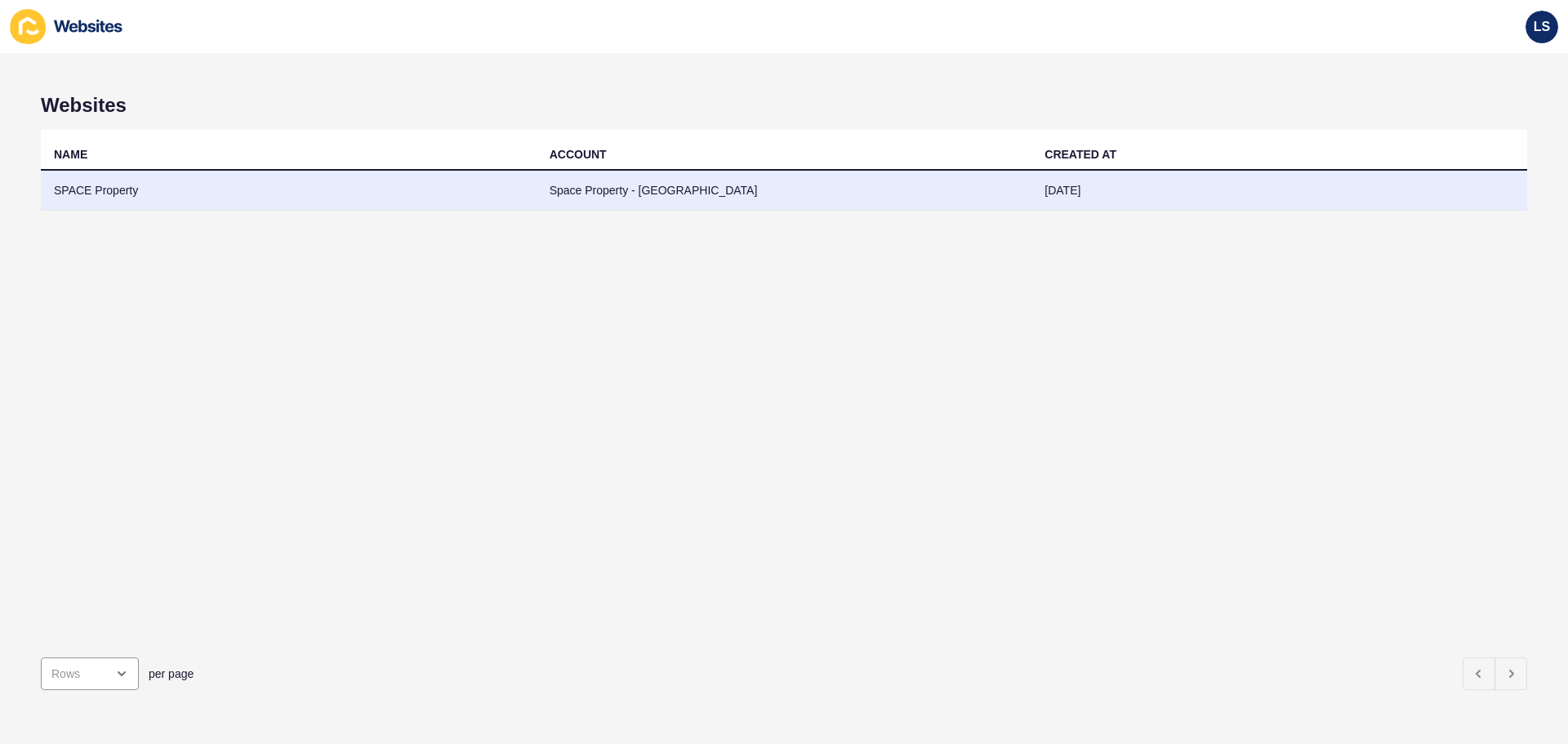
click at [173, 194] on td "SPACE Property" at bounding box center [288, 191] width 495 height 40
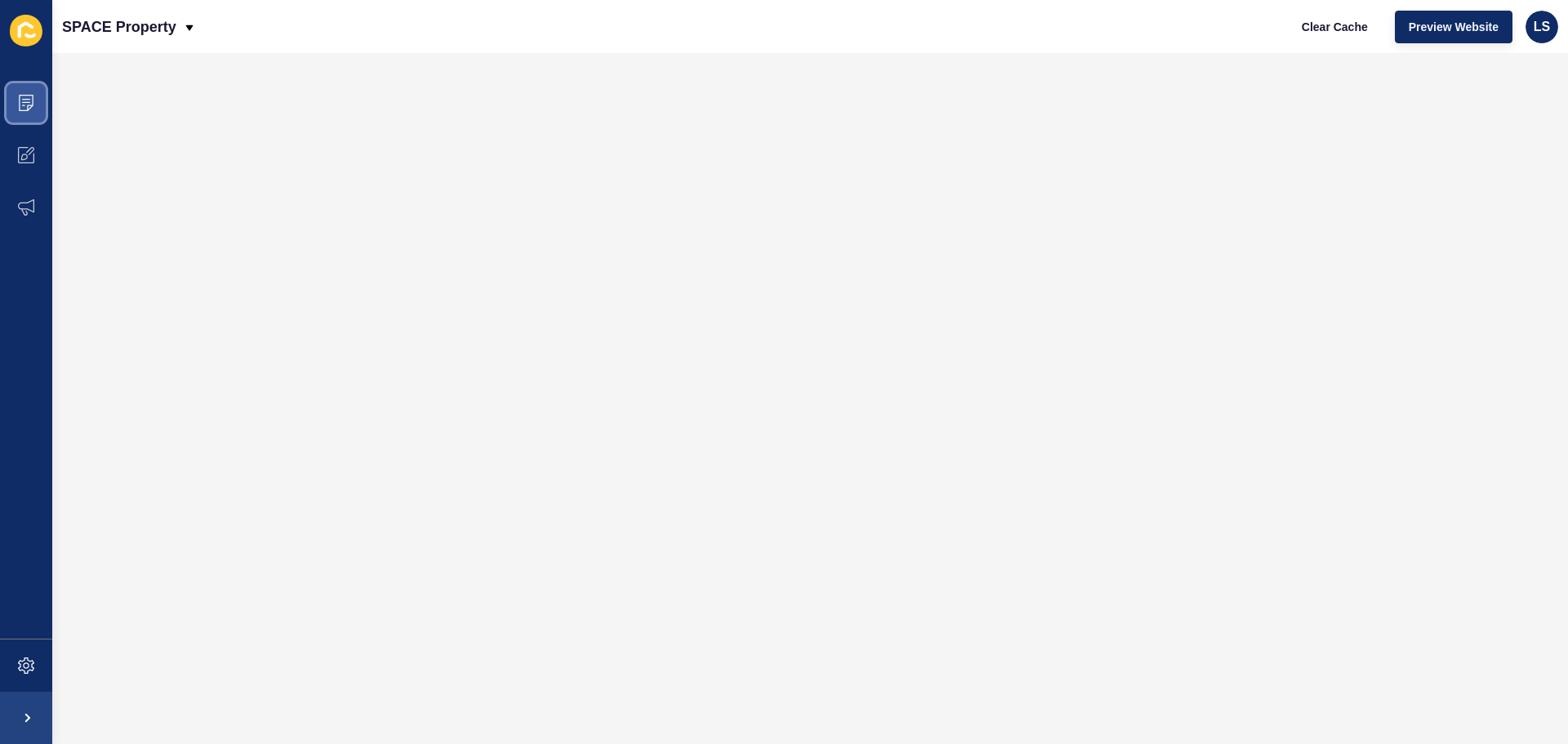
click at [31, 109] on icon at bounding box center [26, 102] width 16 height 16
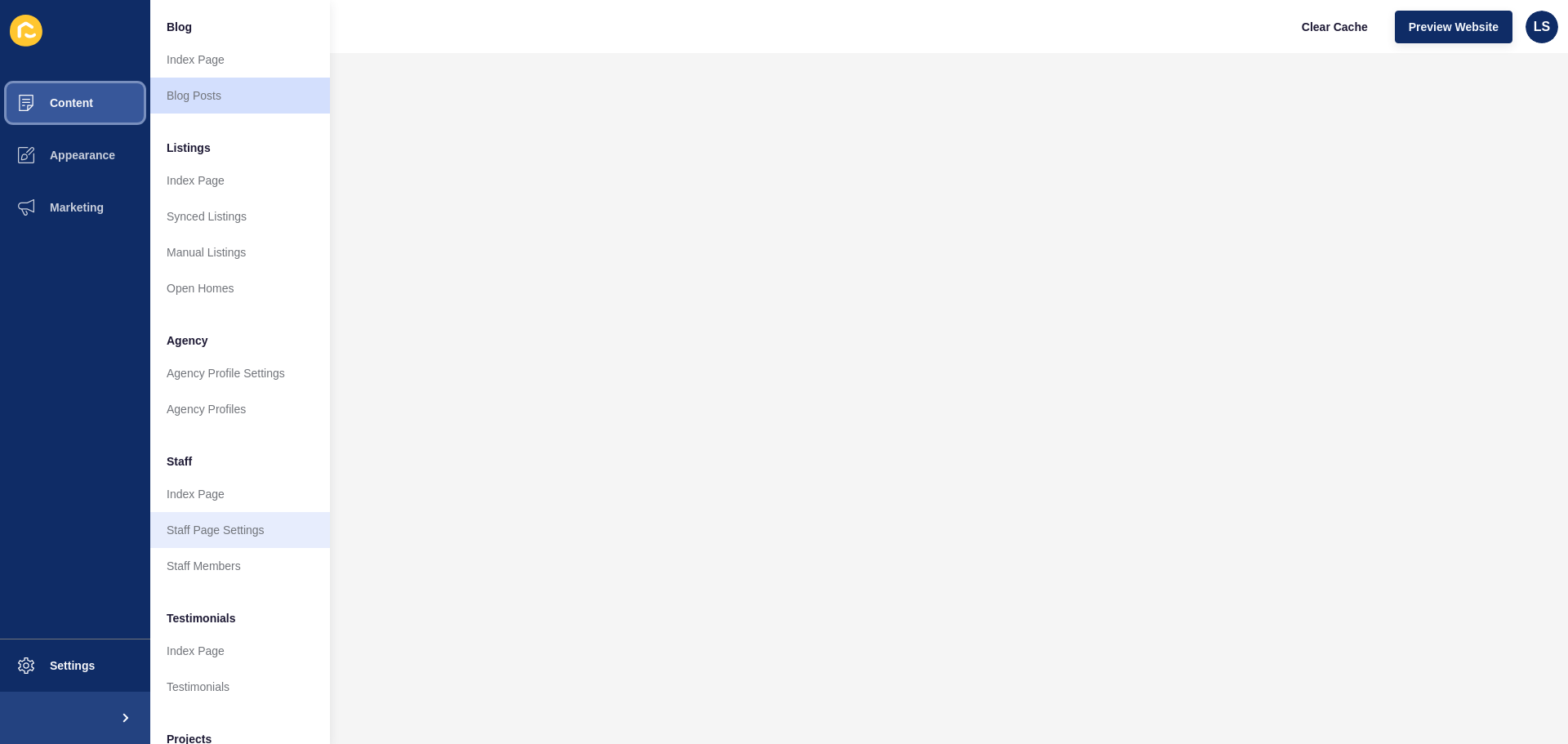
scroll to position [225, 0]
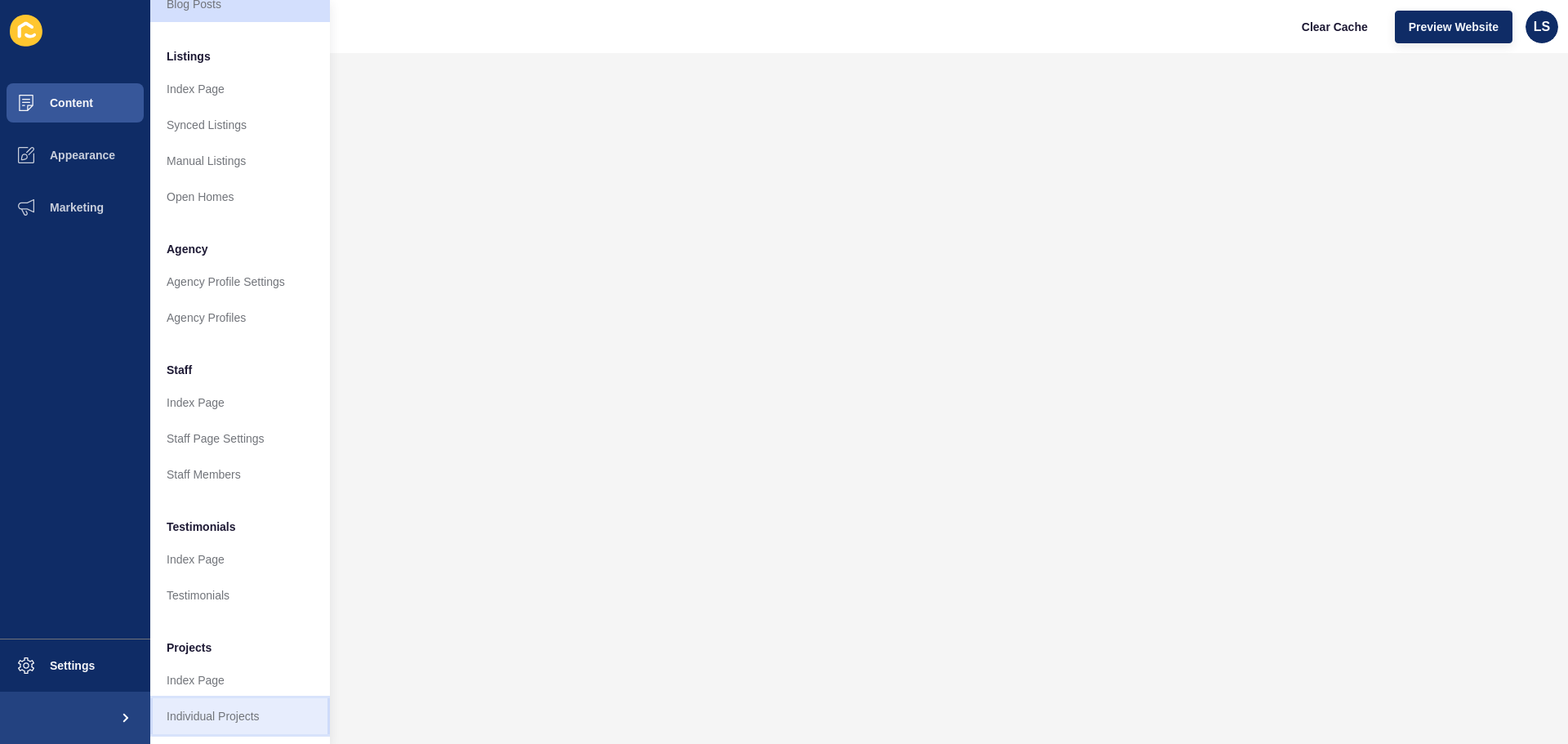
click at [201, 698] on link "Individual Projects" at bounding box center [240, 716] width 179 height 36
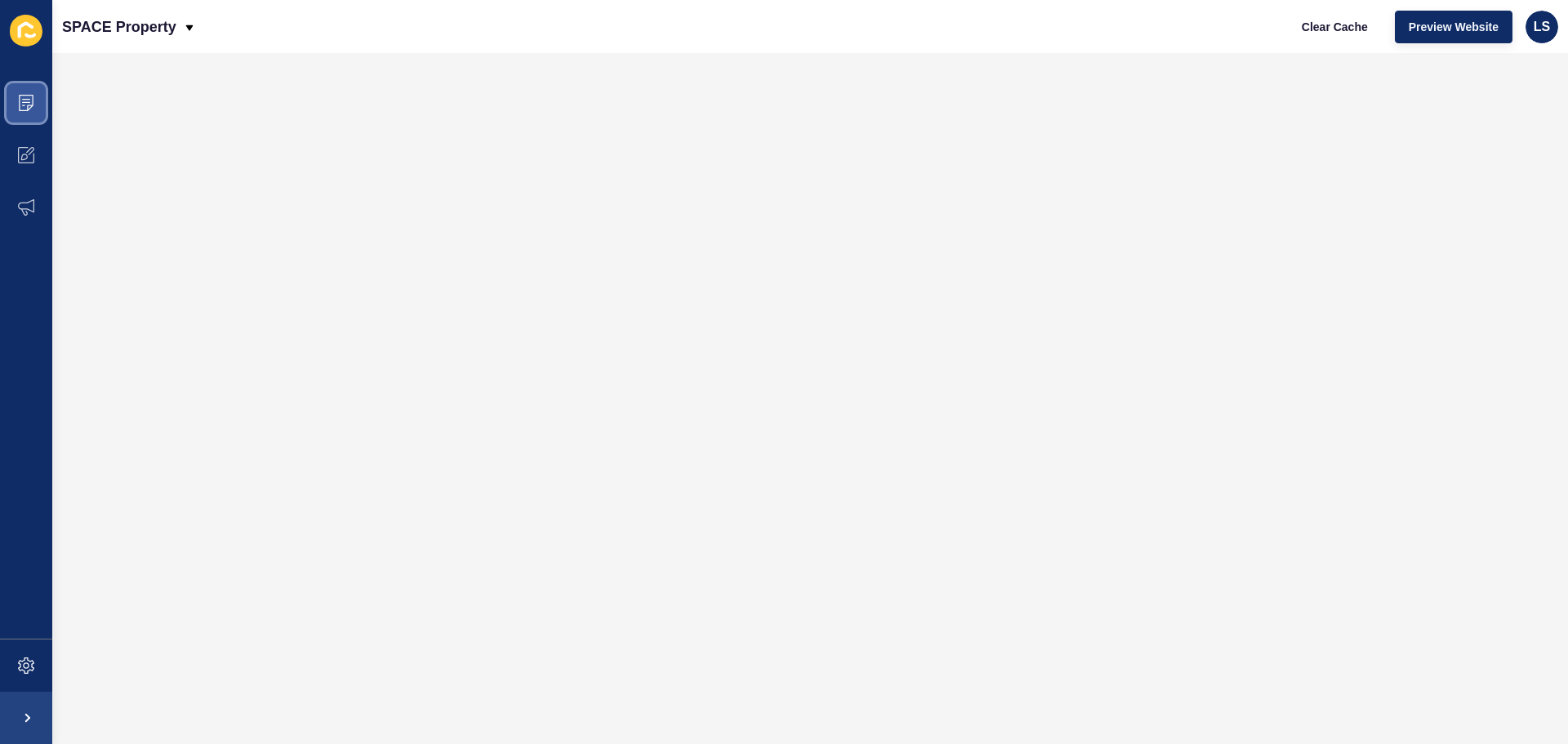
click at [33, 113] on span at bounding box center [26, 102] width 52 height 52
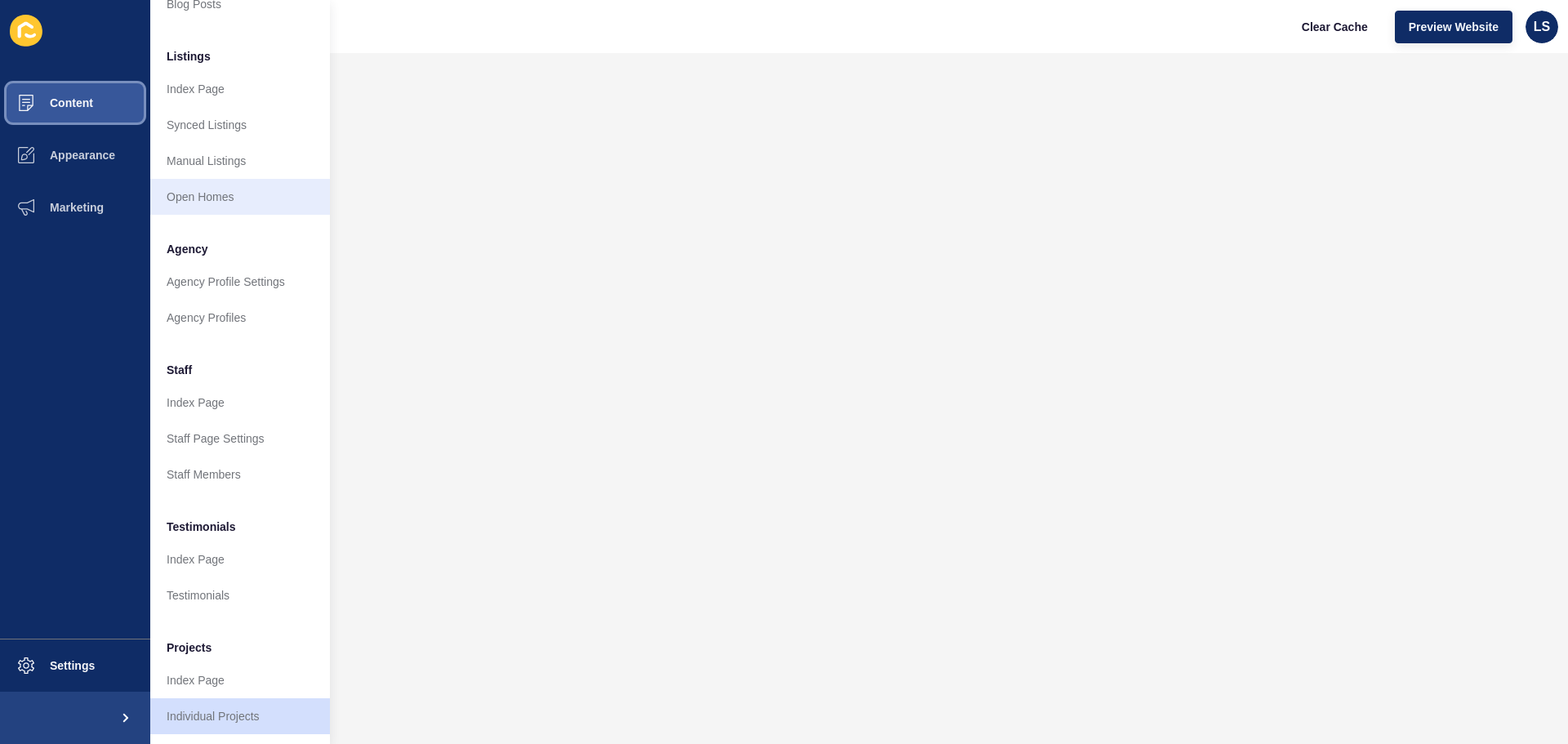
scroll to position [225, 0]
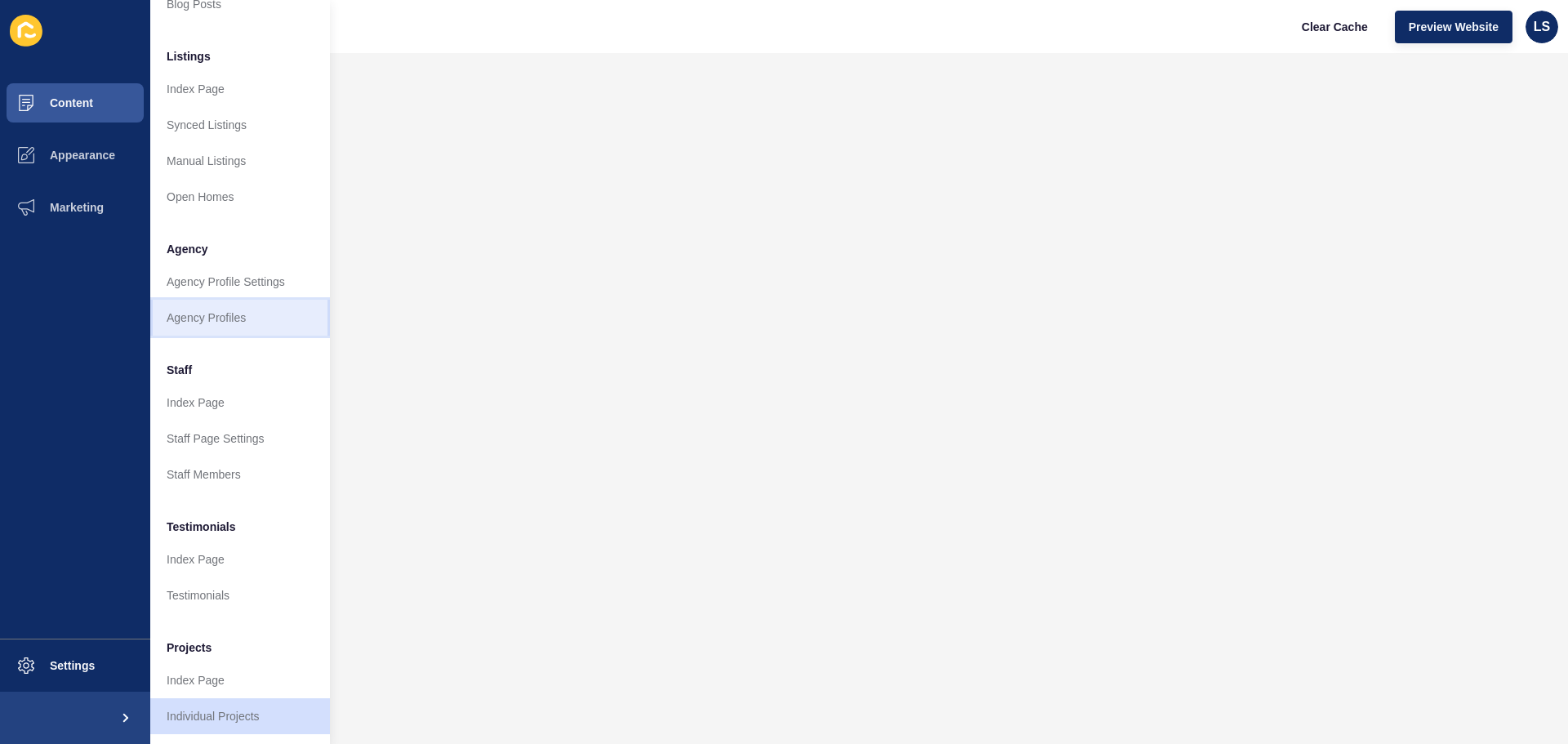
click at [263, 313] on link "Agency Profiles" at bounding box center [240, 318] width 179 height 36
